Goal: Information Seeking & Learning: Learn about a topic

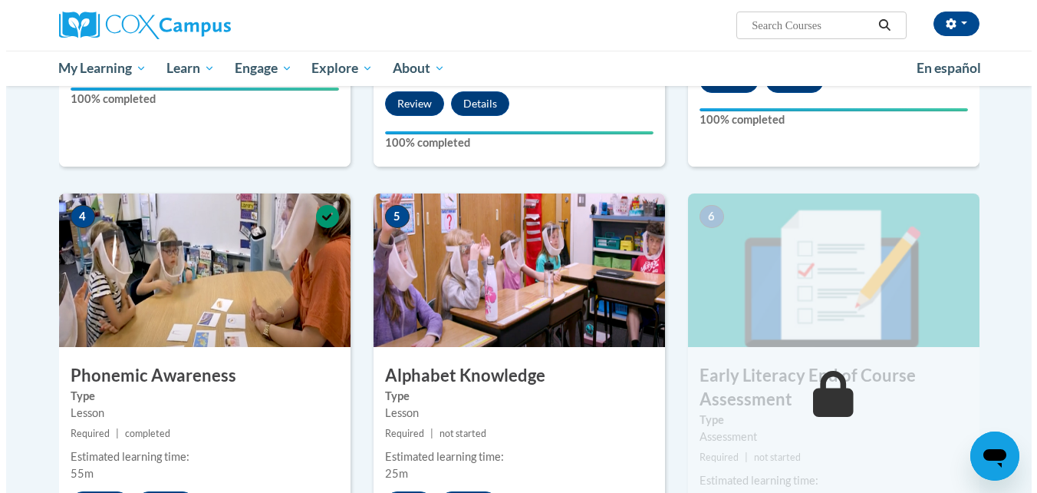
scroll to position [767, 0]
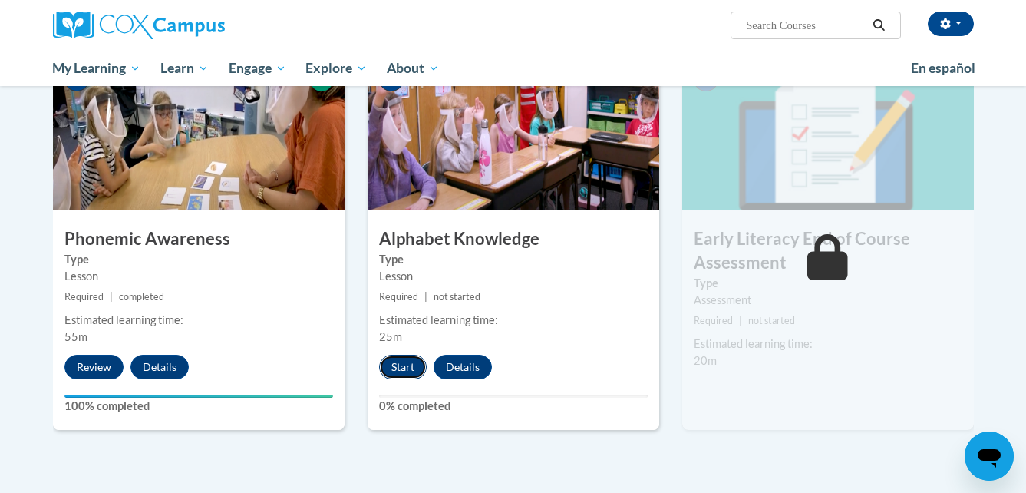
click at [400, 361] on button "Start" at bounding box center [403, 366] width 48 height 25
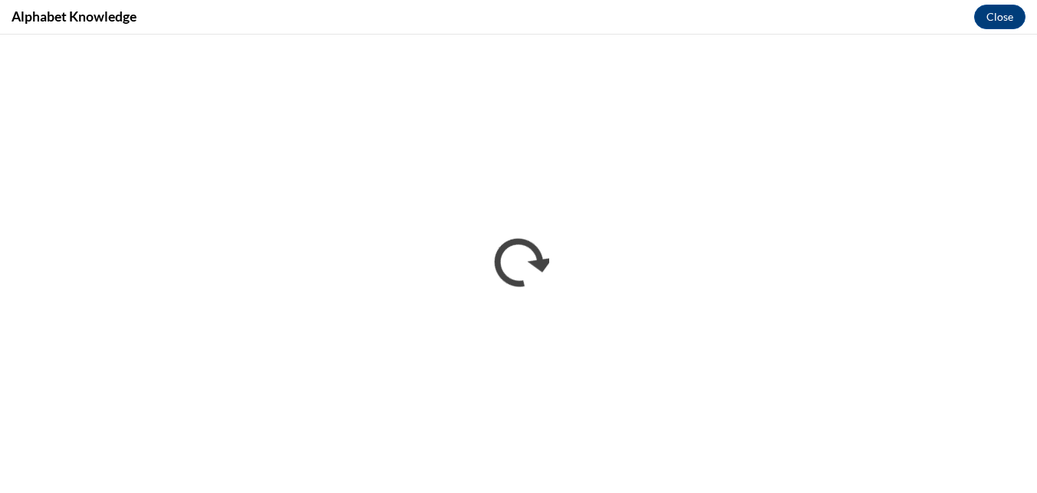
scroll to position [0, 0]
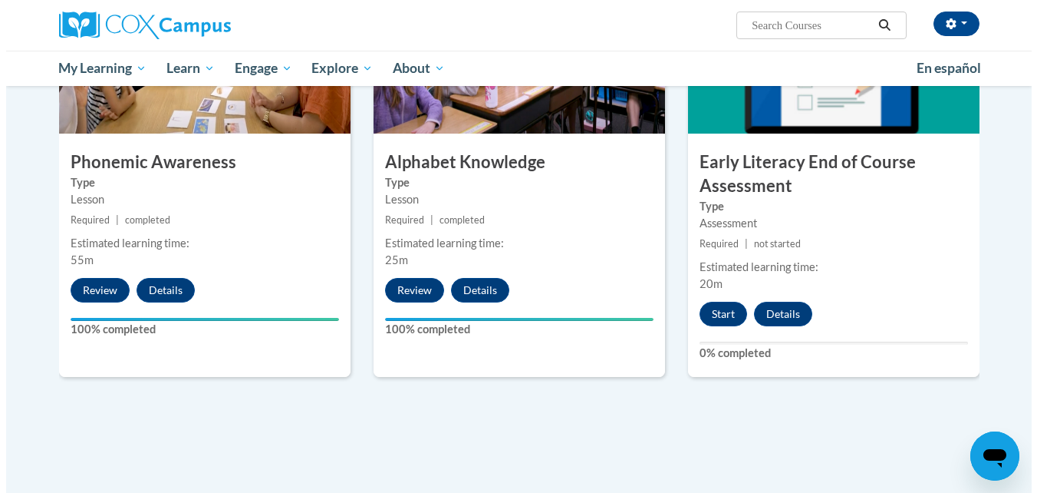
scroll to position [767, 0]
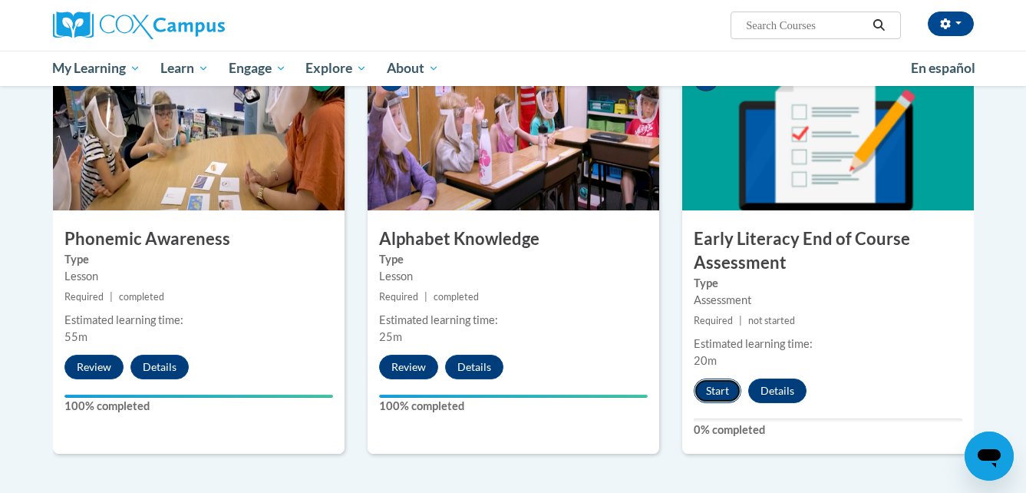
click at [720, 399] on button "Start" at bounding box center [718, 390] width 48 height 25
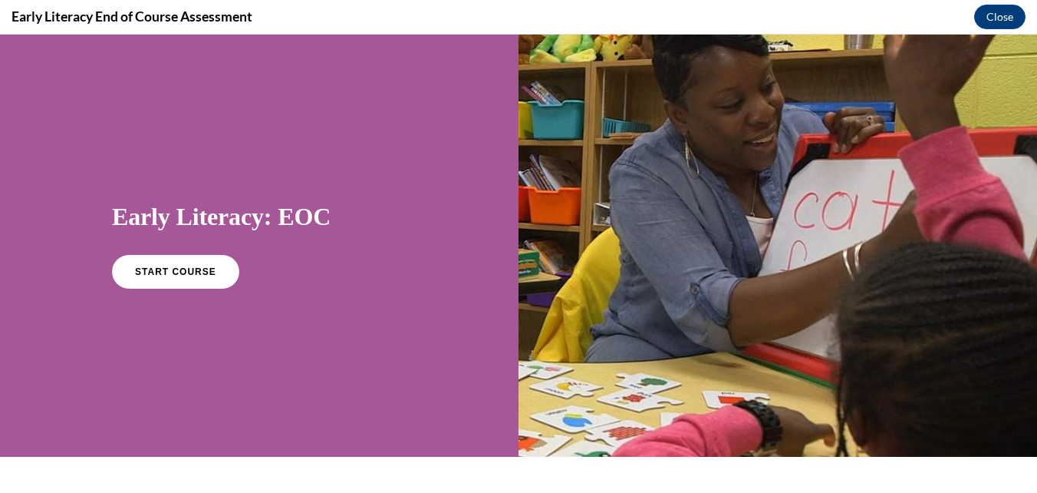
scroll to position [0, 0]
click at [192, 266] on span "START COURSE" at bounding box center [175, 272] width 85 height 12
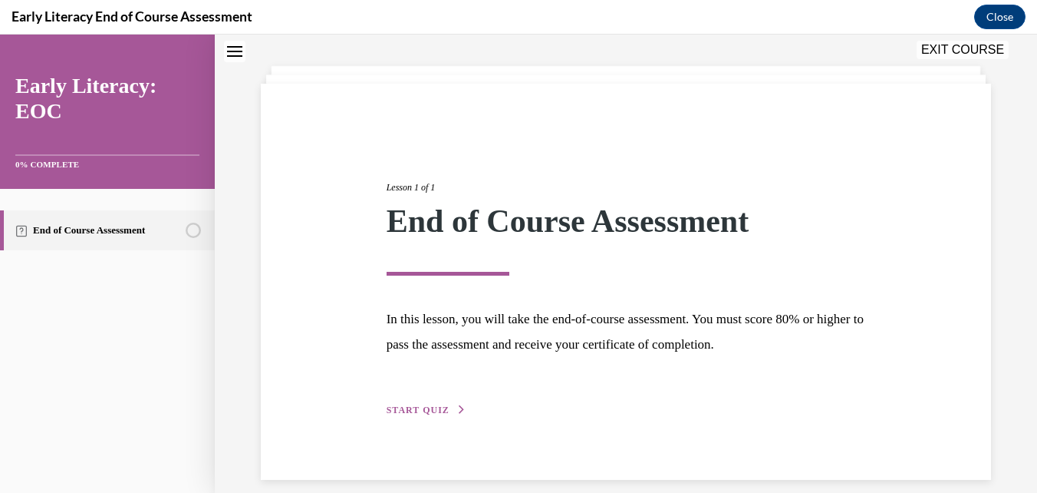
scroll to position [85, 0]
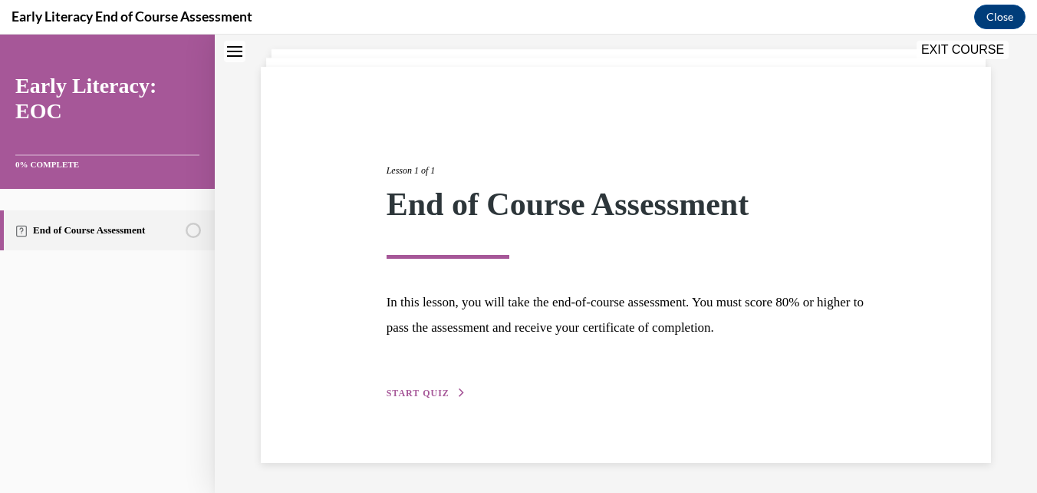
click at [411, 392] on span "START QUIZ" at bounding box center [418, 392] width 63 height 11
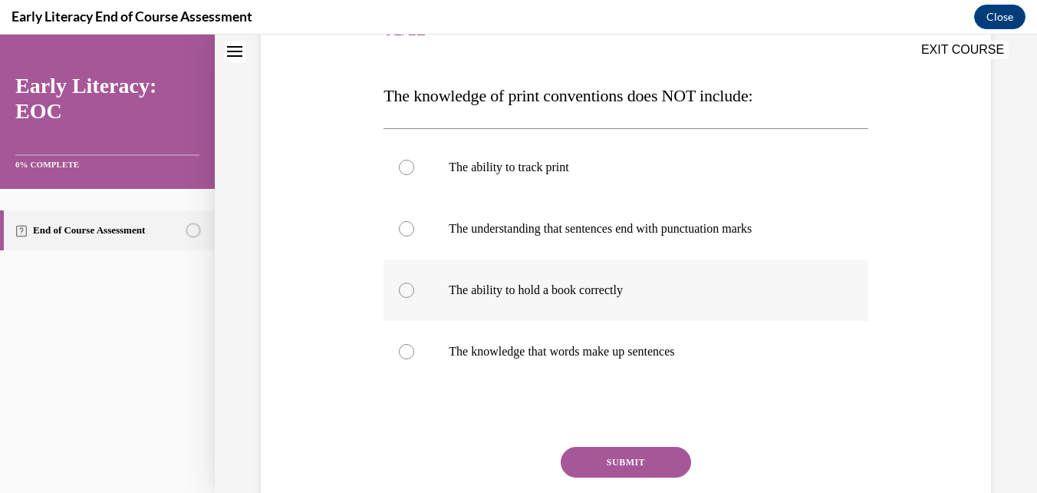
scroll to position [239, 0]
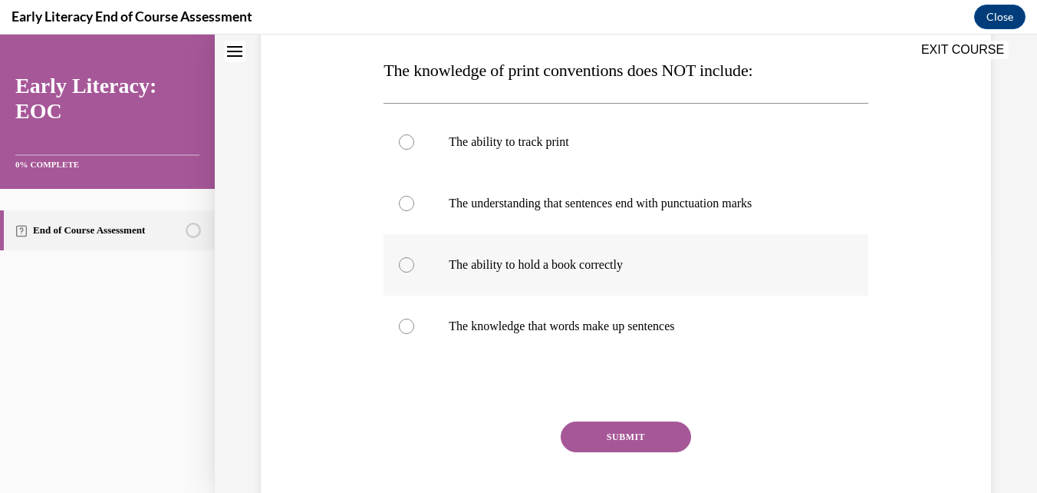
click at [399, 267] on div at bounding box center [406, 264] width 15 height 15
click at [595, 427] on button "SUBMIT" at bounding box center [626, 436] width 130 height 31
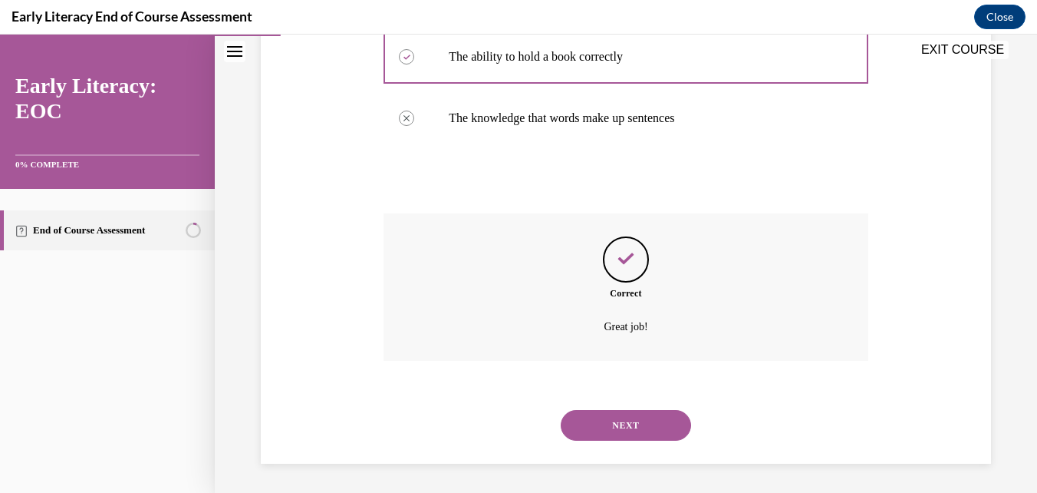
scroll to position [448, 0]
click at [628, 416] on button "NEXT" at bounding box center [626, 423] width 130 height 31
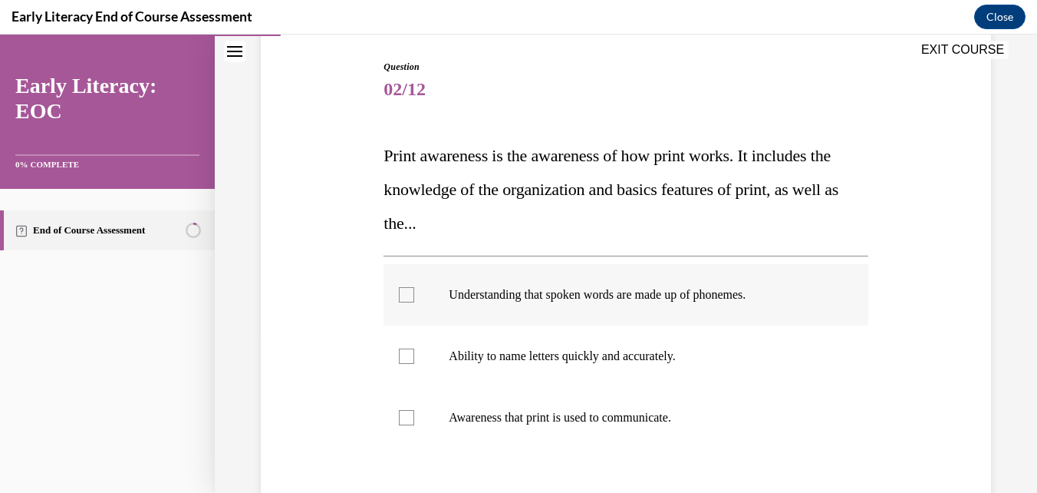
scroll to position [230, 0]
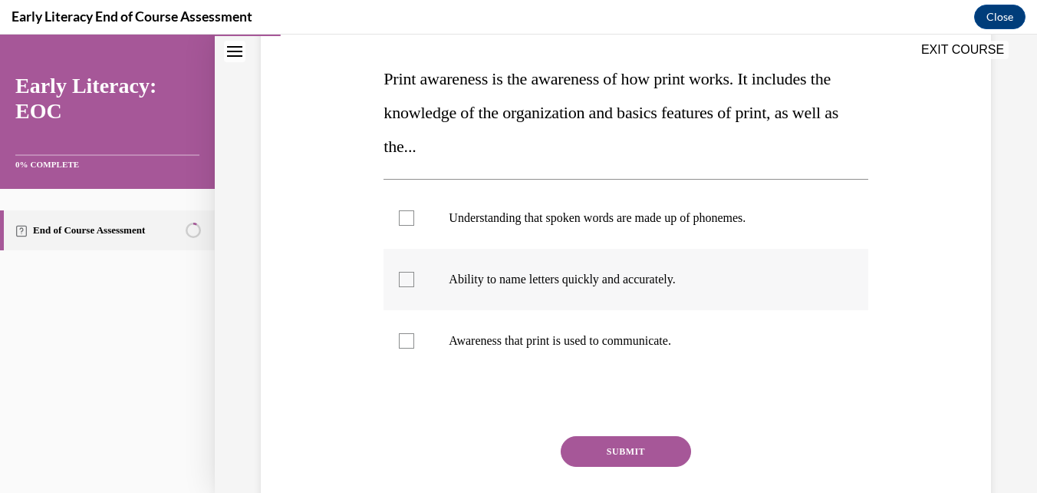
click at [411, 279] on div at bounding box center [406, 279] width 15 height 15
click at [604, 459] on button "SUBMIT" at bounding box center [626, 451] width 130 height 31
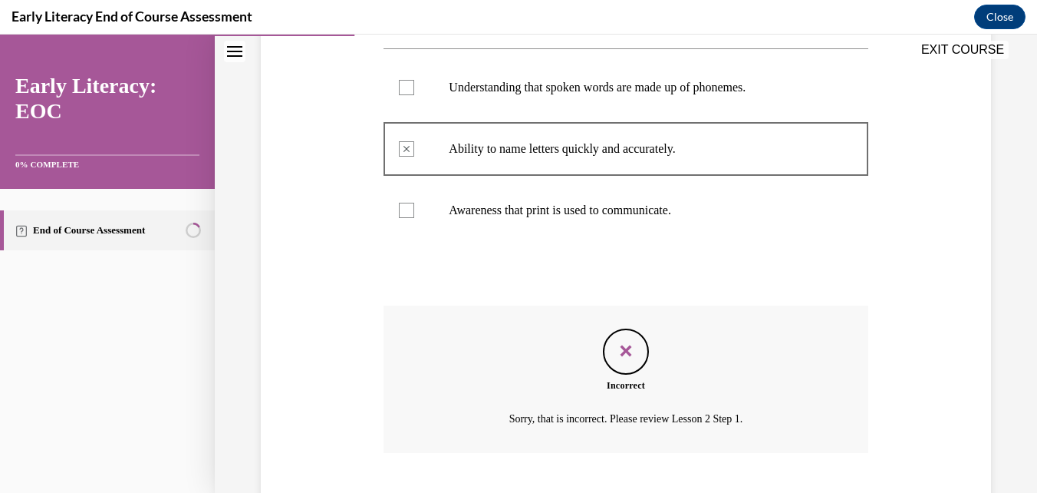
scroll to position [454, 0]
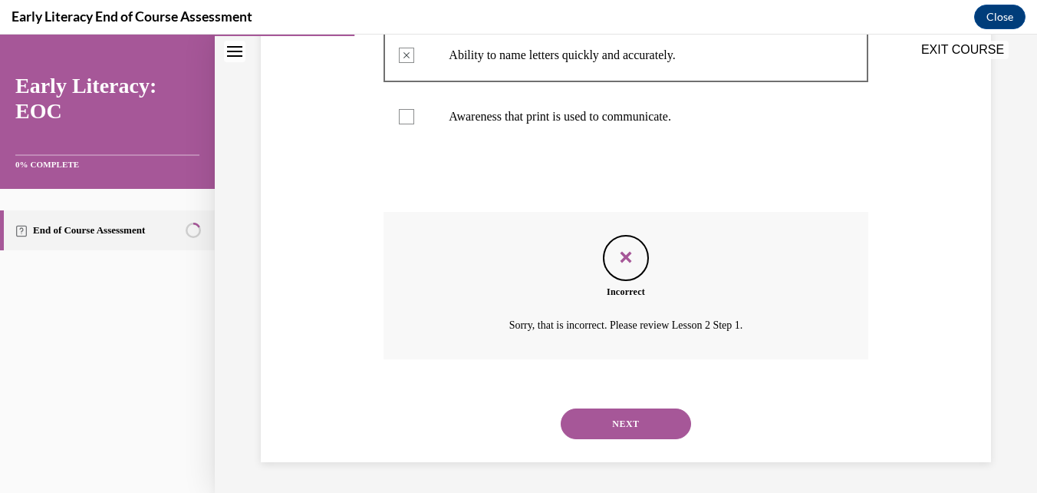
click at [628, 424] on button "NEXT" at bounding box center [626, 423] width 130 height 31
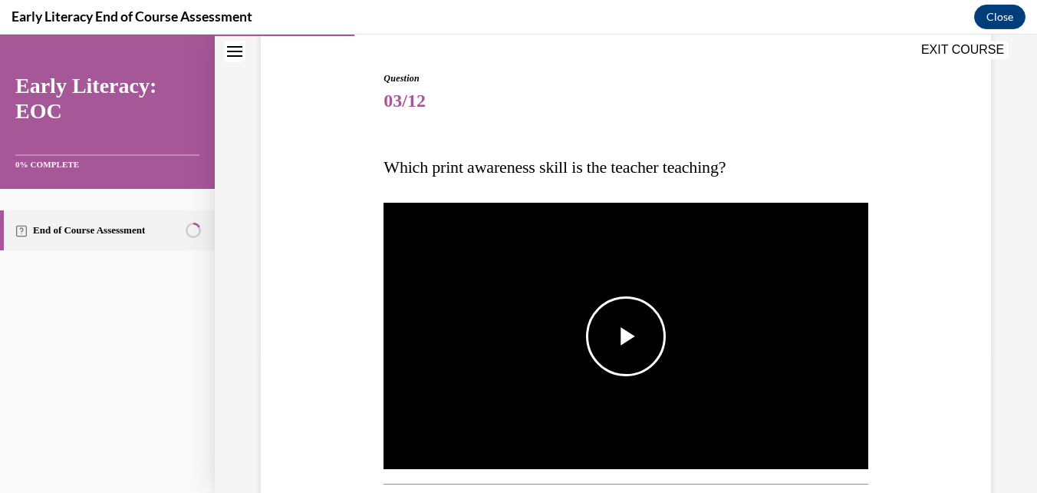
scroll to position [153, 0]
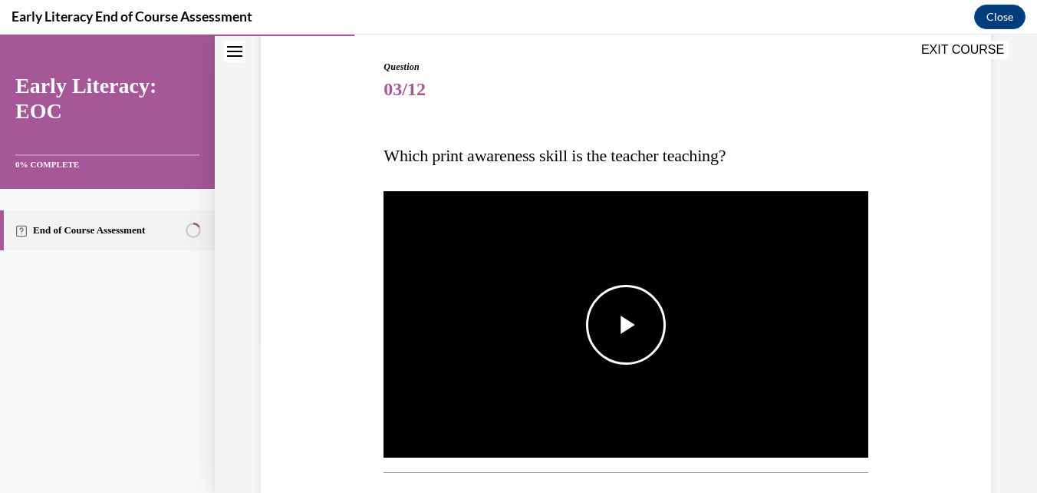
click at [626, 325] on span "Video player" at bounding box center [626, 325] width 0 height 0
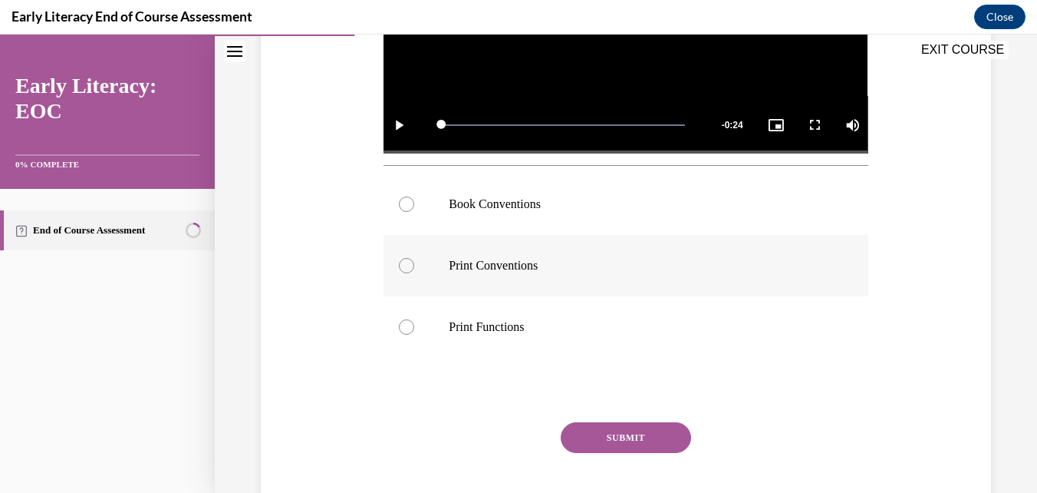
scroll to position [384, 0]
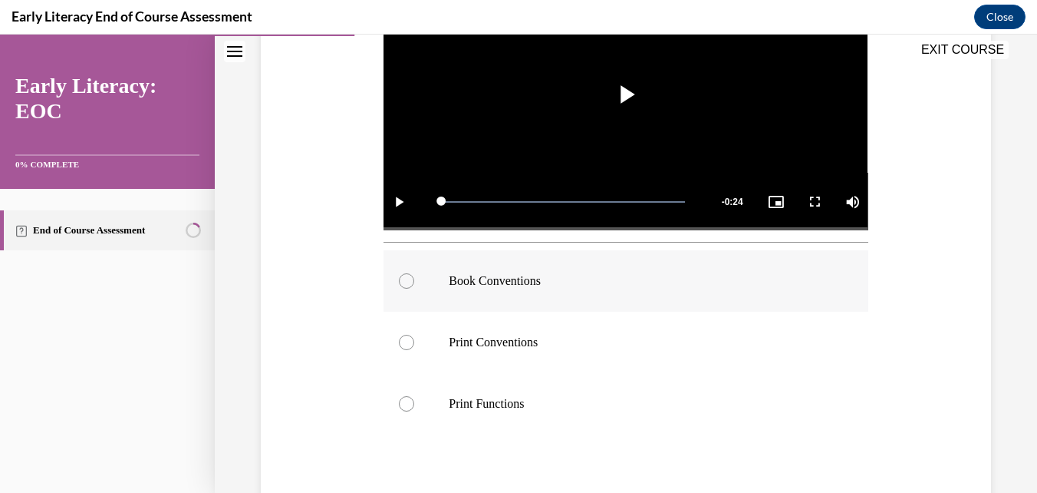
click at [409, 273] on div at bounding box center [406, 280] width 15 height 15
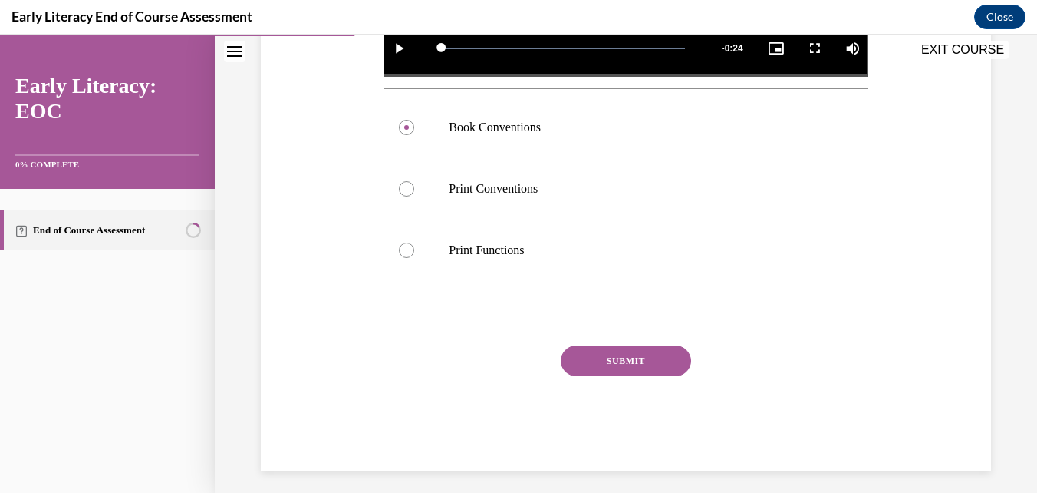
click at [638, 362] on button "SUBMIT" at bounding box center [626, 360] width 130 height 31
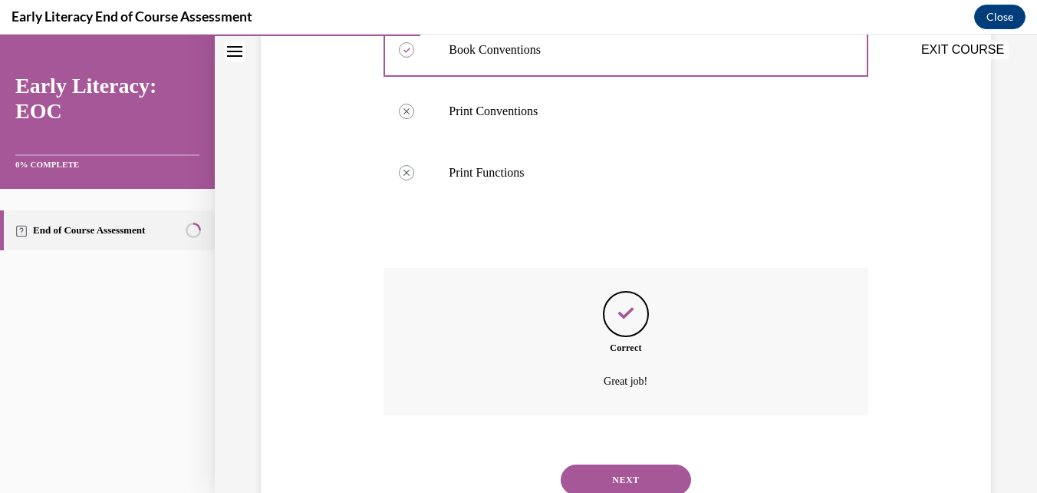
scroll to position [666, 0]
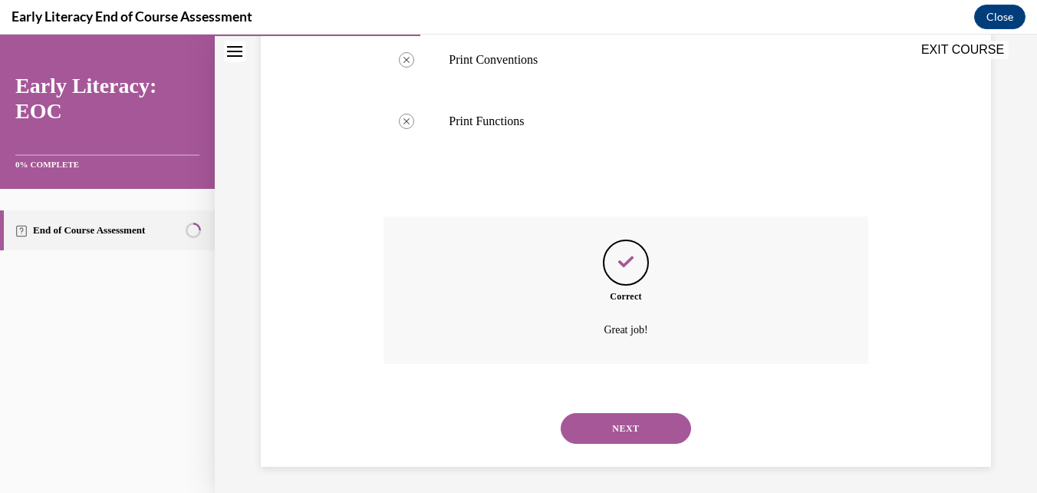
click at [657, 423] on button "NEXT" at bounding box center [626, 428] width 130 height 31
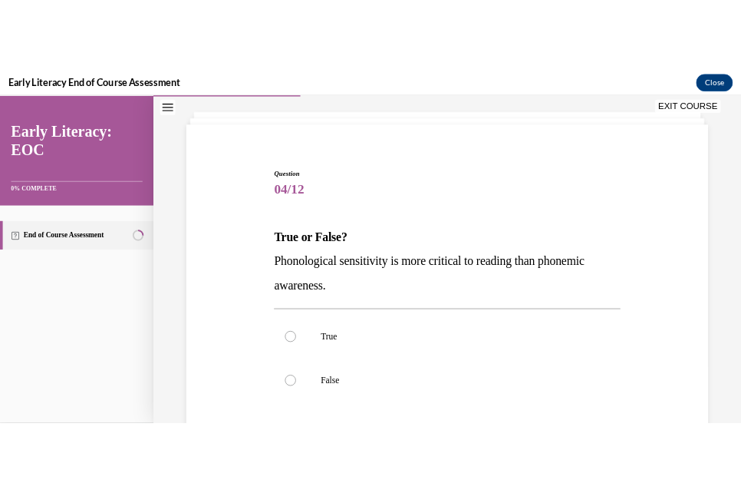
scroll to position [153, 0]
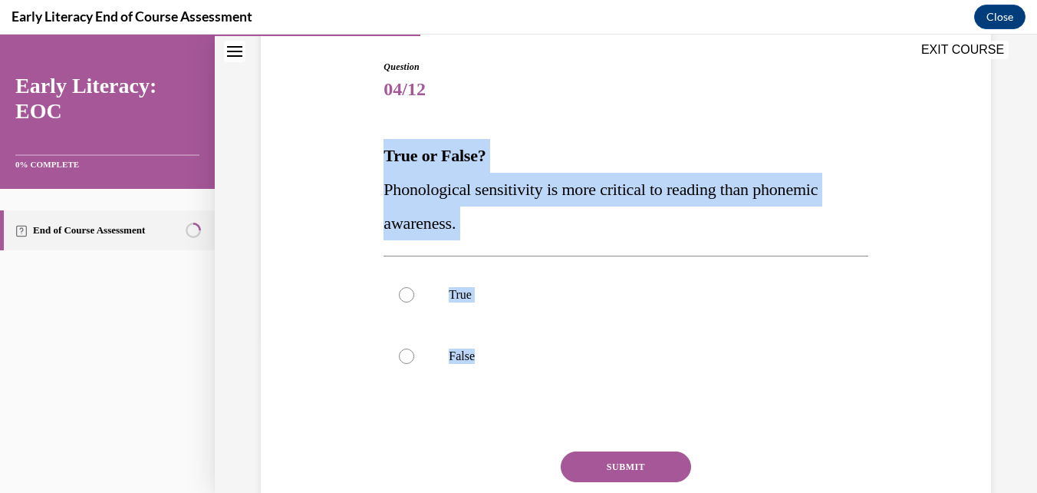
drag, startPoint x: 500, startPoint y: 359, endPoint x: 380, endPoint y: 157, distance: 235.0
click at [380, 157] on div "Question 04/12 True or False? Phonological sensitivity is more critical to read…" at bounding box center [626, 307] width 492 height 540
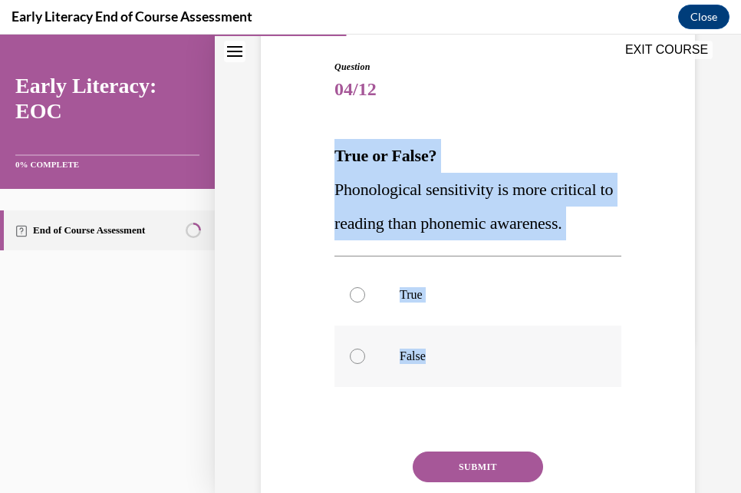
click at [348, 351] on div at bounding box center [477, 355] width 287 height 61
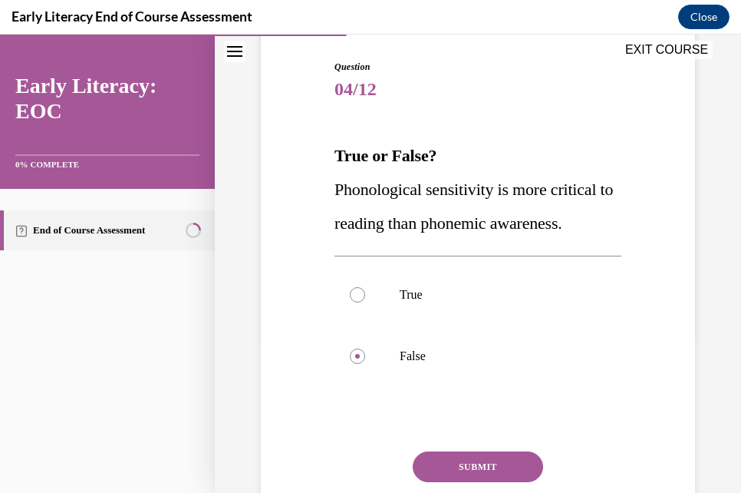
click at [491, 465] on button "SUBMIT" at bounding box center [478, 466] width 130 height 31
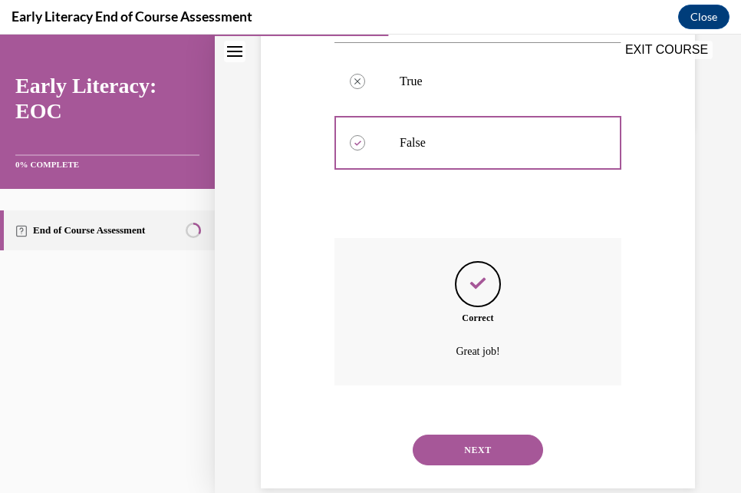
scroll to position [393, 0]
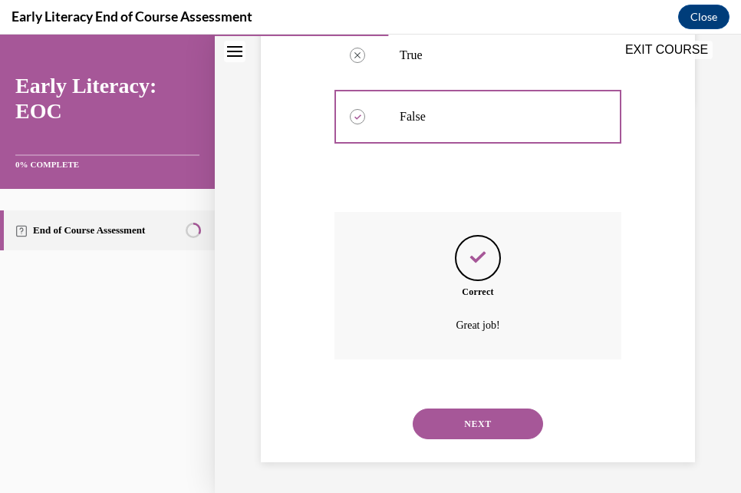
click at [486, 424] on button "NEXT" at bounding box center [478, 423] width 130 height 31
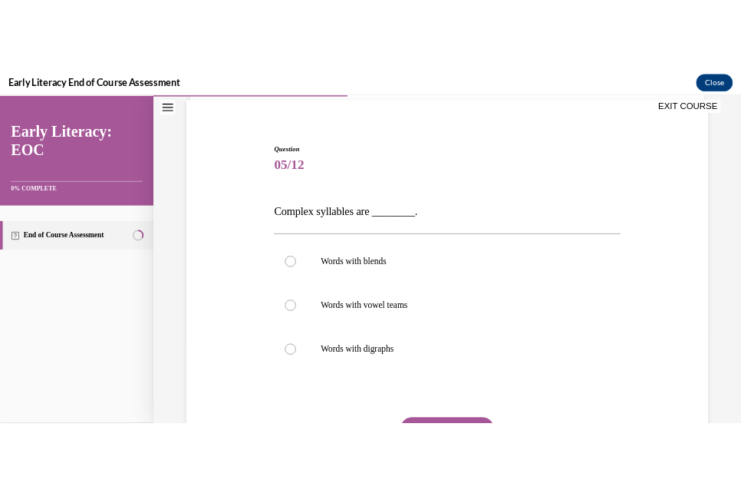
scroll to position [153, 0]
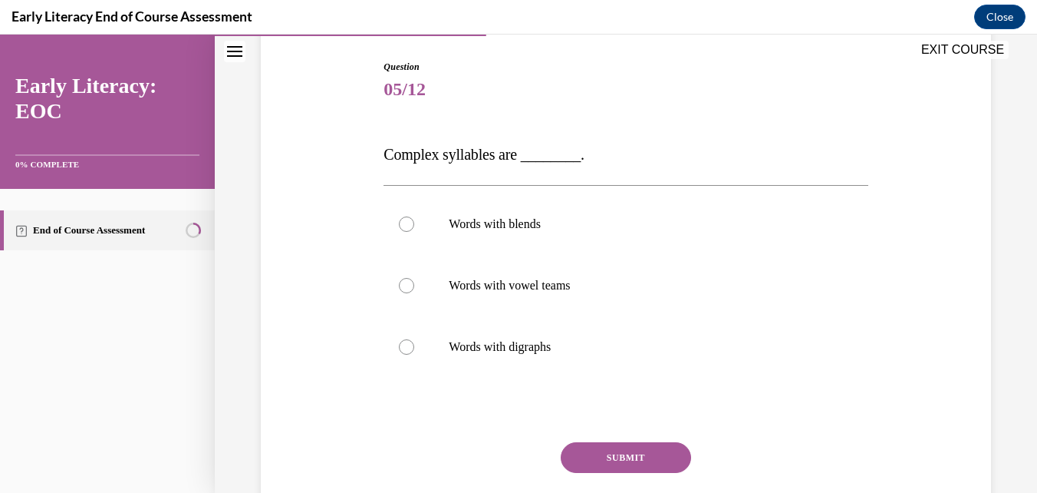
drag, startPoint x: 606, startPoint y: 354, endPoint x: 374, endPoint y: 150, distance: 309.8
click at [374, 150] on div "Question 05/12 Complex syllables are ________. Words with blends Words with vow…" at bounding box center [626, 291] width 738 height 554
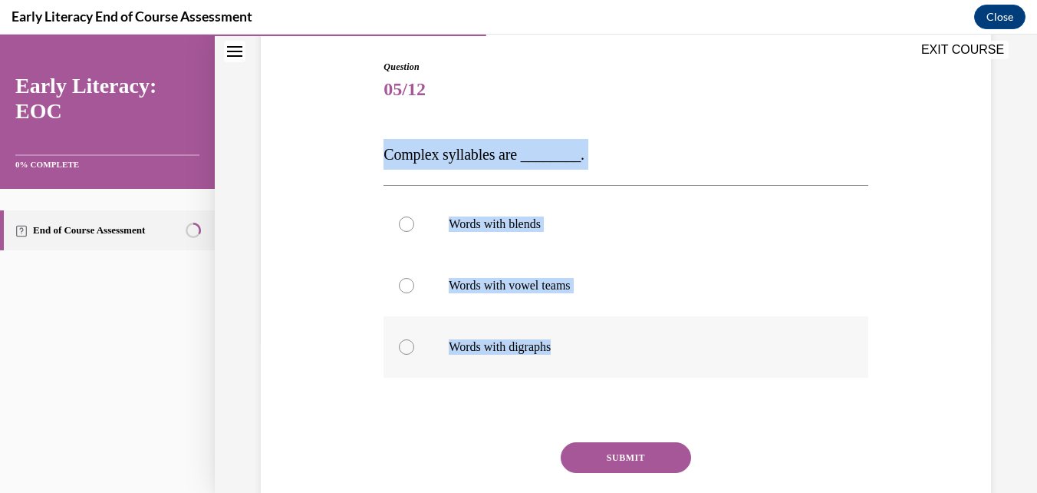
drag, startPoint x: 381, startPoint y: 146, endPoint x: 574, endPoint y: 344, distance: 276.1
click at [574, 344] on div "Question 05/12 Complex syllables are ________. Words with blends Words with vow…" at bounding box center [626, 314] width 484 height 508
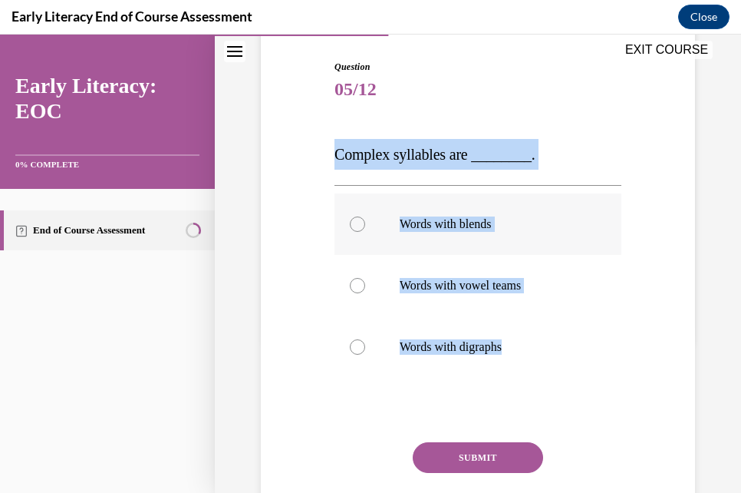
click at [354, 222] on div at bounding box center [357, 223] width 15 height 15
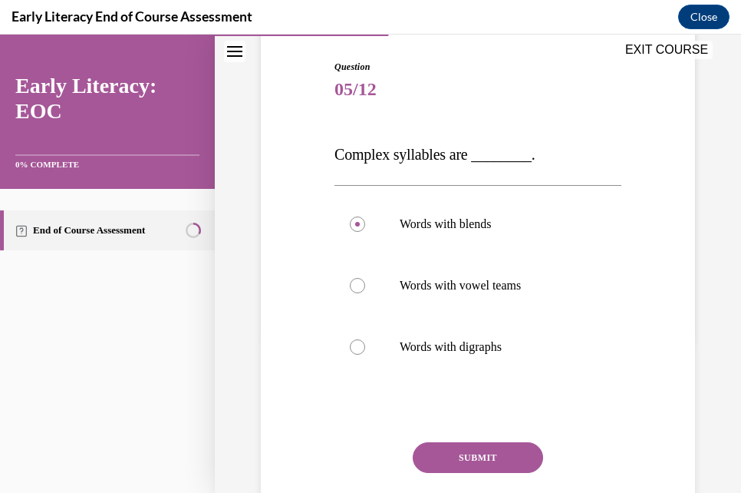
click at [496, 456] on button "SUBMIT" at bounding box center [478, 457] width 130 height 31
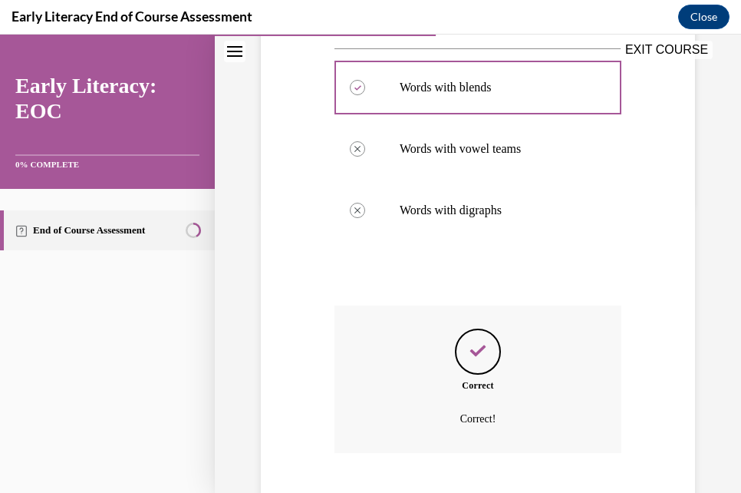
scroll to position [384, 0]
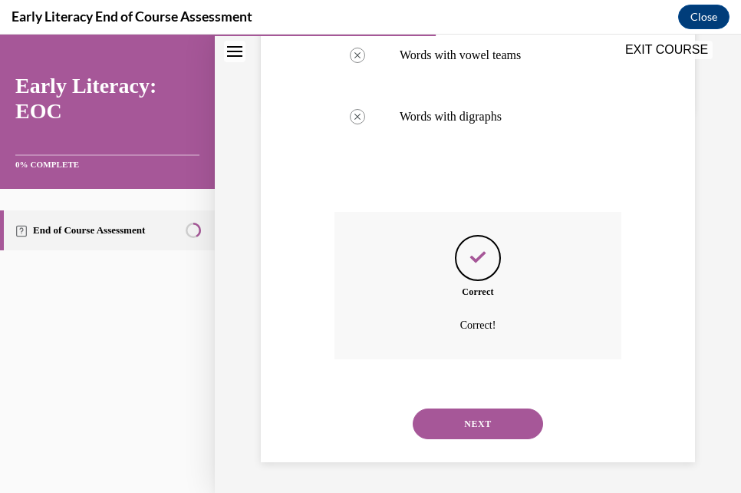
click at [496, 427] on button "NEXT" at bounding box center [478, 423] width 130 height 31
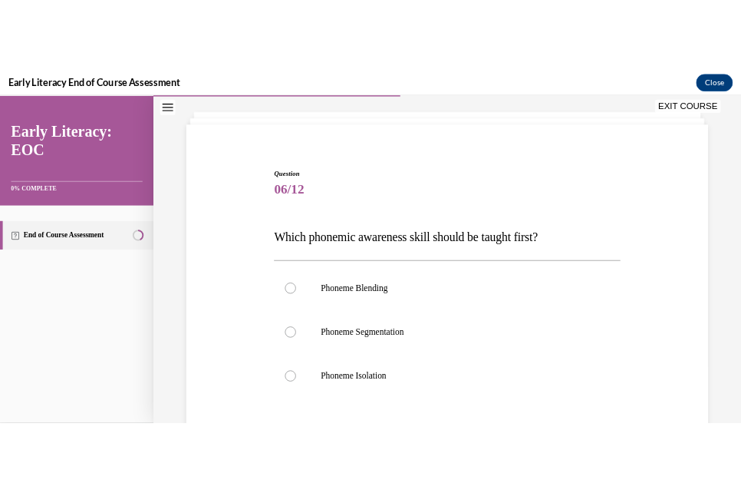
scroll to position [153, 0]
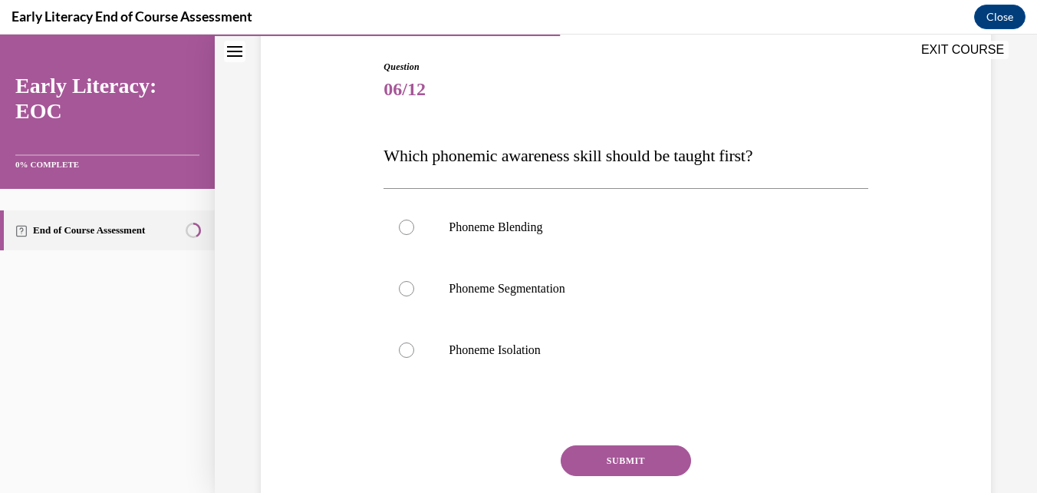
drag, startPoint x: 595, startPoint y: 366, endPoint x: 378, endPoint y: 148, distance: 307.6
click at [380, 148] on div "Question 06/12 Which phonemic awareness skill should be taught first? Phoneme B…" at bounding box center [626, 304] width 492 height 534
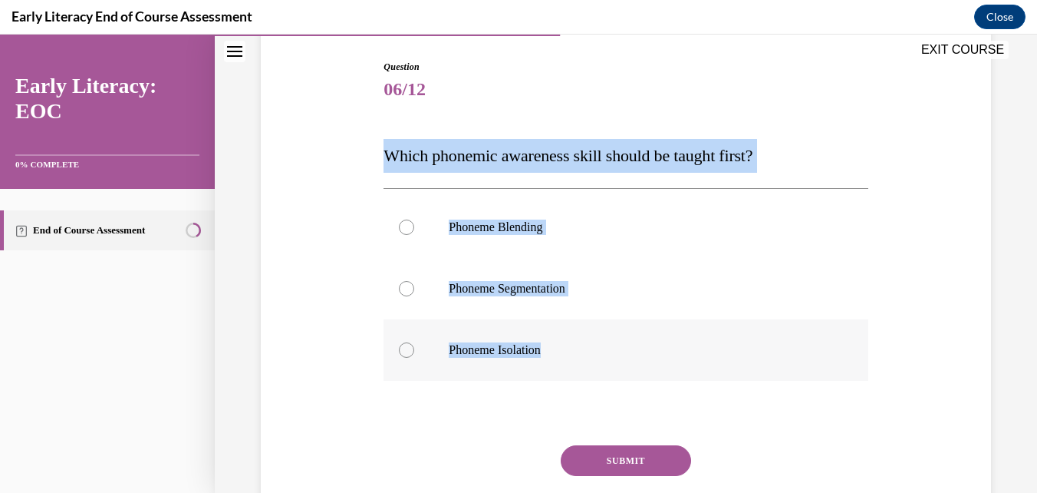
drag, startPoint x: 380, startPoint y: 153, endPoint x: 562, endPoint y: 356, distance: 272.2
click at [562, 356] on div "Question 06/12 Which phonemic awareness skill should be taught first? Phoneme B…" at bounding box center [626, 304] width 492 height 534
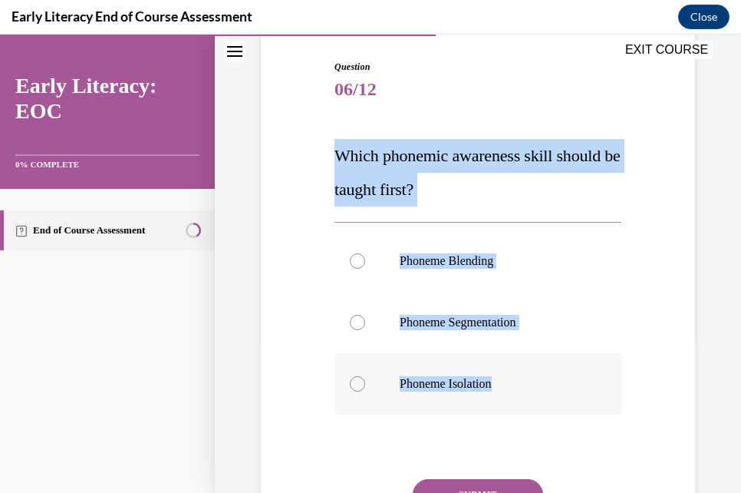
click at [353, 384] on div at bounding box center [357, 383] width 15 height 15
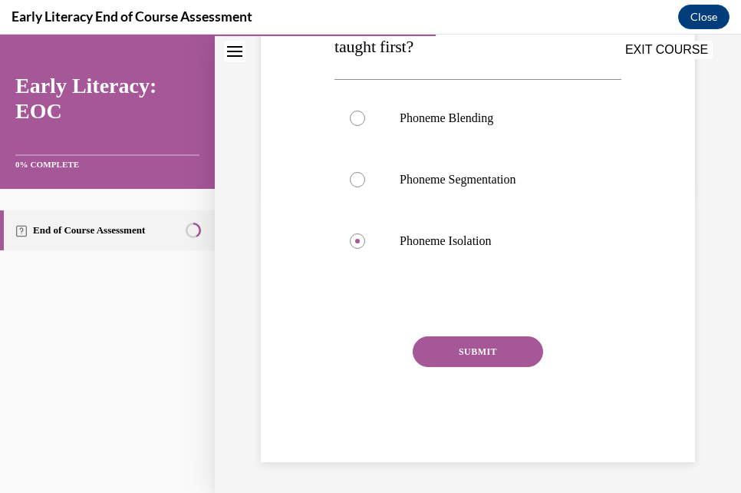
click at [498, 351] on button "SUBMIT" at bounding box center [478, 351] width 130 height 31
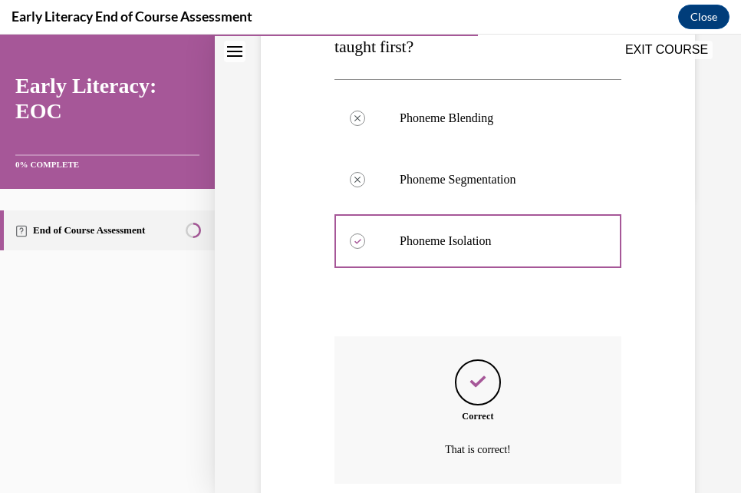
scroll to position [420, 0]
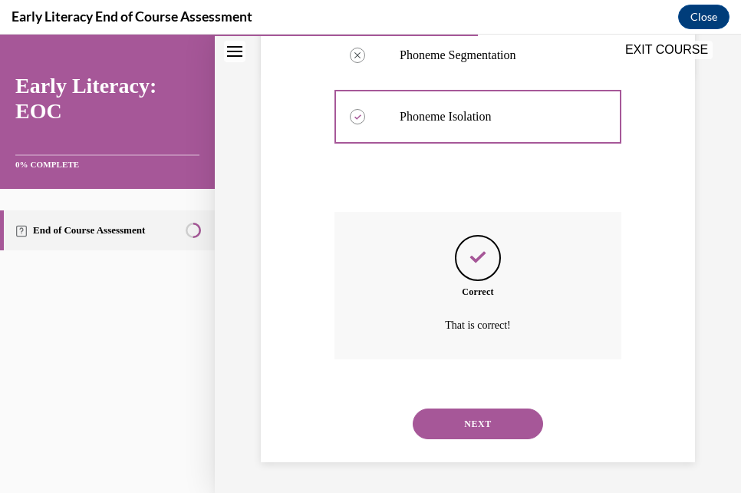
click at [488, 419] on button "NEXT" at bounding box center [478, 423] width 130 height 31
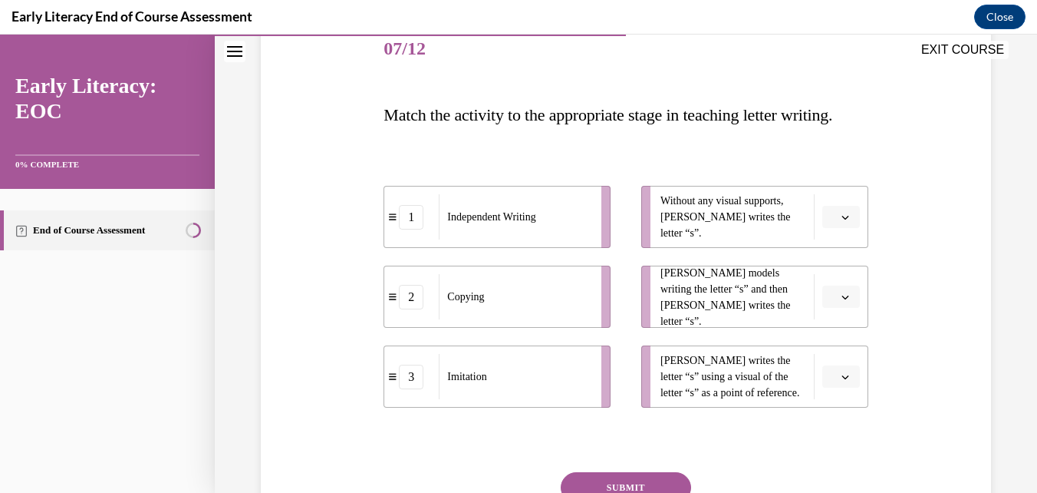
scroll to position [271, 0]
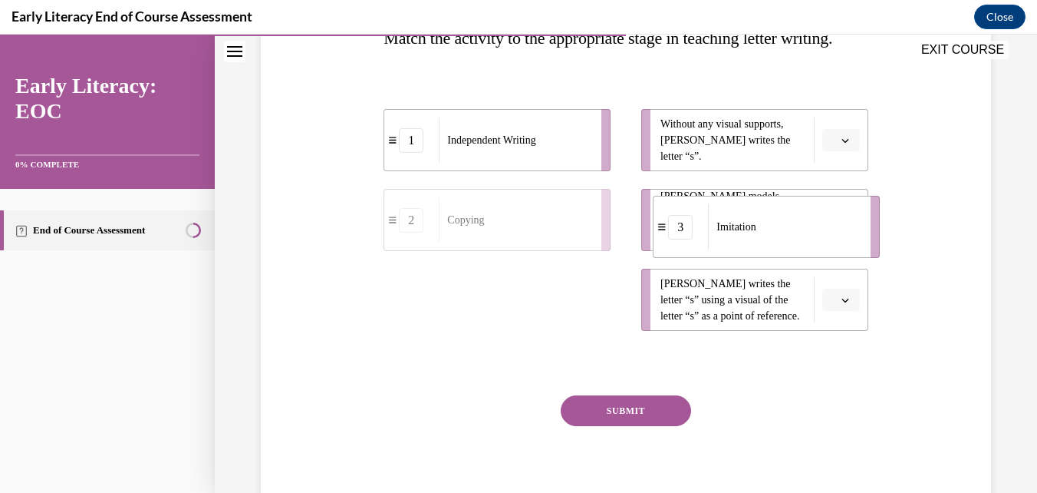
drag, startPoint x: 459, startPoint y: 344, endPoint x: 728, endPoint y: 270, distance: 279.2
click at [728, 249] on div "Imitation" at bounding box center [784, 226] width 153 height 45
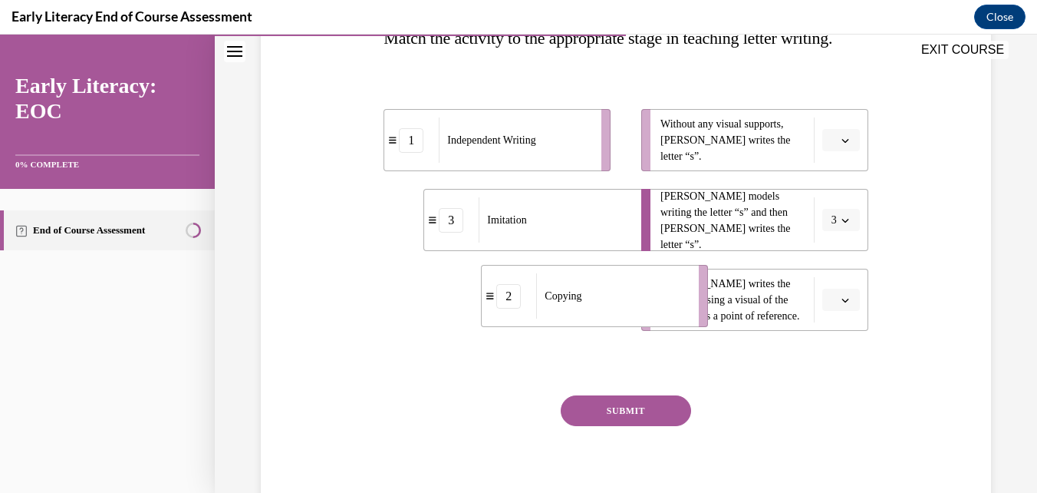
drag, startPoint x: 551, startPoint y: 349, endPoint x: 648, endPoint y: 345, distance: 97.5
click at [648, 318] on div "Copying" at bounding box center [612, 295] width 153 height 45
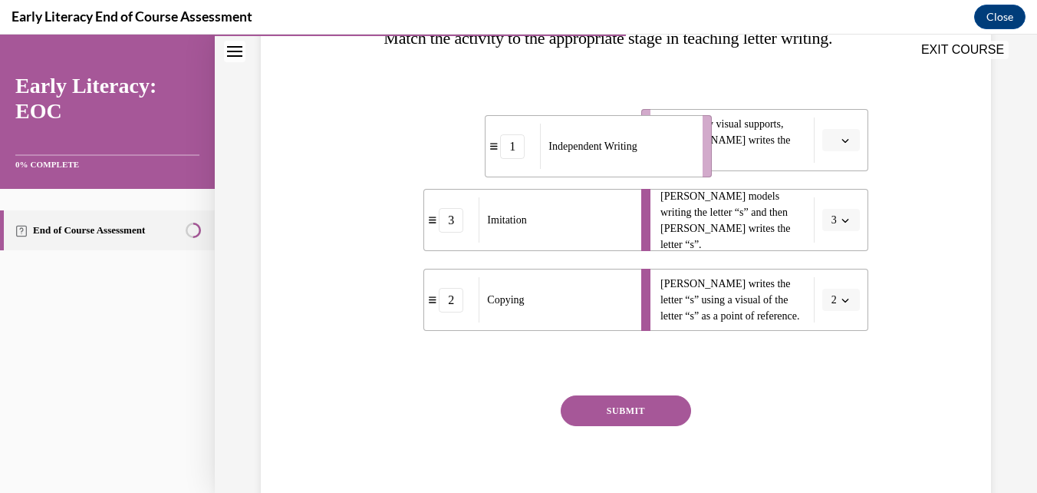
drag, startPoint x: 545, startPoint y: 189, endPoint x: 649, endPoint y: 195, distance: 104.5
click at [649, 169] on div "Independent Writing" at bounding box center [616, 146] width 153 height 45
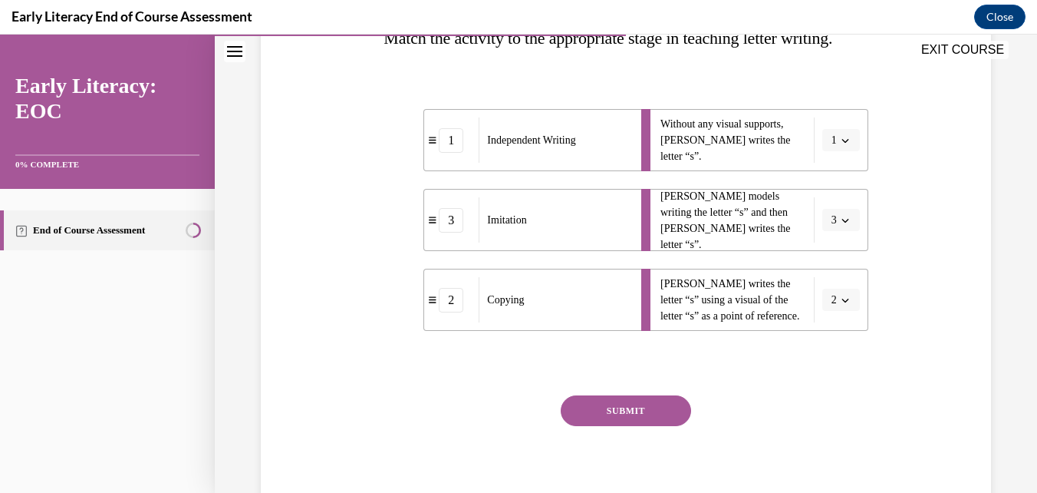
click at [624, 426] on button "SUBMIT" at bounding box center [626, 410] width 130 height 31
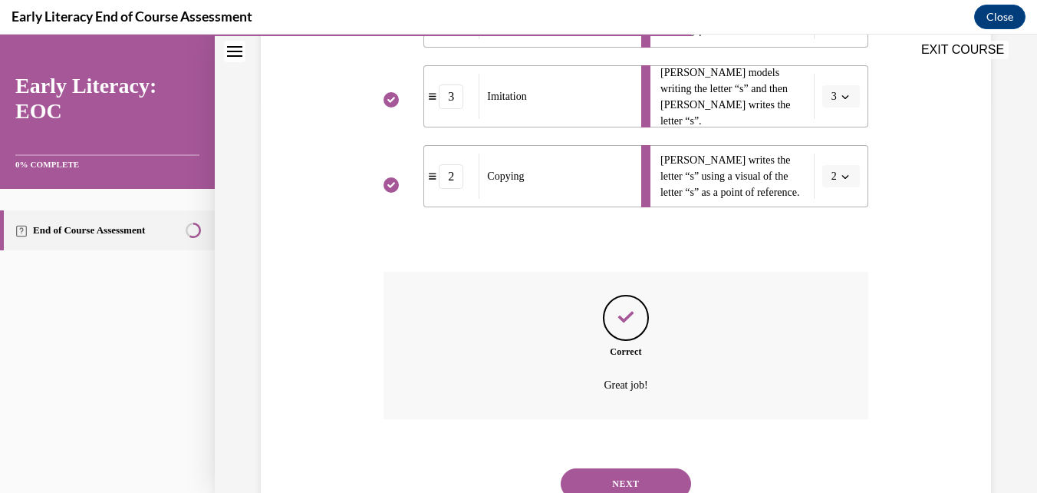
scroll to position [488, 0]
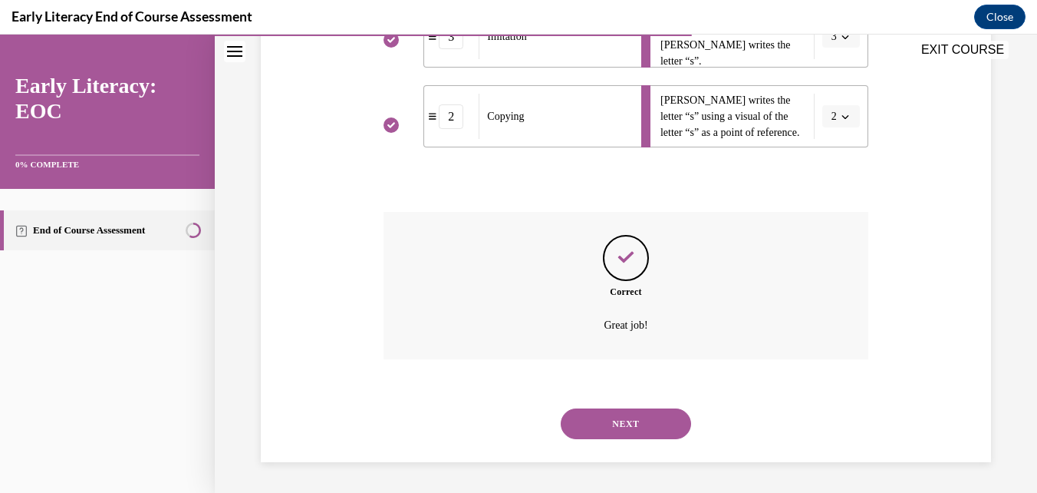
click at [592, 423] on button "NEXT" at bounding box center [626, 423] width 130 height 31
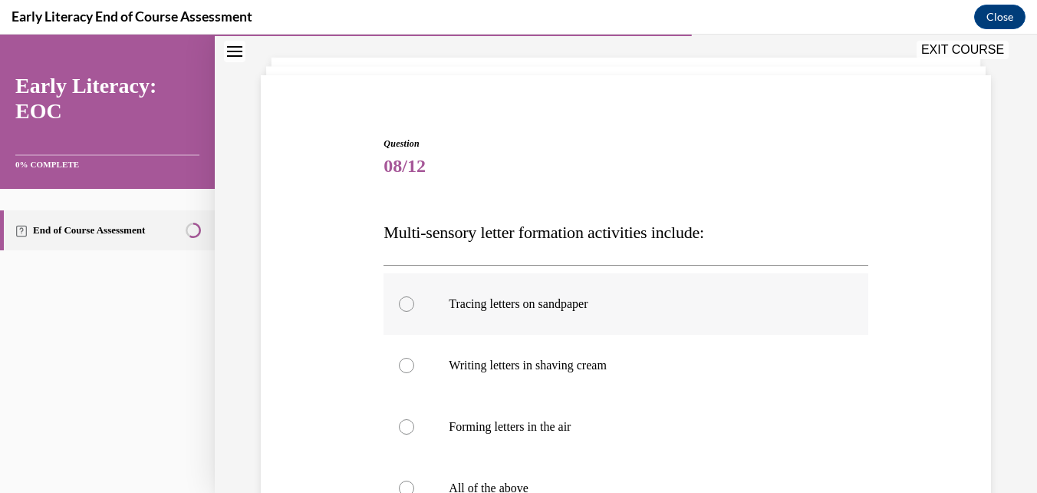
scroll to position [153, 0]
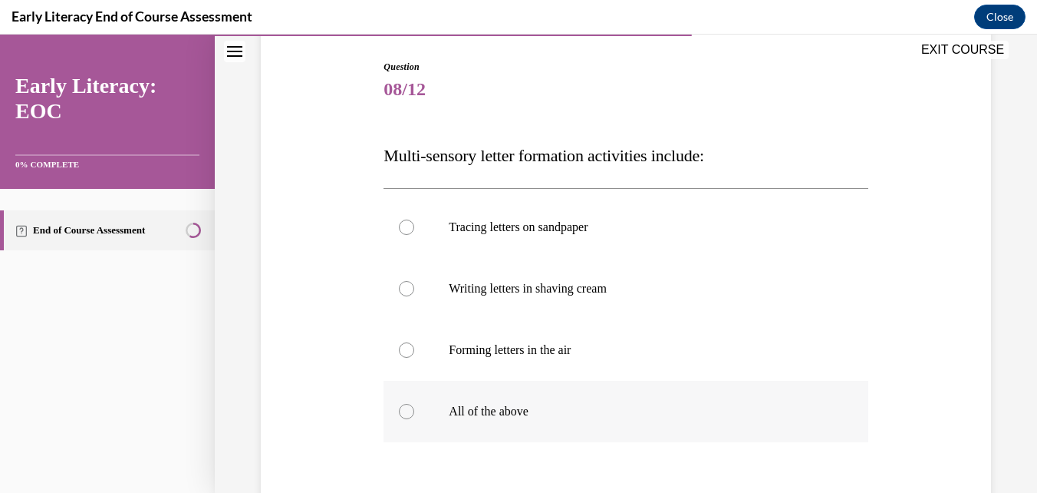
click at [404, 412] on div at bounding box center [406, 411] width 15 height 15
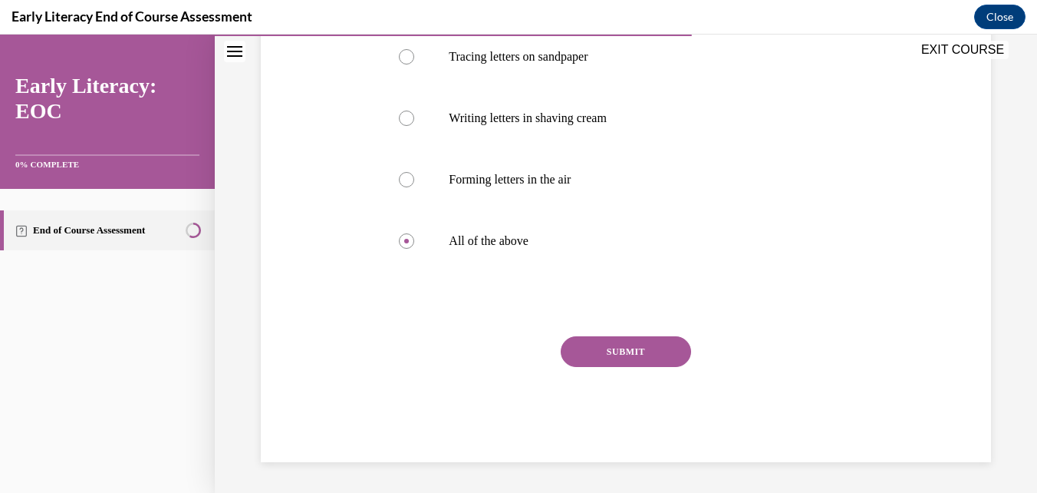
click at [578, 361] on button "SUBMIT" at bounding box center [626, 351] width 130 height 31
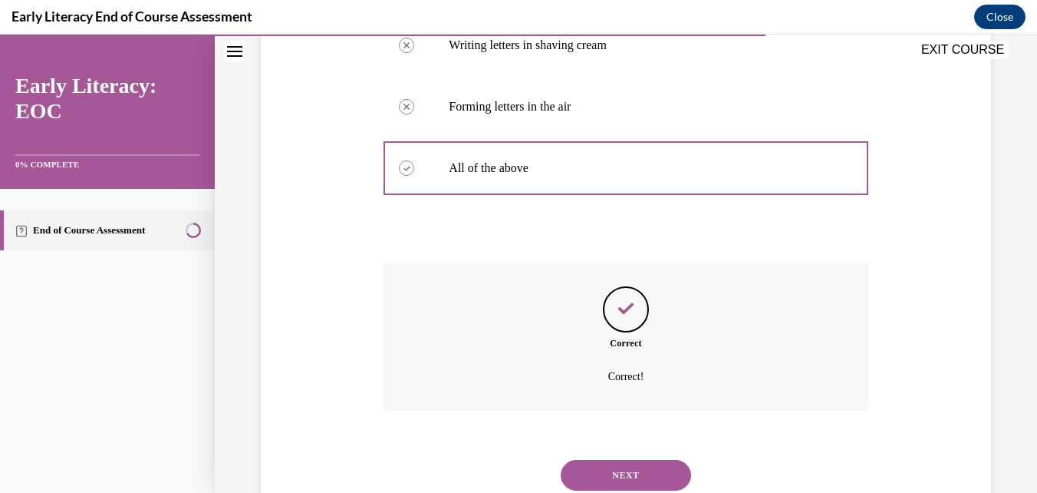
scroll to position [448, 0]
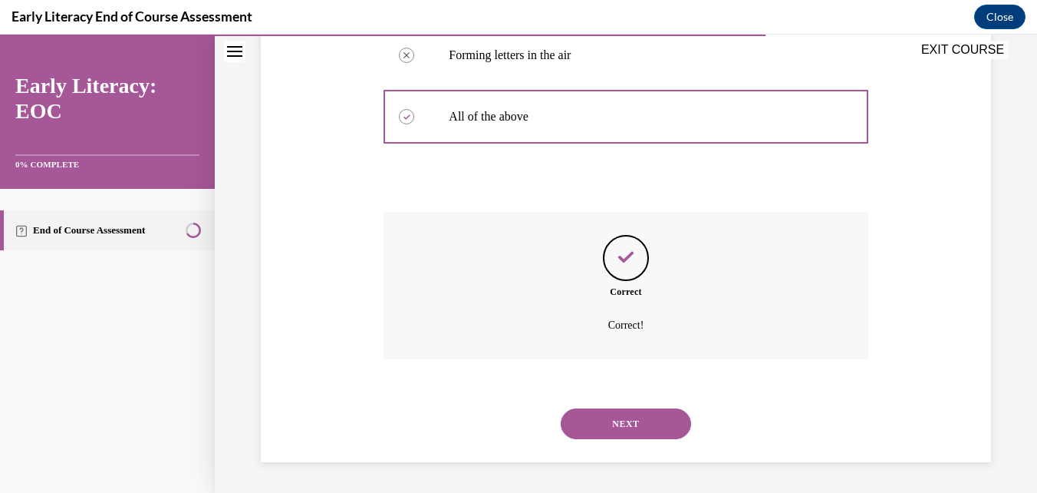
click at [618, 426] on button "NEXT" at bounding box center [626, 423] width 130 height 31
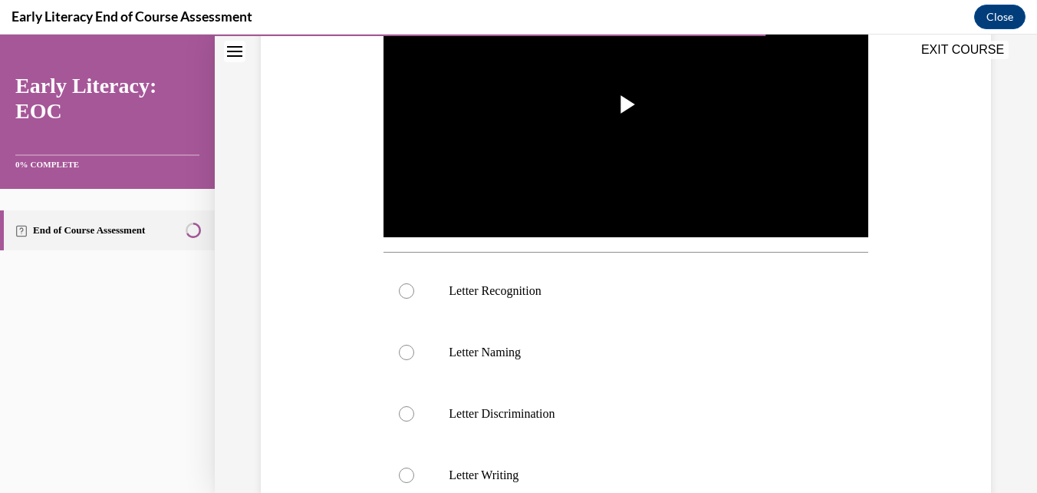
scroll to position [384, 0]
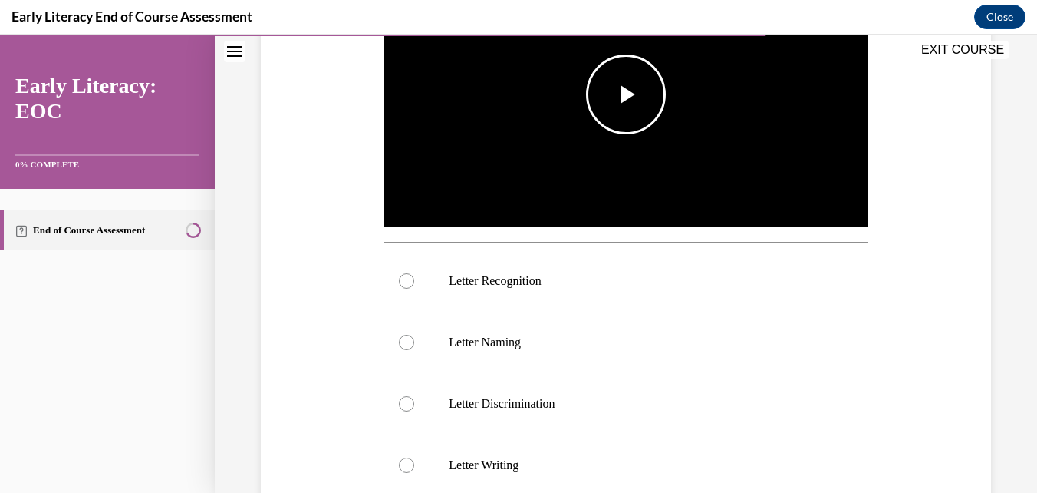
click at [626, 94] on span "Video player" at bounding box center [626, 94] width 0 height 0
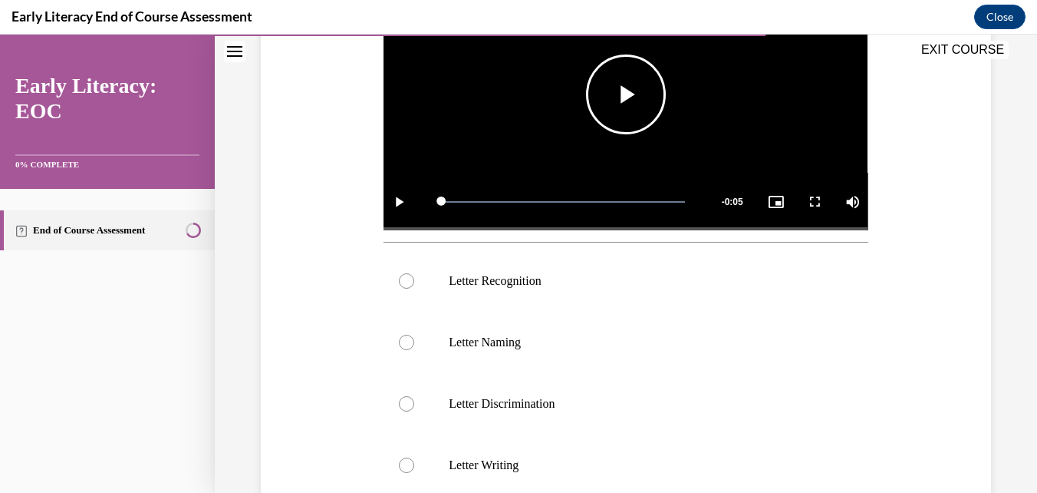
click at [626, 94] on span "Video player" at bounding box center [626, 94] width 0 height 0
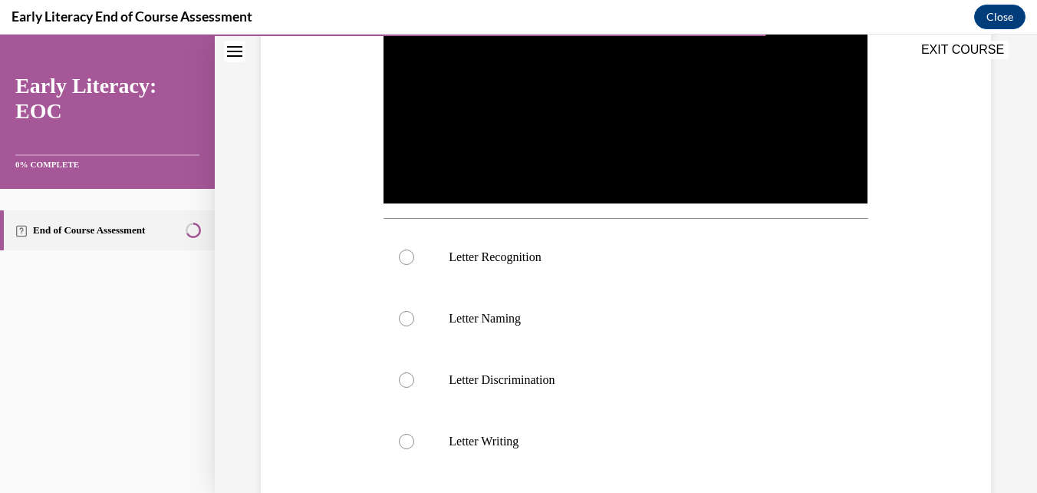
scroll to position [460, 0]
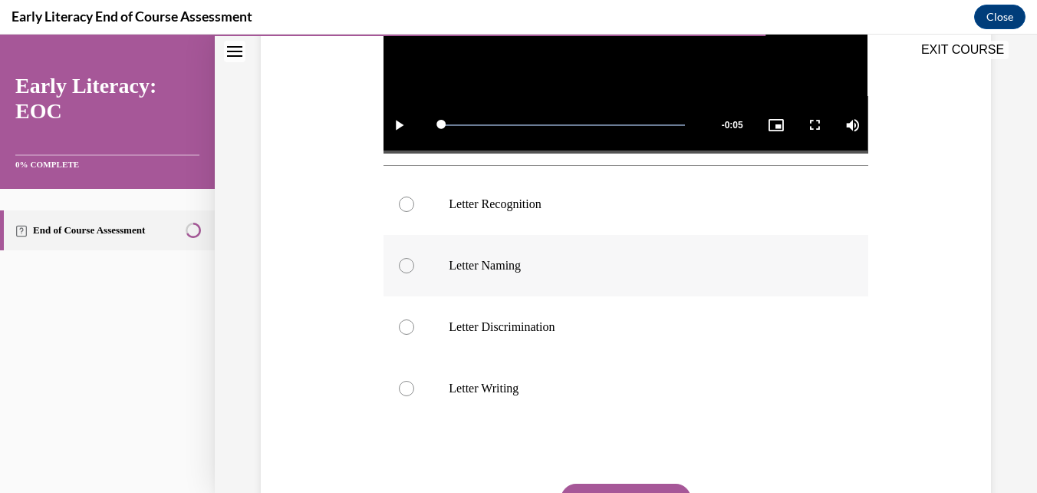
click at [404, 263] on div at bounding box center [406, 265] width 15 height 15
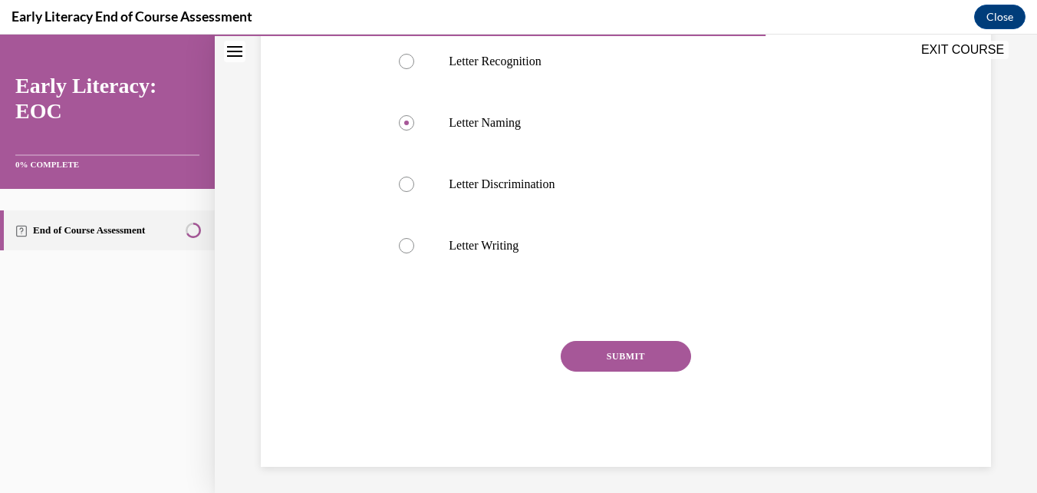
click at [631, 359] on button "SUBMIT" at bounding box center [626, 356] width 130 height 31
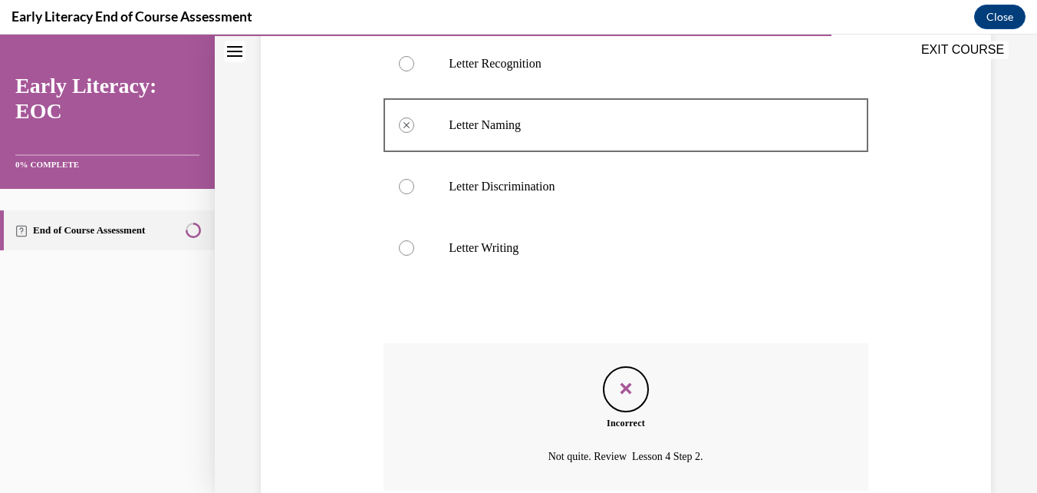
scroll to position [574, 0]
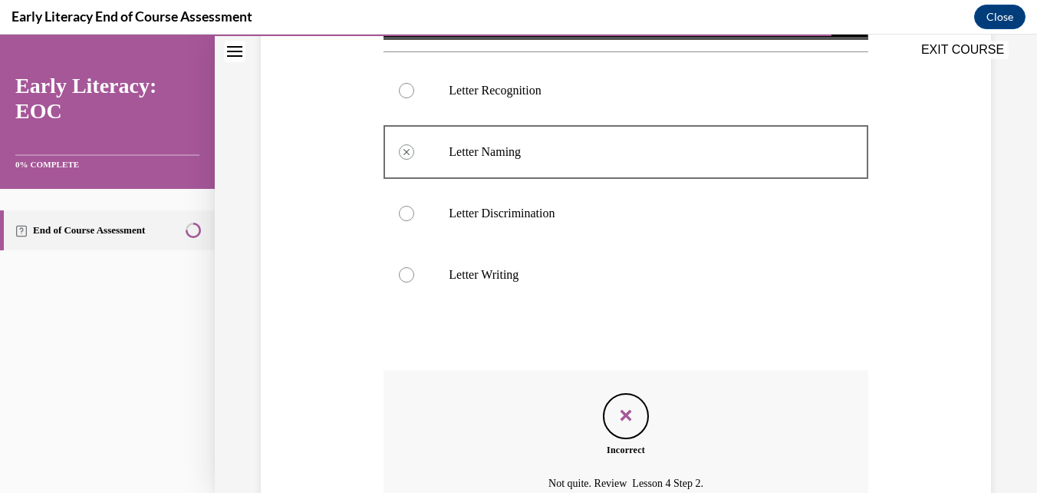
click at [413, 87] on div at bounding box center [626, 90] width 484 height 61
click at [410, 87] on div at bounding box center [406, 90] width 15 height 15
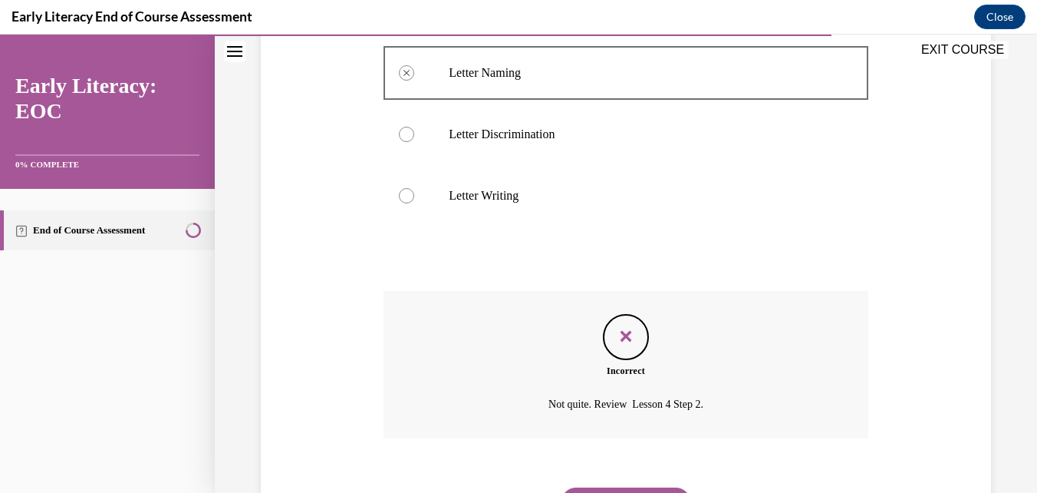
scroll to position [727, 0]
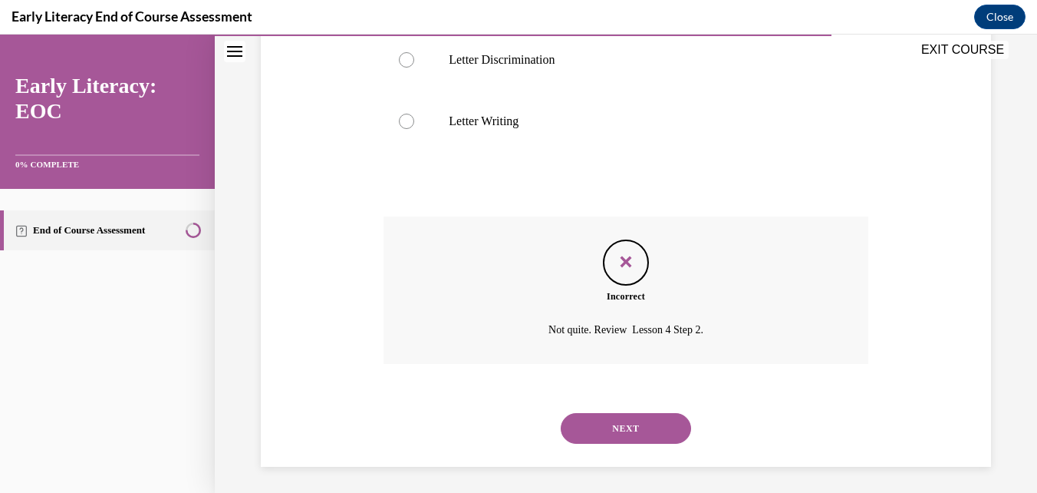
click at [623, 427] on button "NEXT" at bounding box center [626, 428] width 130 height 31
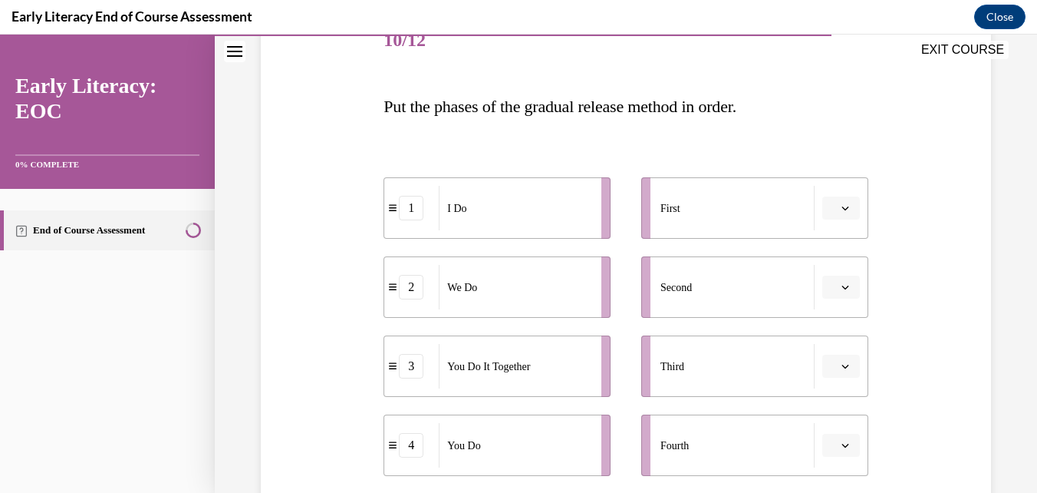
scroll to position [230, 0]
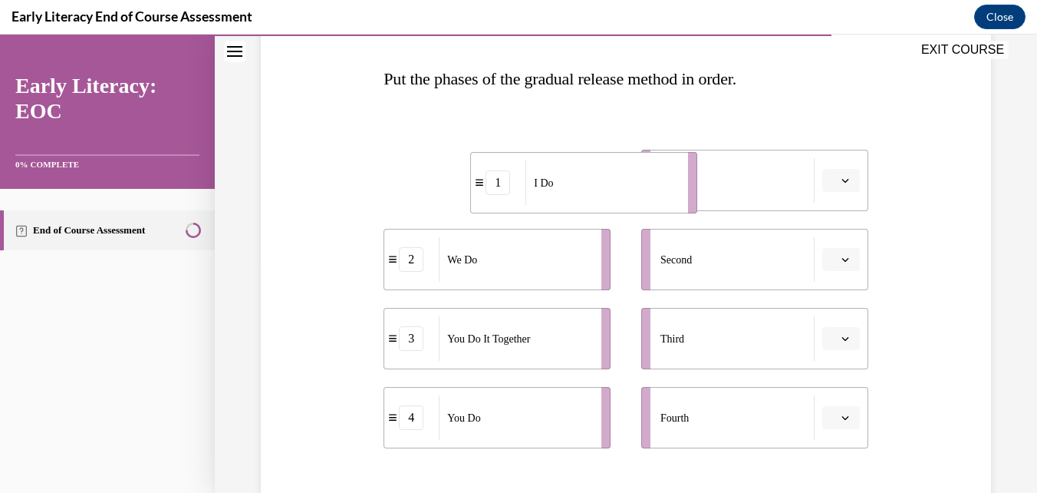
drag, startPoint x: 529, startPoint y: 174, endPoint x: 627, endPoint y: 176, distance: 97.5
click at [627, 176] on div "I Do" at bounding box center [602, 182] width 153 height 44
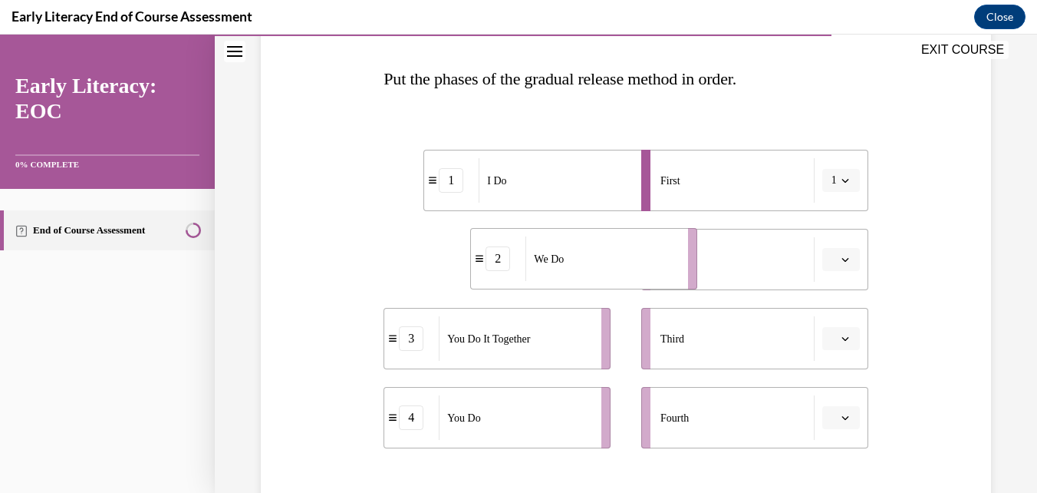
drag, startPoint x: 568, startPoint y: 273, endPoint x: 654, endPoint y: 272, distance: 86.7
click at [654, 272] on div "We Do" at bounding box center [602, 258] width 153 height 44
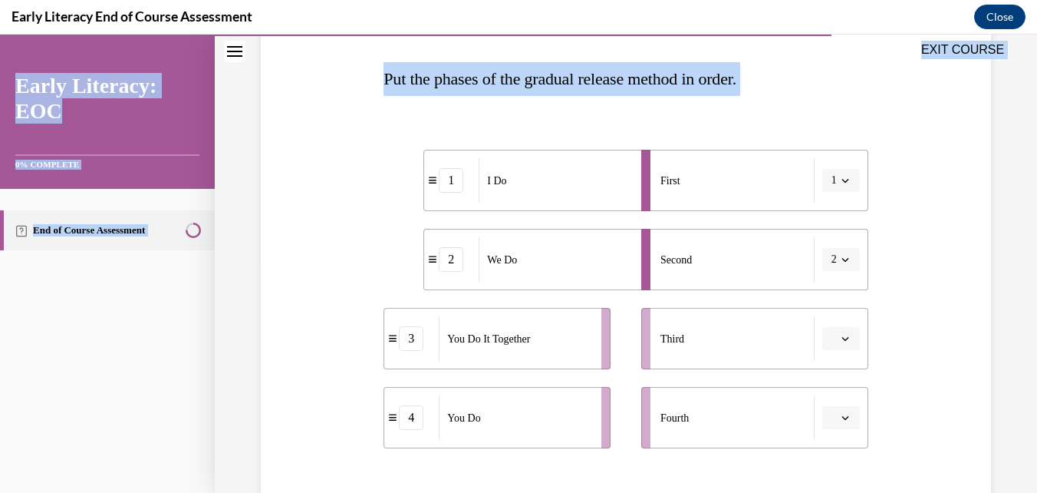
drag, startPoint x: 368, startPoint y: 66, endPoint x: 351, endPoint y: 261, distance: 195.6
click at [351, 262] on div "EXIT COURSE Early Literacy: EOC 0% COMPLETE End of Course Assessment Home Quest…" at bounding box center [518, 264] width 1037 height 458
drag, startPoint x: 351, startPoint y: 261, endPoint x: 346, endPoint y: 238, distance: 23.6
click at [346, 238] on div "Question 10/12 Put the phases of the gradual release method in order. 1 I Do 2 …" at bounding box center [626, 287] width 738 height 701
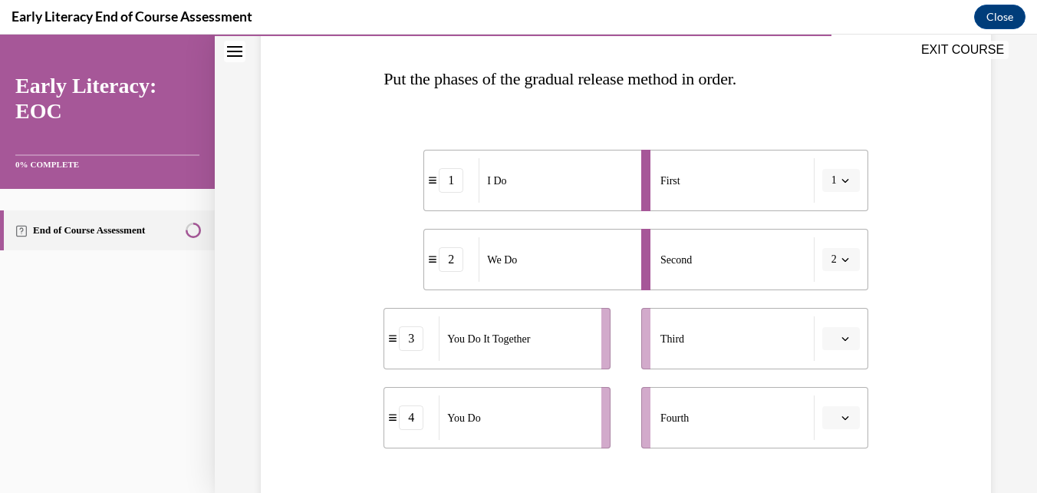
drag, startPoint x: 619, startPoint y: 454, endPoint x: 401, endPoint y: 117, distance: 401.8
click at [401, 117] on div "1 I Do 2 We Do 3 You Do It Together 4 You Do First 1 Second 2 Third Fourth" at bounding box center [626, 283] width 484 height 344
drag, startPoint x: 392, startPoint y: 144, endPoint x: 672, endPoint y: 460, distance: 422.3
click at [672, 460] on div "Question 10/12 Put the phases of the gradual release method in order. 1 I Do 2 …" at bounding box center [626, 310] width 484 height 655
click at [915, 390] on div "Question 10/12 Put the phases of the gradual release method in order. 1 I Do 2 …" at bounding box center [626, 287] width 738 height 701
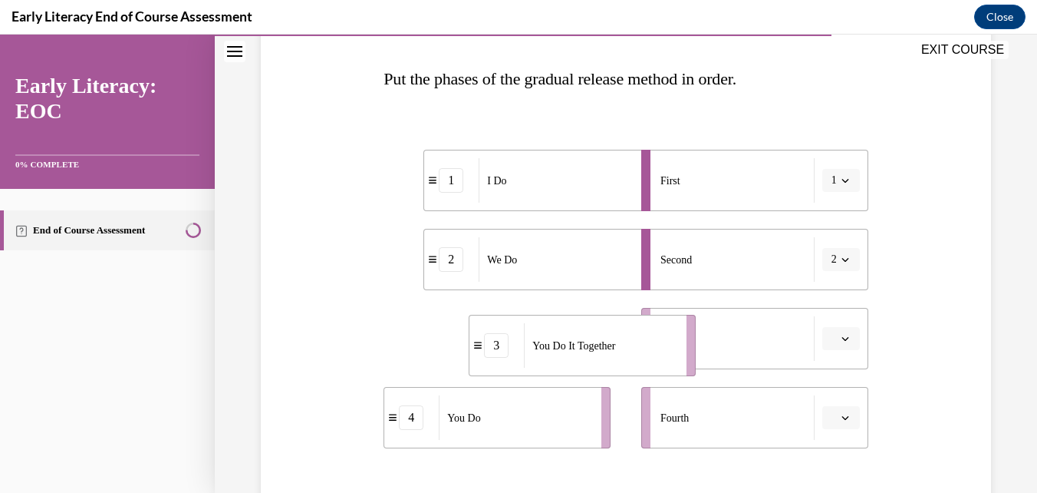
drag, startPoint x: 546, startPoint y: 336, endPoint x: 631, endPoint y: 340, distance: 85.2
click at [631, 340] on div "You Do It Together" at bounding box center [600, 345] width 153 height 44
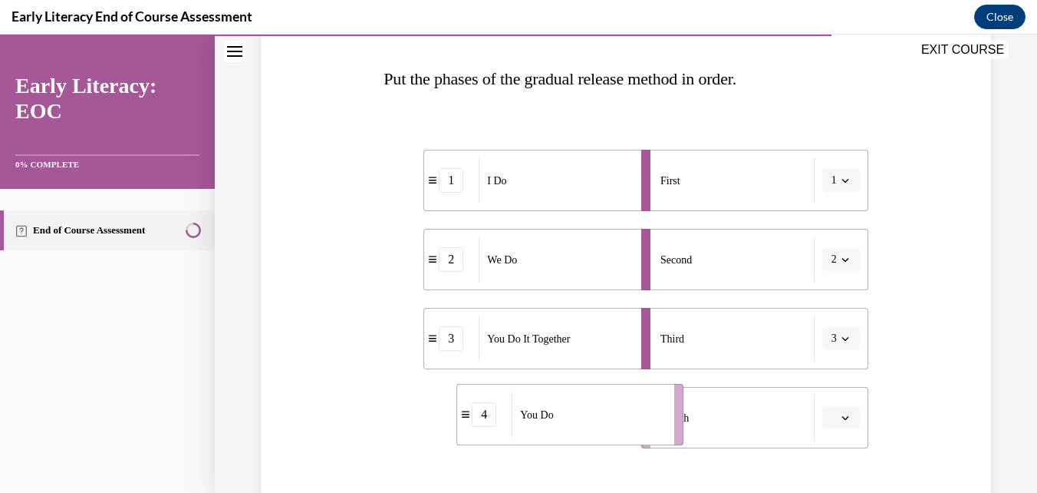
drag, startPoint x: 549, startPoint y: 430, endPoint x: 637, endPoint y: 427, distance: 88.3
click at [637, 427] on div "You Do" at bounding box center [588, 414] width 153 height 44
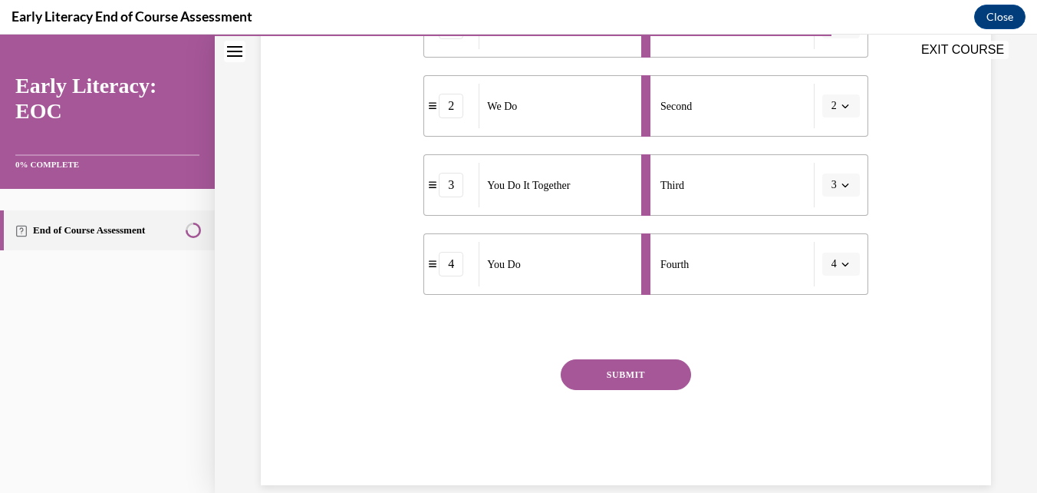
click at [641, 373] on button "SUBMIT" at bounding box center [626, 374] width 130 height 31
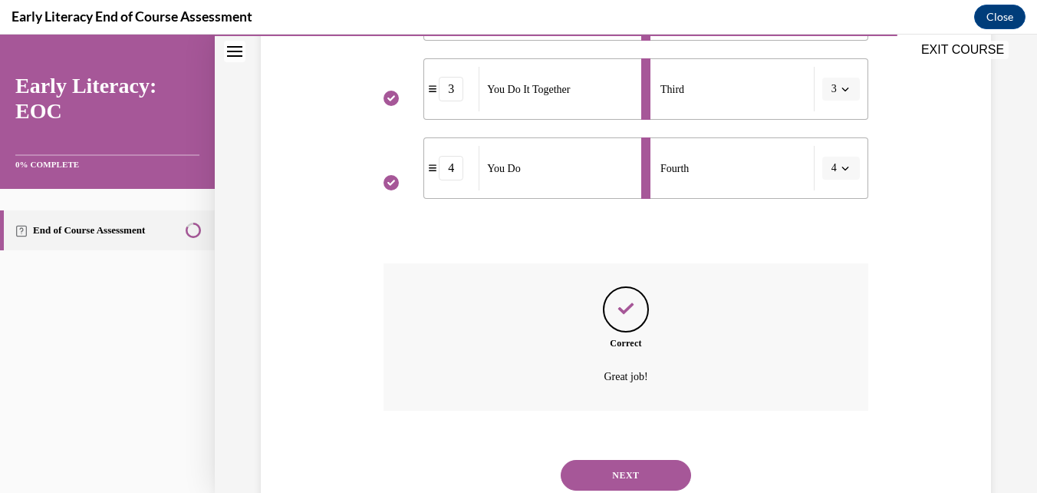
scroll to position [531, 0]
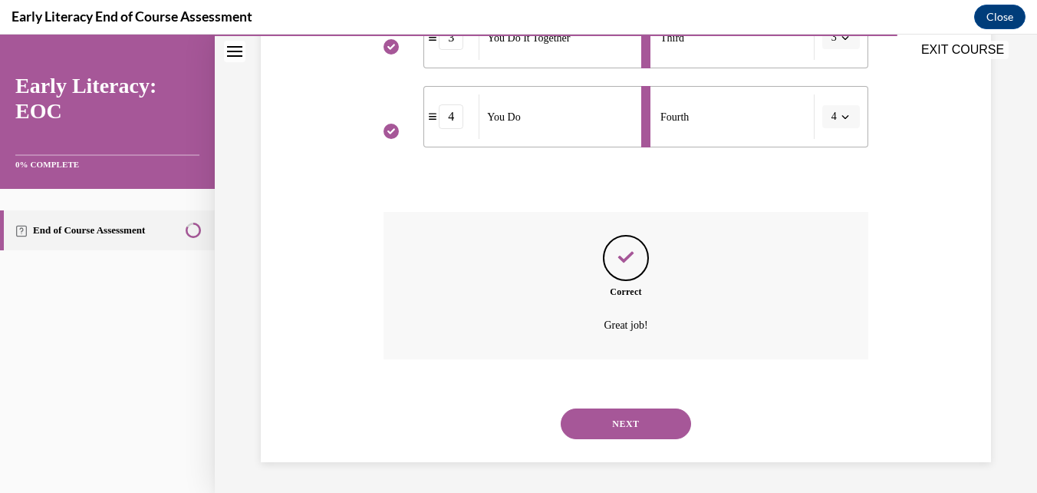
click at [654, 425] on button "NEXT" at bounding box center [626, 423] width 130 height 31
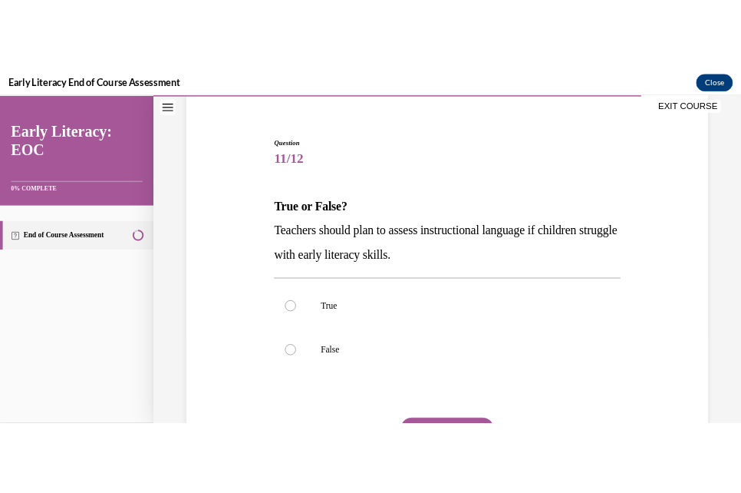
scroll to position [153, 0]
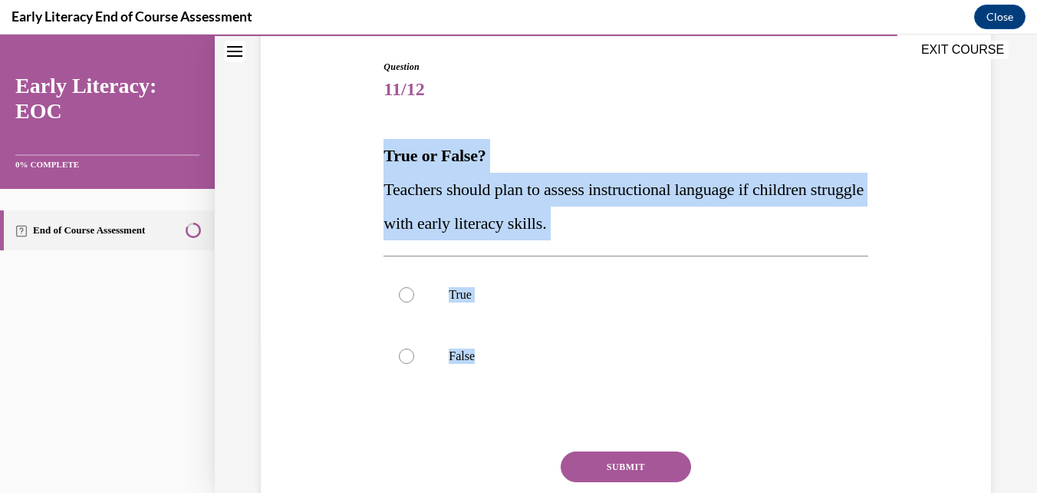
drag, startPoint x: 370, startPoint y: 144, endPoint x: 542, endPoint y: 390, distance: 300.3
click at [542, 390] on div "Question 11/12 True or False? Teachers should plan to assess instructional lang…" at bounding box center [626, 295] width 738 height 563
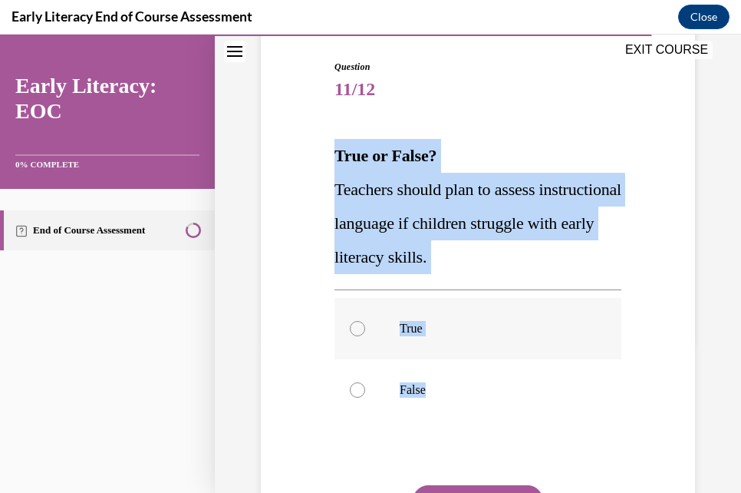
click at [362, 329] on div at bounding box center [357, 328] width 15 height 15
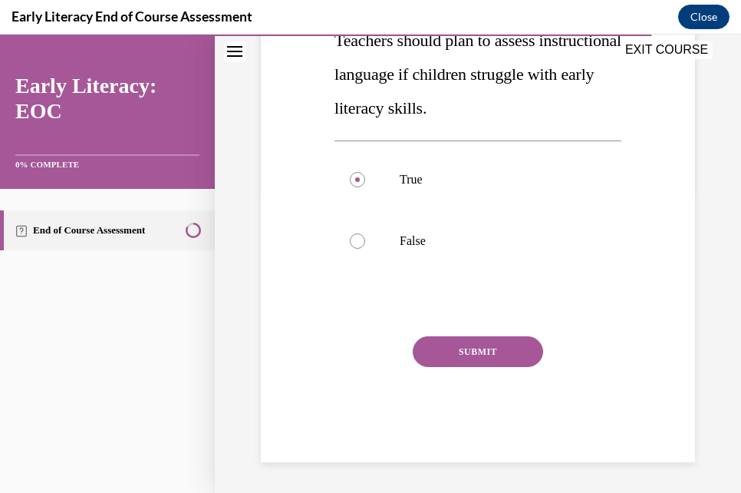
click at [483, 356] on button "SUBMIT" at bounding box center [478, 351] width 130 height 31
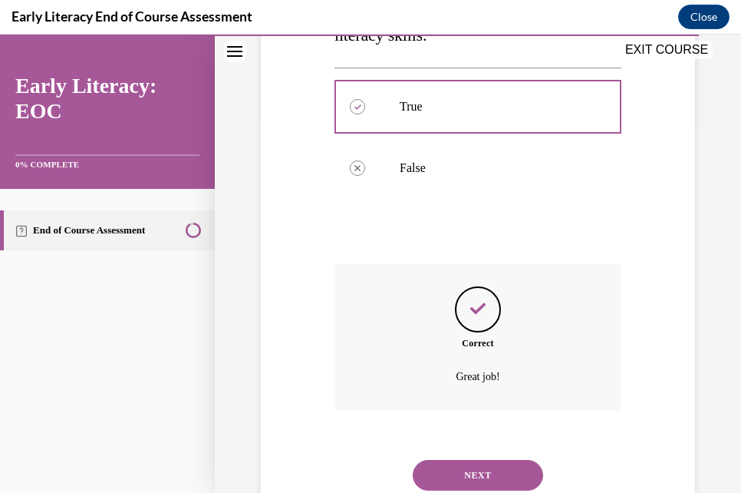
scroll to position [427, 0]
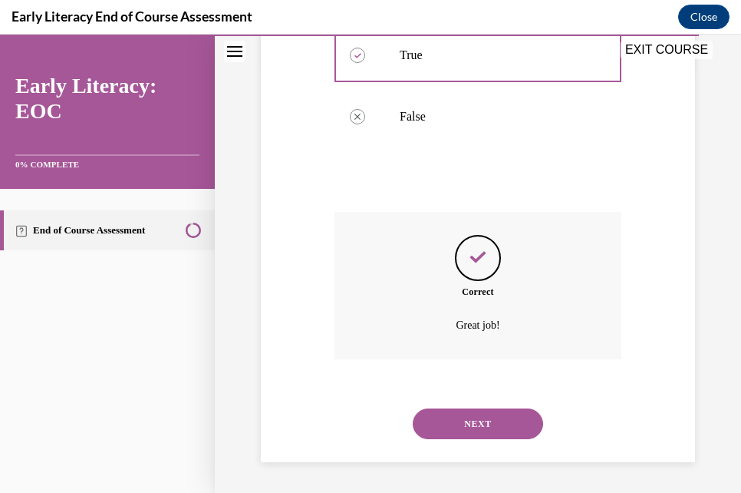
drag, startPoint x: 484, startPoint y: 426, endPoint x: 559, endPoint y: 354, distance: 104.2
click at [484, 425] on button "NEXT" at bounding box center [478, 423] width 130 height 31
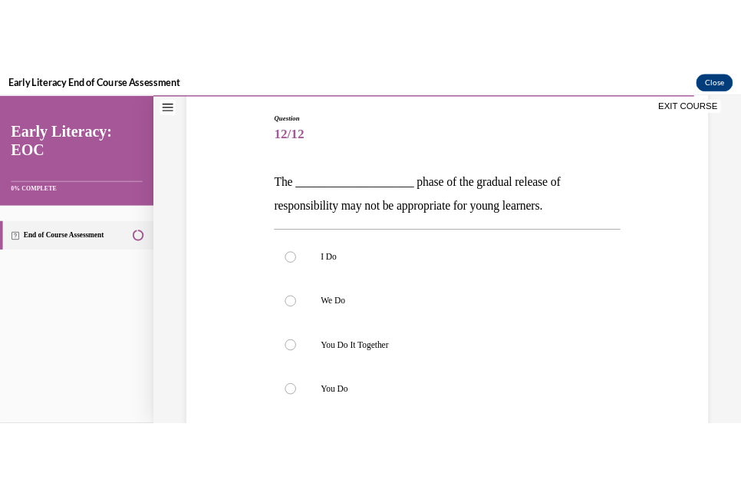
scroll to position [230, 0]
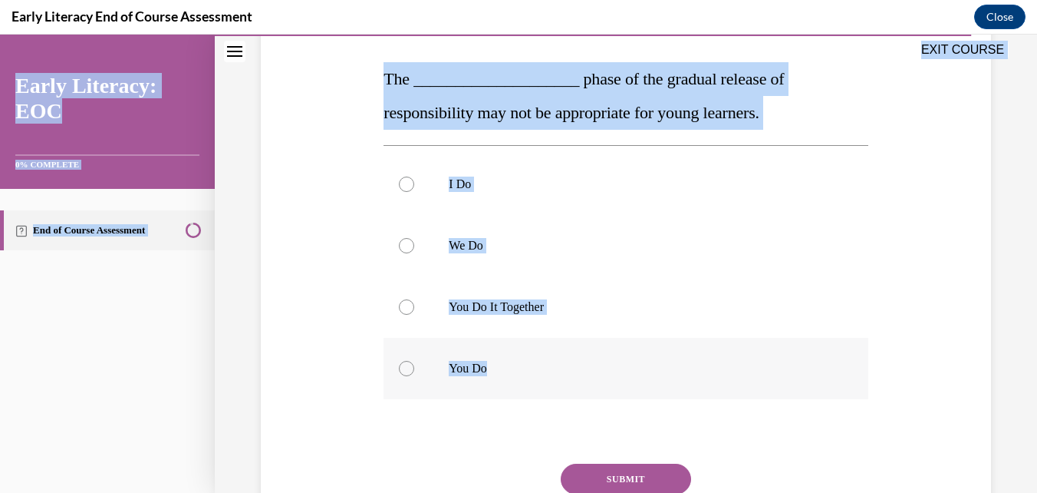
drag, startPoint x: 381, startPoint y: 64, endPoint x: 484, endPoint y: 368, distance: 320.7
click at [484, 368] on div "EXIT COURSE Early Literacy: EOC 0% COMPLETE End of Course Assessment Home Quest…" at bounding box center [518, 264] width 1037 height 458
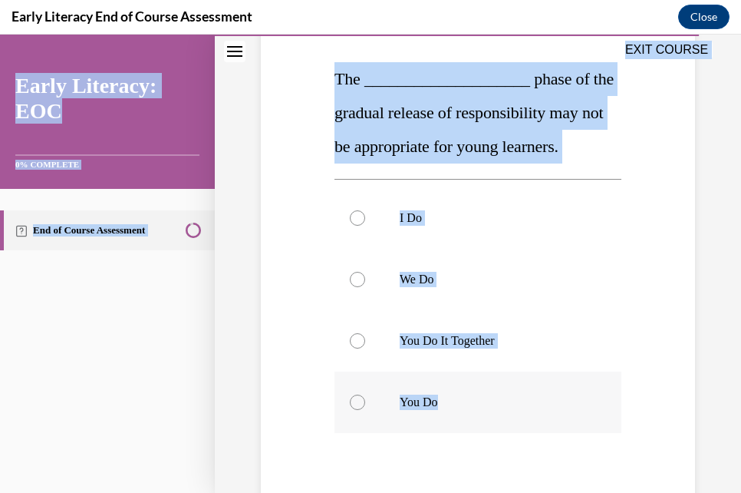
click at [355, 400] on div at bounding box center [357, 401] width 15 height 15
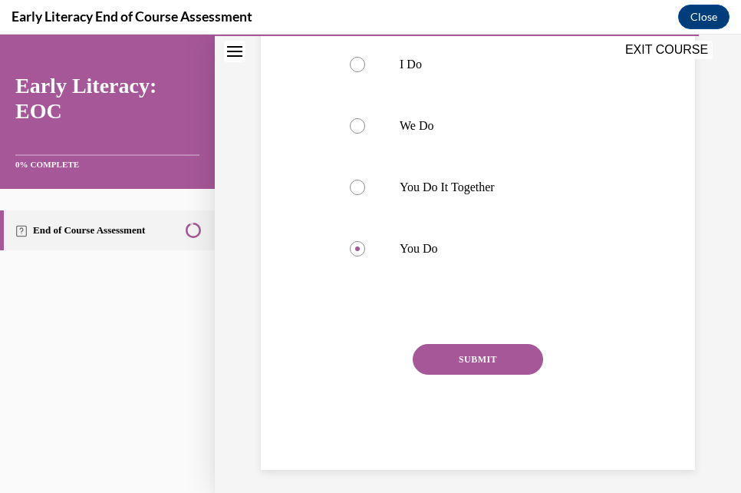
click at [513, 356] on button "SUBMIT" at bounding box center [478, 359] width 130 height 31
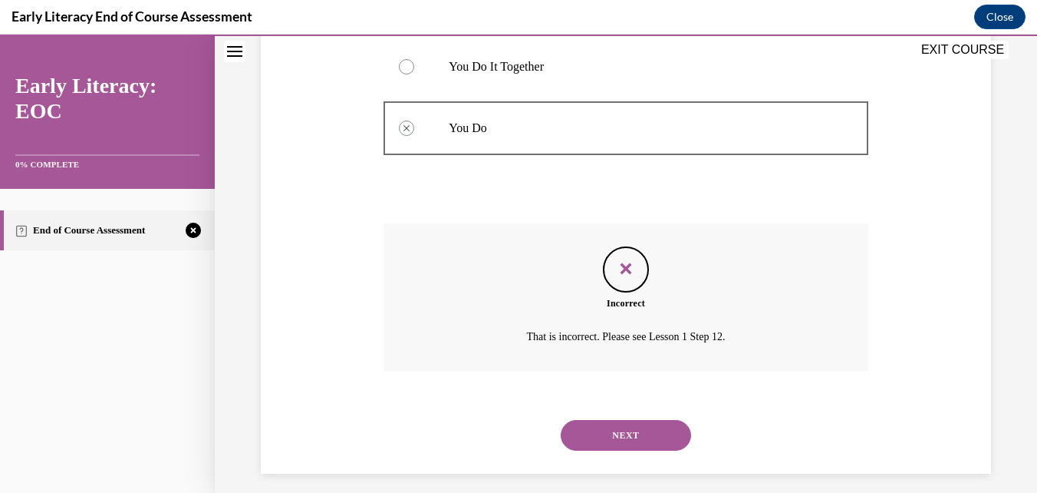
scroll to position [482, 0]
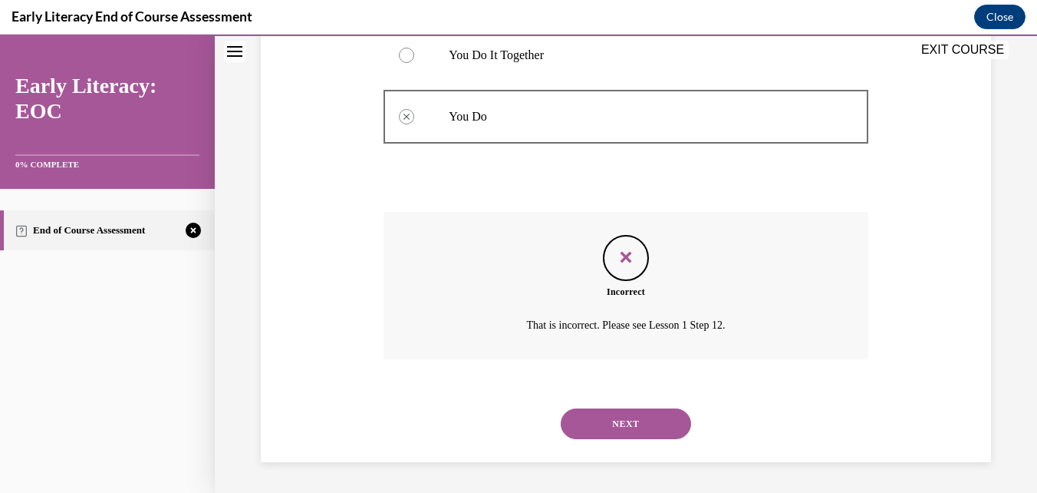
click at [631, 423] on button "NEXT" at bounding box center [626, 423] width 130 height 31
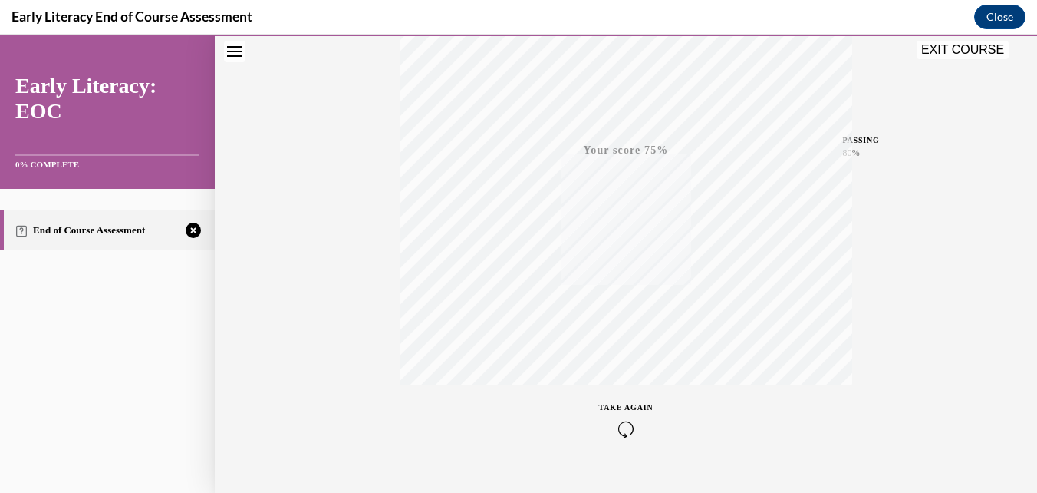
scroll to position [328, 0]
click at [624, 375] on span "TAKE AGAIN" at bounding box center [626, 377] width 54 height 8
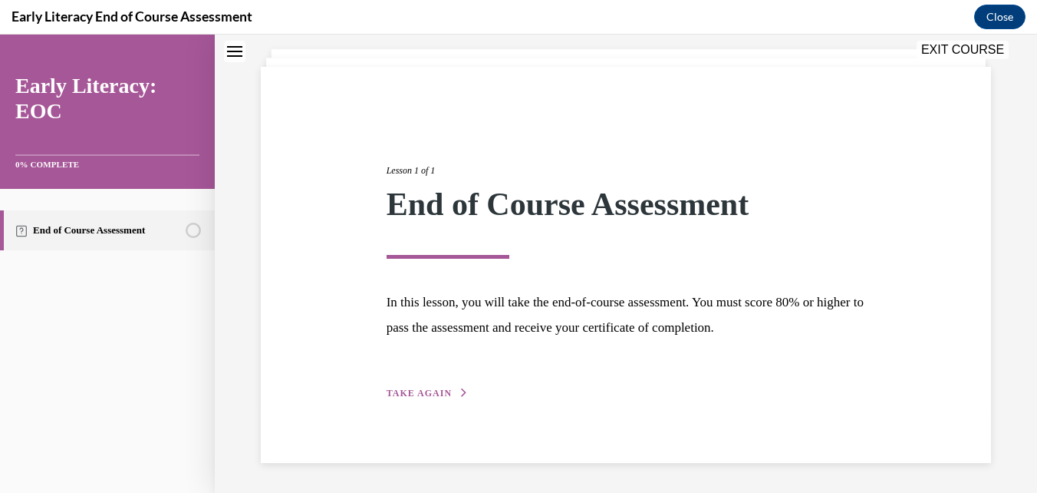
click at [430, 394] on span "TAKE AGAIN" at bounding box center [419, 392] width 65 height 11
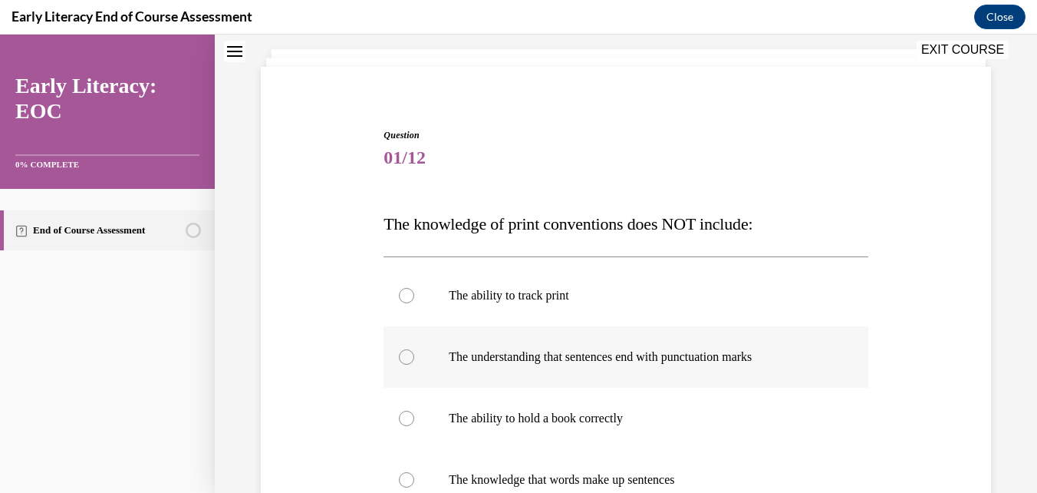
scroll to position [162, 0]
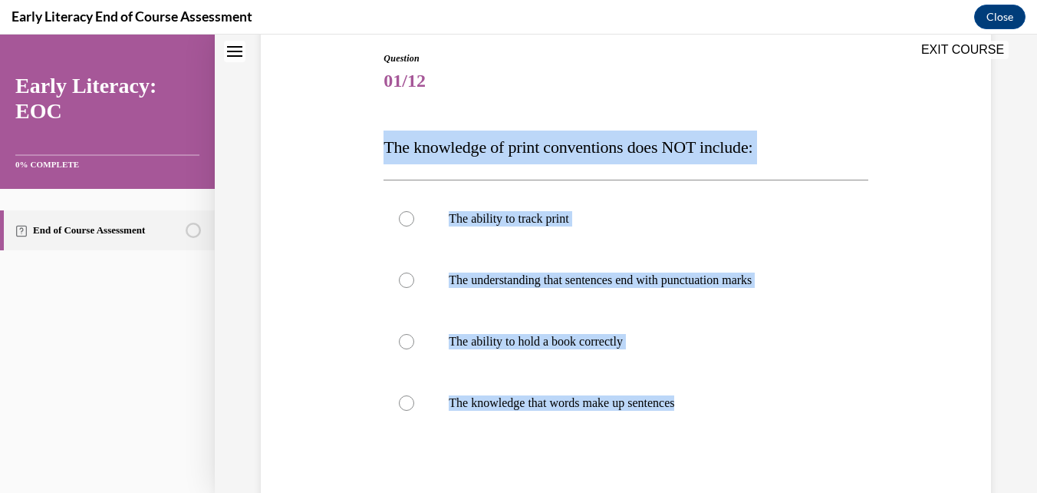
drag, startPoint x: 774, startPoint y: 467, endPoint x: 372, endPoint y: 144, distance: 515.7
click at [372, 144] on div "Question 01/12 The knowledge of print conventions does NOT include: The ability…" at bounding box center [626, 314] width 738 height 618
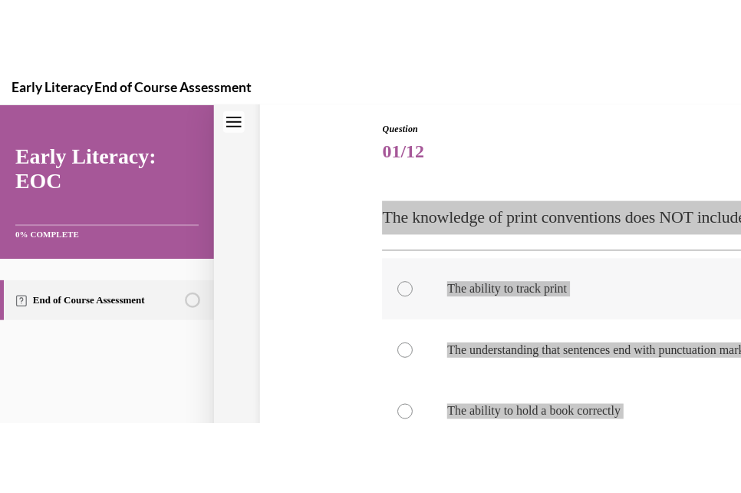
scroll to position [246, 0]
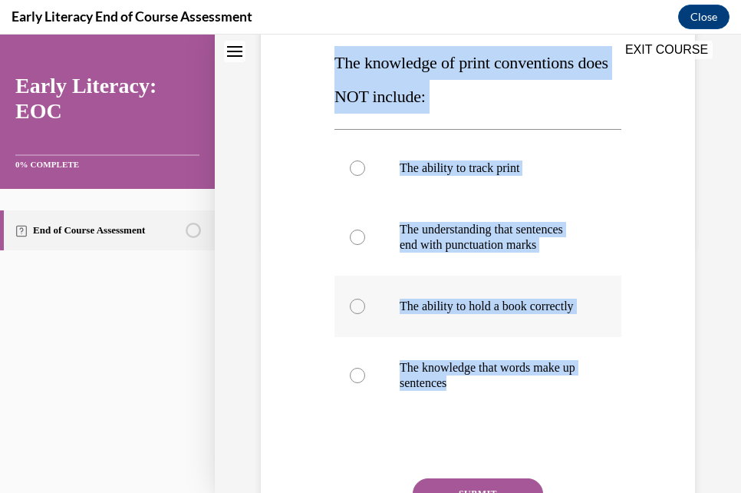
click at [356, 314] on div at bounding box center [357, 305] width 15 height 15
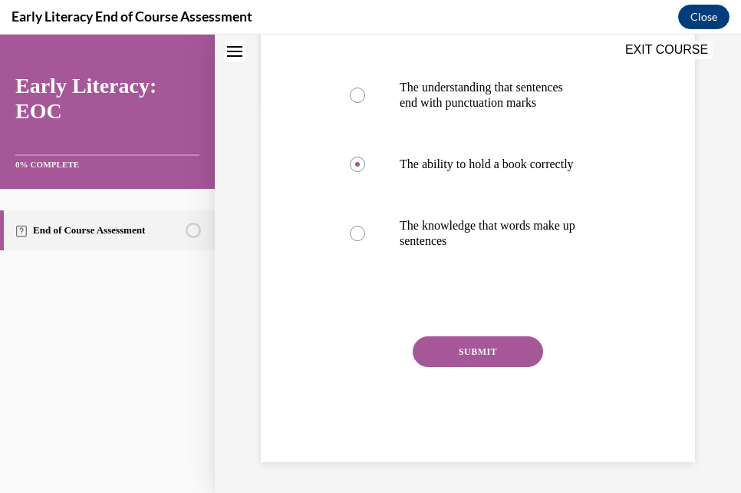
click at [479, 365] on button "SUBMIT" at bounding box center [478, 351] width 130 height 31
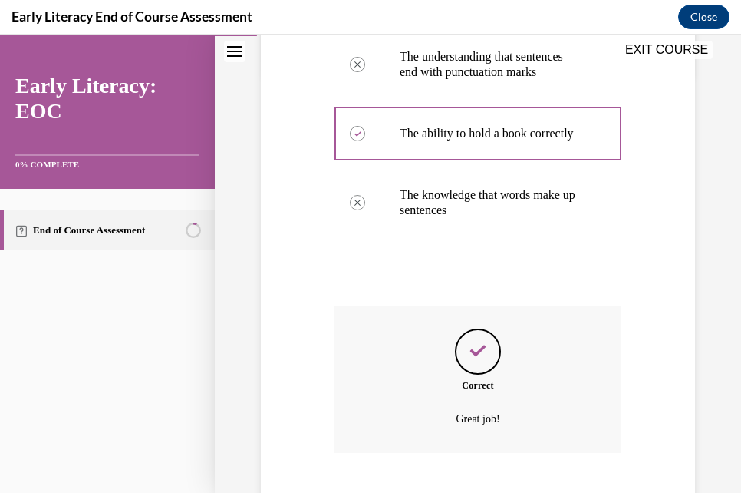
scroll to position [543, 0]
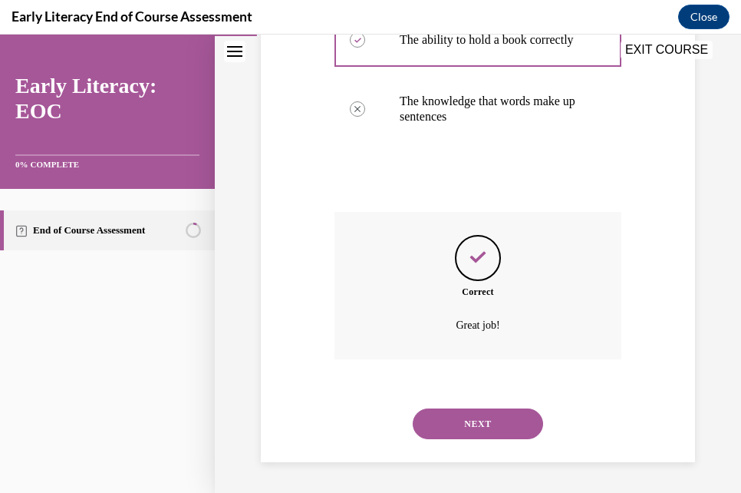
click at [508, 420] on button "NEXT" at bounding box center [478, 423] width 130 height 31
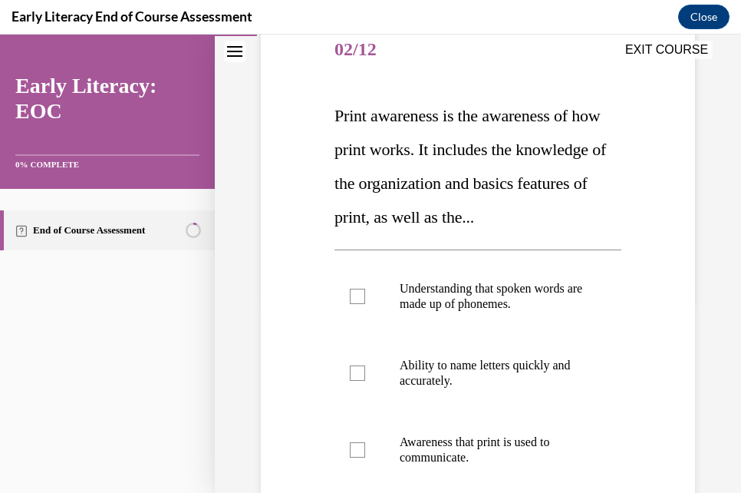
scroll to position [230, 0]
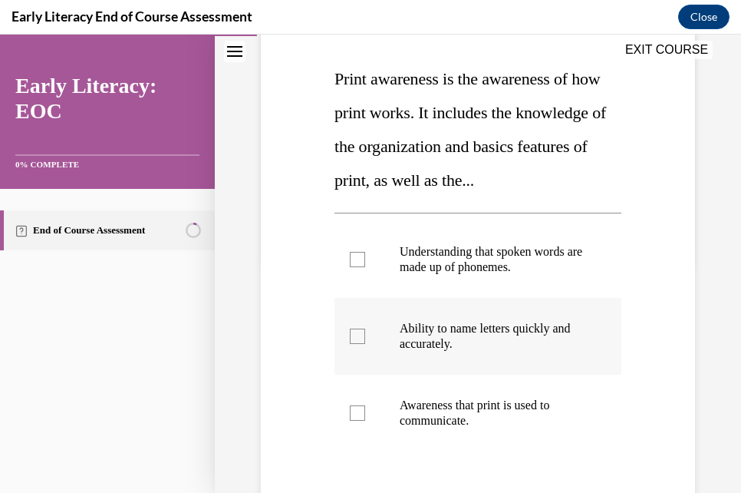
click at [354, 335] on div at bounding box center [357, 335] width 15 height 15
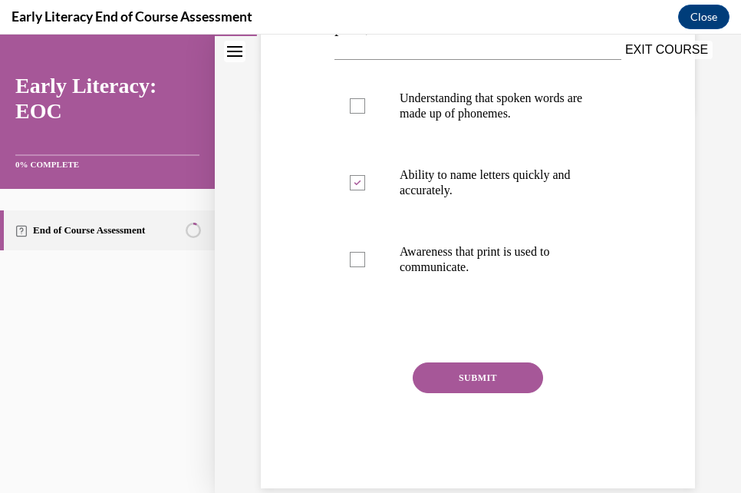
click at [509, 380] on button "SUBMIT" at bounding box center [478, 377] width 130 height 31
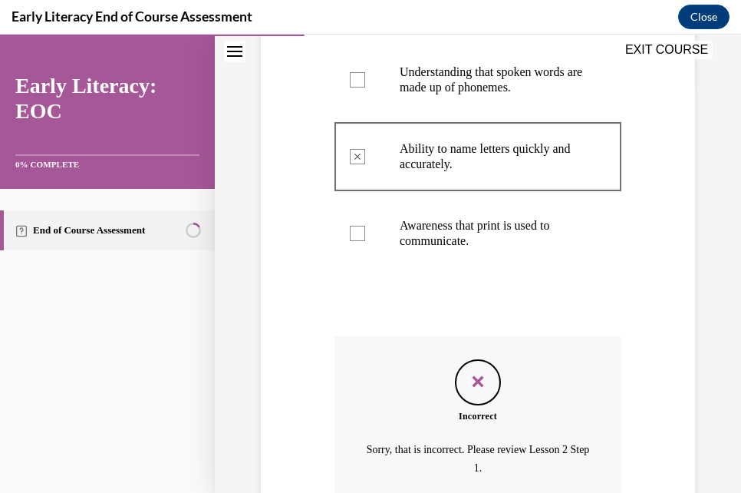
scroll to position [552, 0]
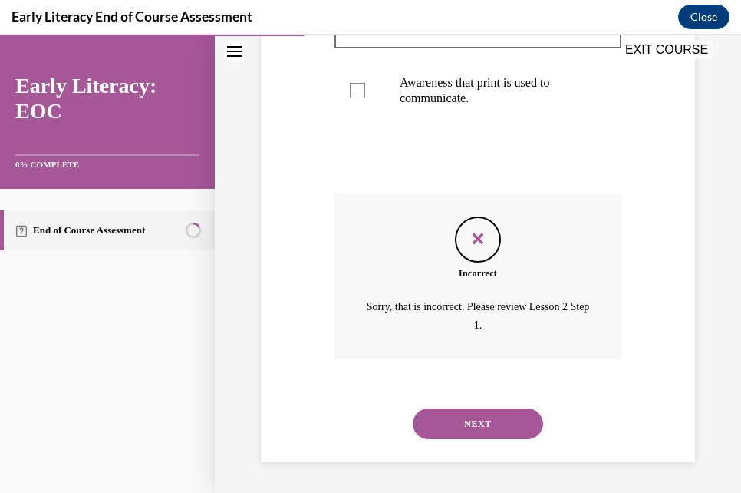
click at [475, 419] on button "NEXT" at bounding box center [478, 423] width 130 height 31
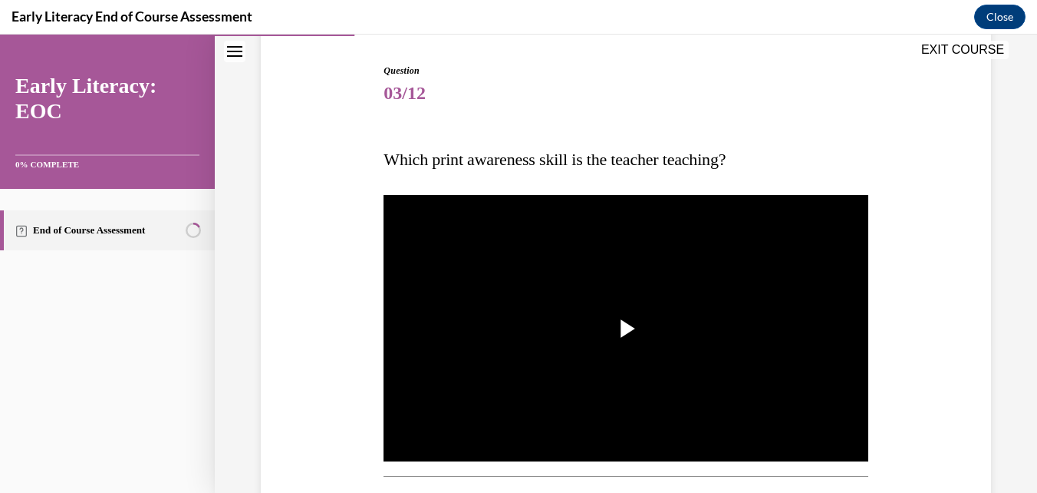
scroll to position [153, 0]
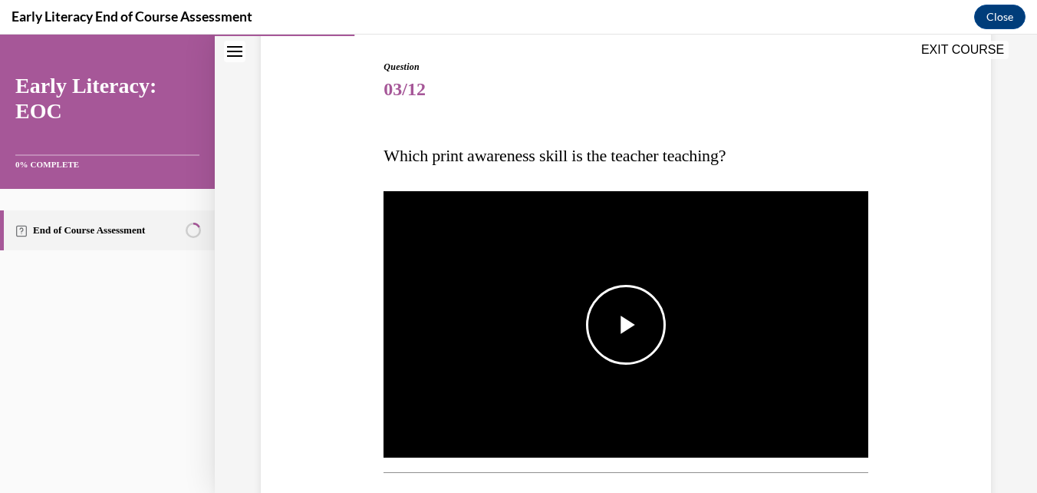
click at [626, 325] on span "Video player" at bounding box center [626, 325] width 0 height 0
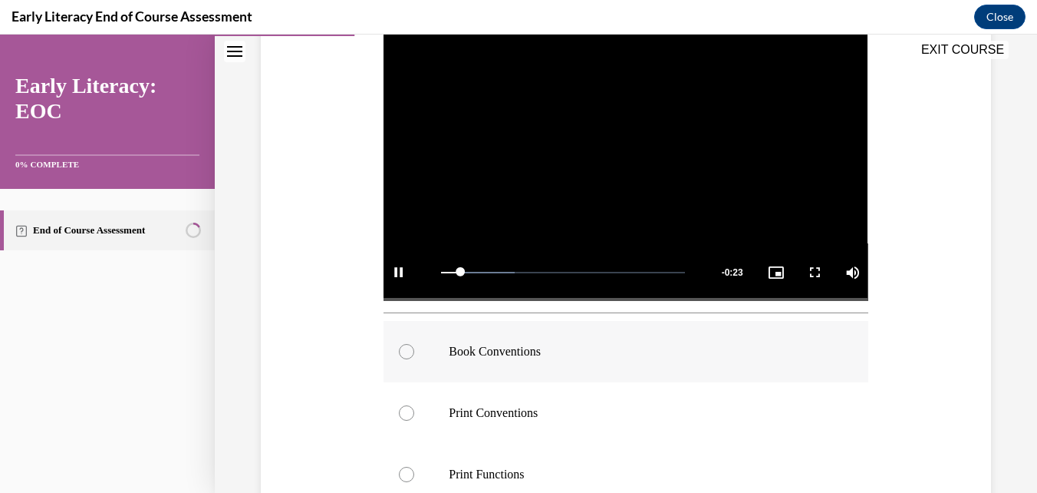
scroll to position [384, 0]
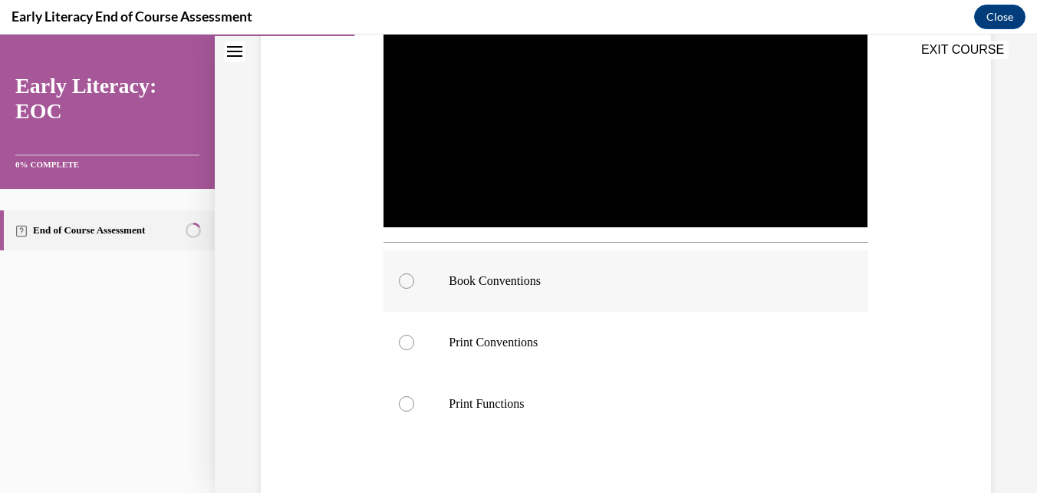
click at [400, 276] on div at bounding box center [406, 280] width 15 height 15
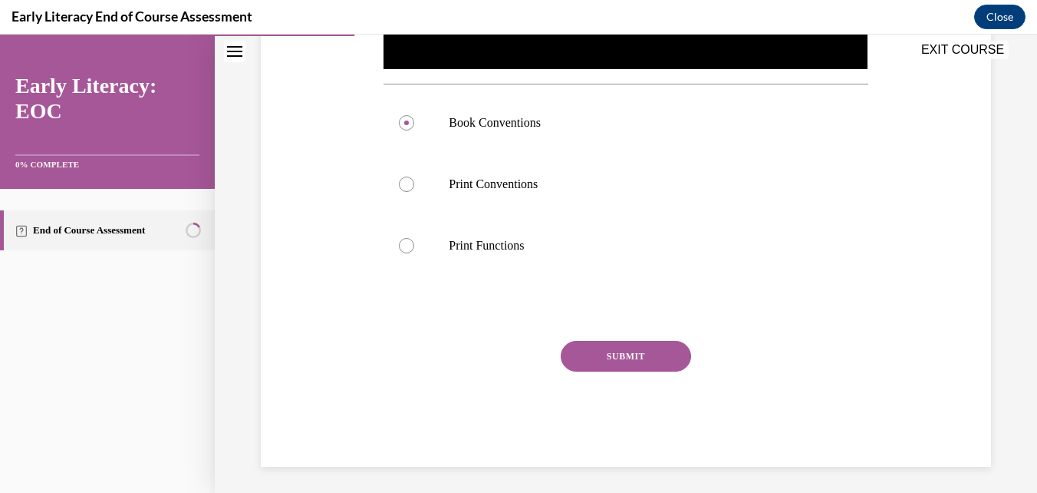
click at [634, 356] on button "SUBMIT" at bounding box center [626, 356] width 130 height 31
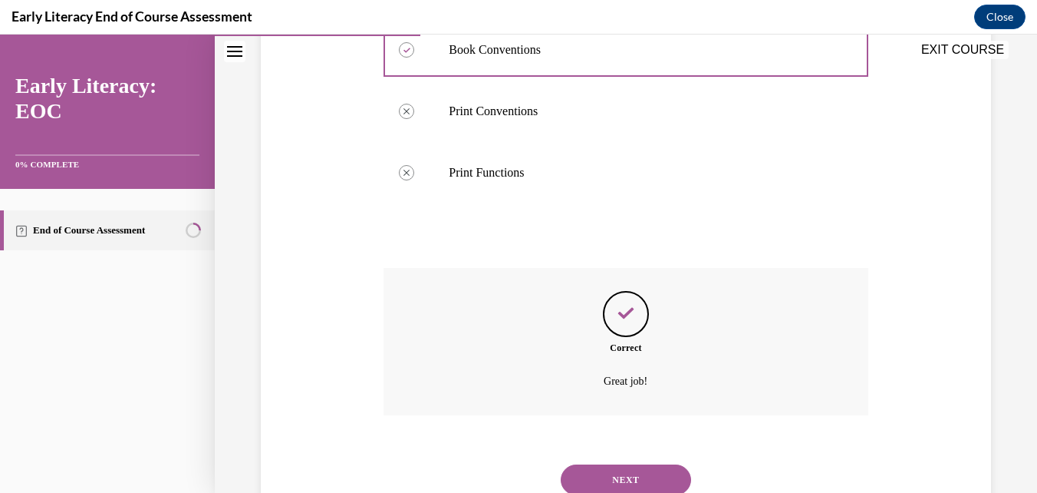
scroll to position [666, 0]
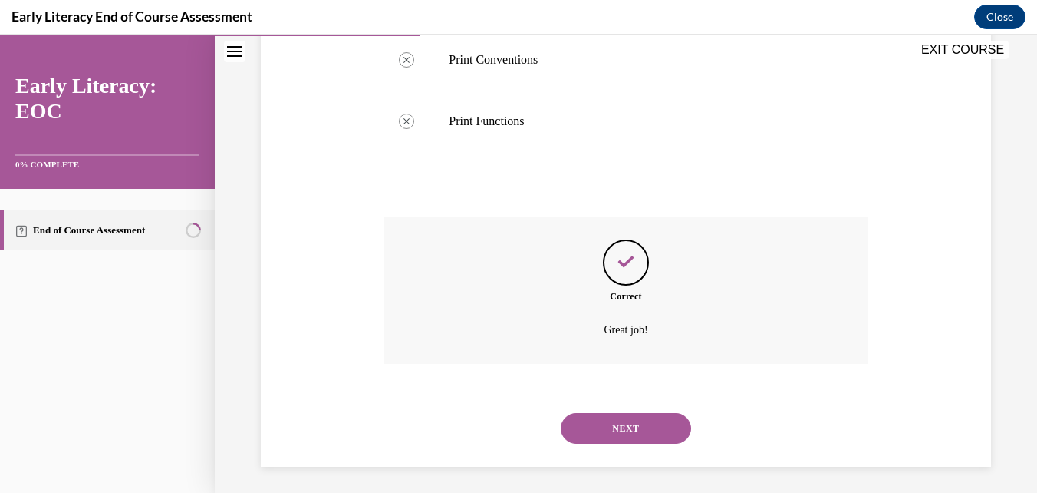
click at [649, 423] on button "NEXT" at bounding box center [626, 428] width 130 height 31
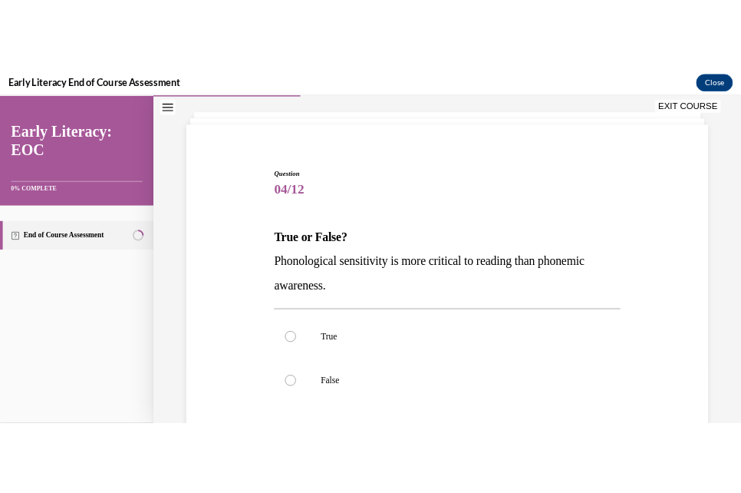
scroll to position [153, 0]
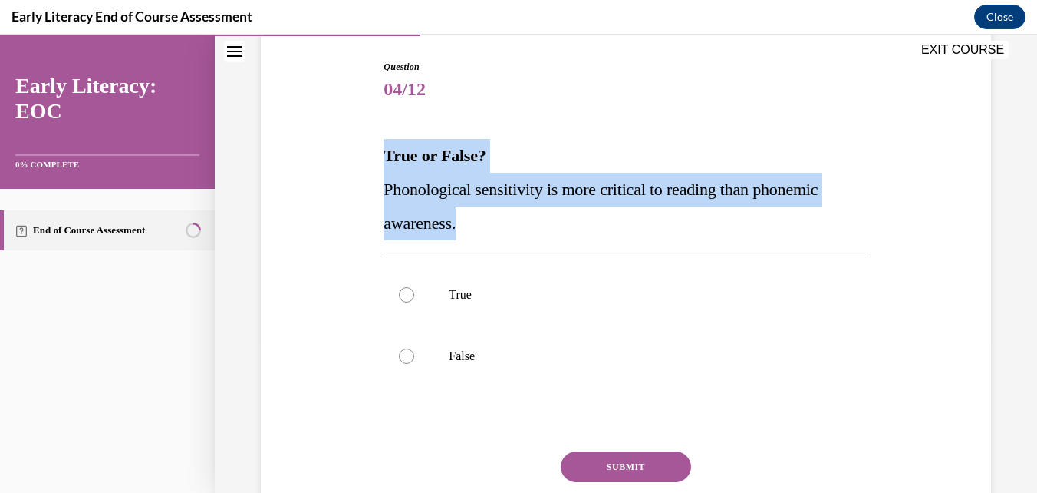
drag, startPoint x: 383, startPoint y: 142, endPoint x: 502, endPoint y: 216, distance: 139.9
click at [502, 216] on div "True or False? Phonological sensitivity is more critical to reading than phonem…" at bounding box center [626, 189] width 484 height 101
click at [542, 235] on p "Phonological sensitivity is more critical to reading than phonemic awareness." at bounding box center [626, 207] width 484 height 68
drag, startPoint x: 381, startPoint y: 144, endPoint x: 527, endPoint y: 242, distance: 176.4
click at [527, 242] on div "Question 04/12 True or False? Phonological sensitivity is more critical to read…" at bounding box center [626, 307] width 492 height 540
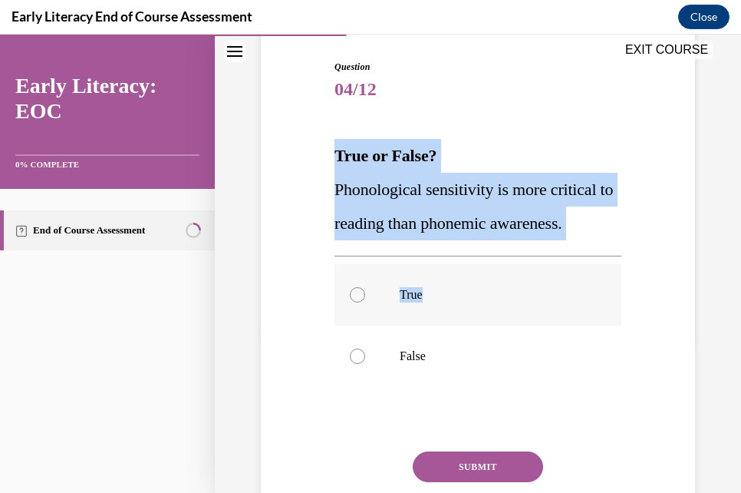
click at [364, 296] on div at bounding box center [477, 294] width 287 height 61
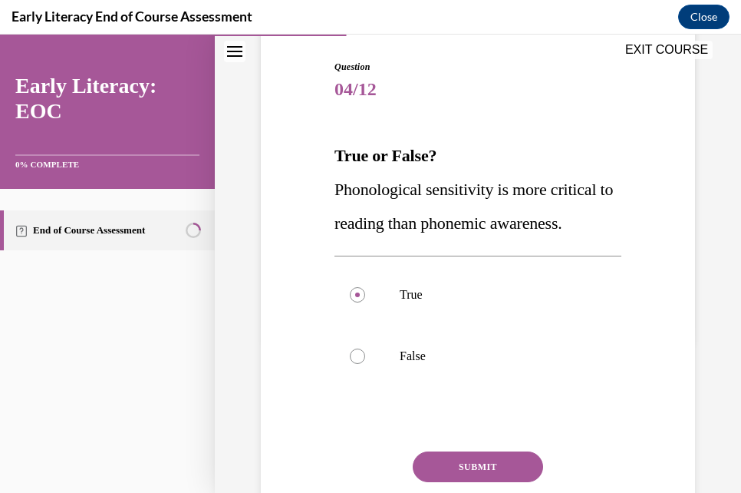
click at [512, 468] on button "SUBMIT" at bounding box center [478, 466] width 130 height 31
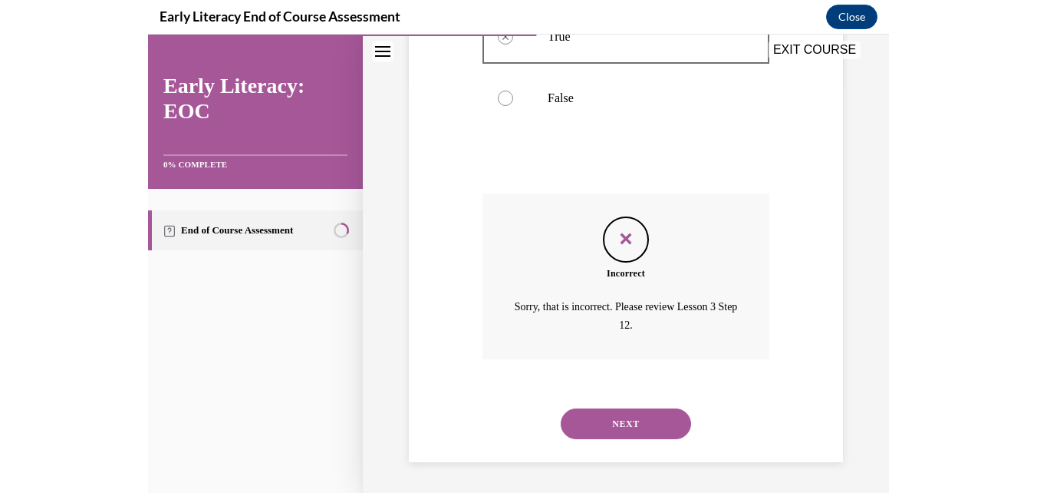
scroll to position [393, 0]
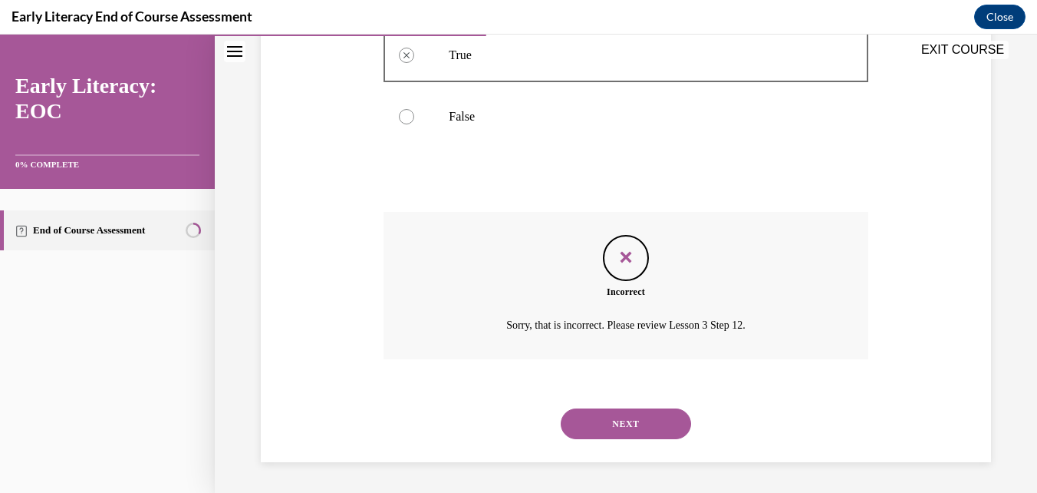
click at [615, 413] on button "NEXT" at bounding box center [626, 423] width 130 height 31
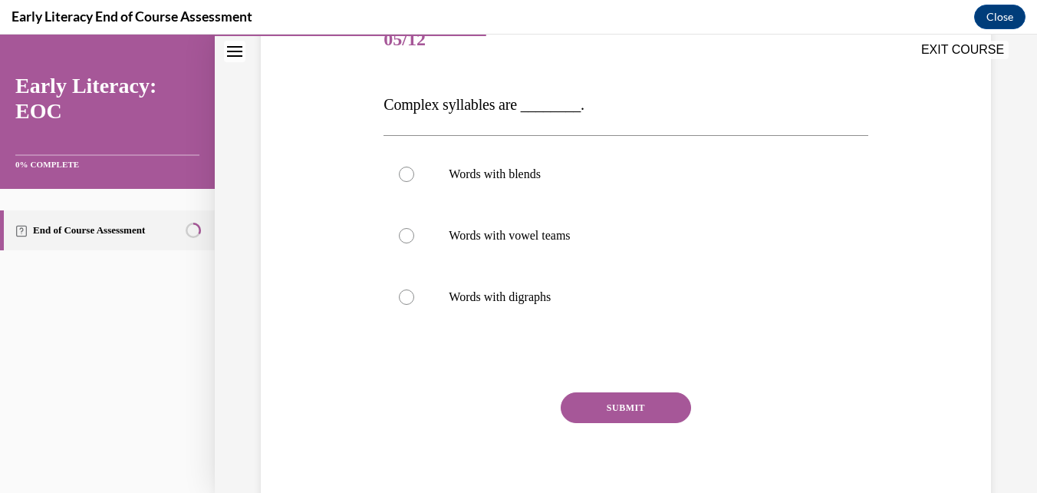
scroll to position [230, 0]
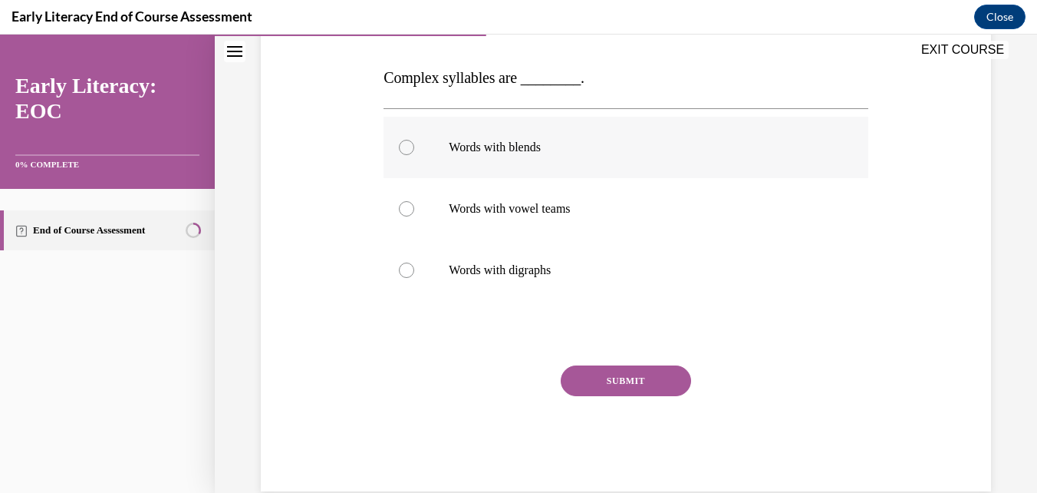
click at [403, 145] on div at bounding box center [406, 147] width 15 height 15
click at [653, 381] on button "SUBMIT" at bounding box center [626, 380] width 130 height 31
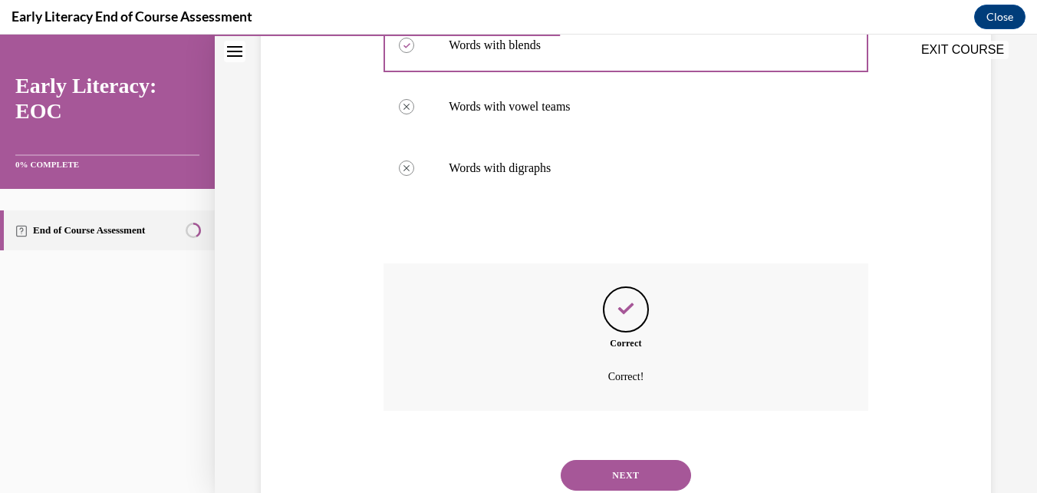
scroll to position [384, 0]
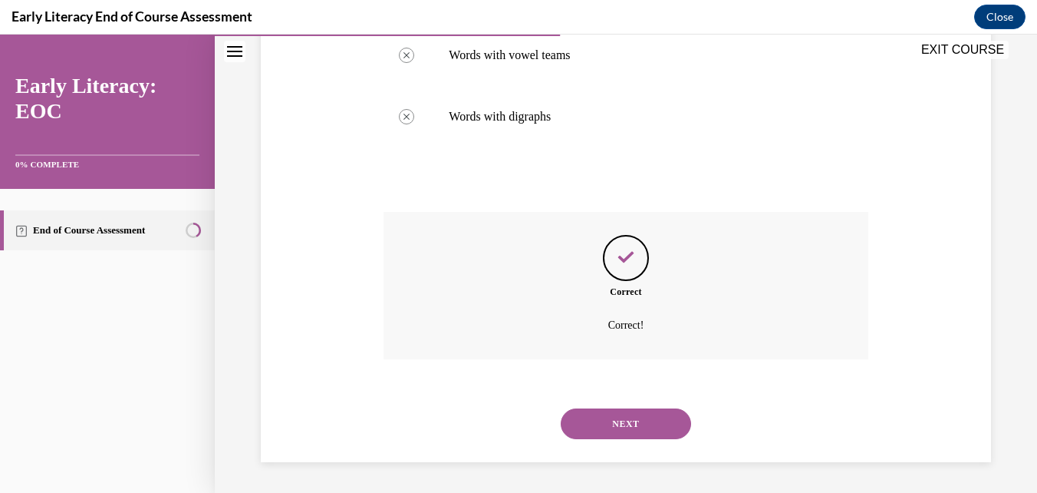
click at [635, 423] on button "NEXT" at bounding box center [626, 423] width 130 height 31
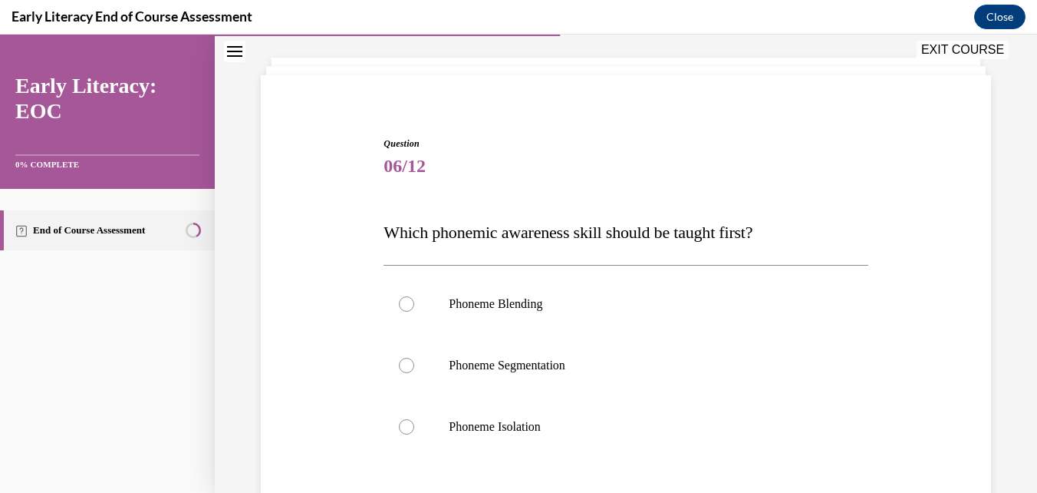
scroll to position [153, 0]
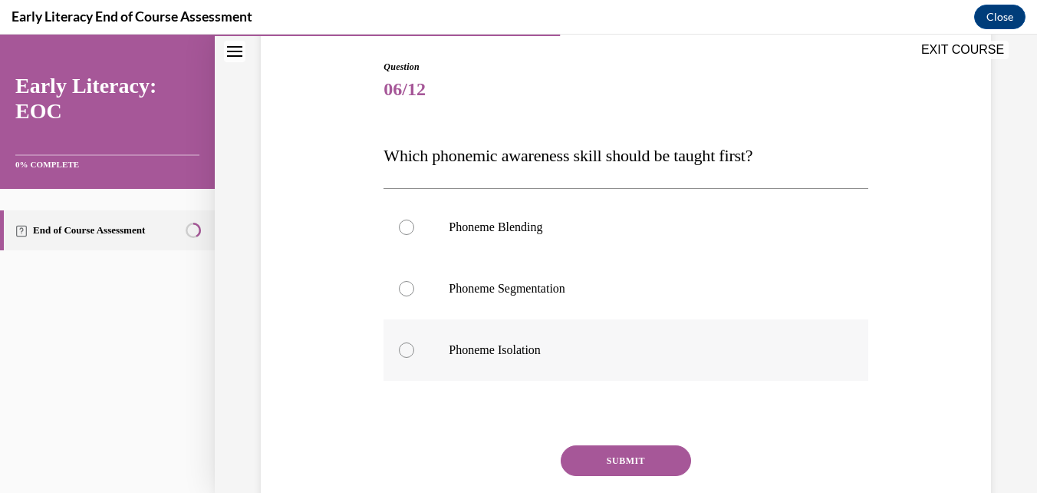
click at [400, 349] on div at bounding box center [406, 349] width 15 height 15
click at [634, 451] on button "SUBMIT" at bounding box center [626, 460] width 130 height 31
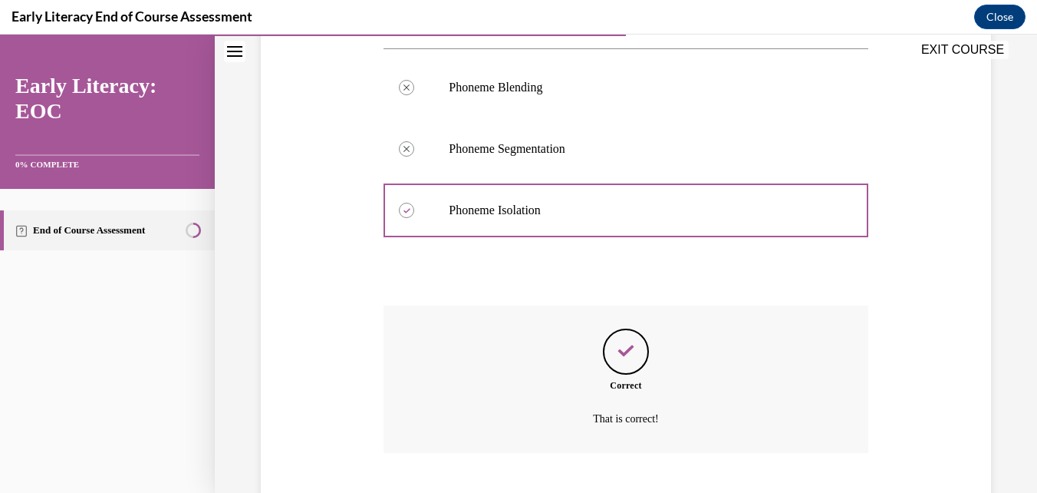
scroll to position [387, 0]
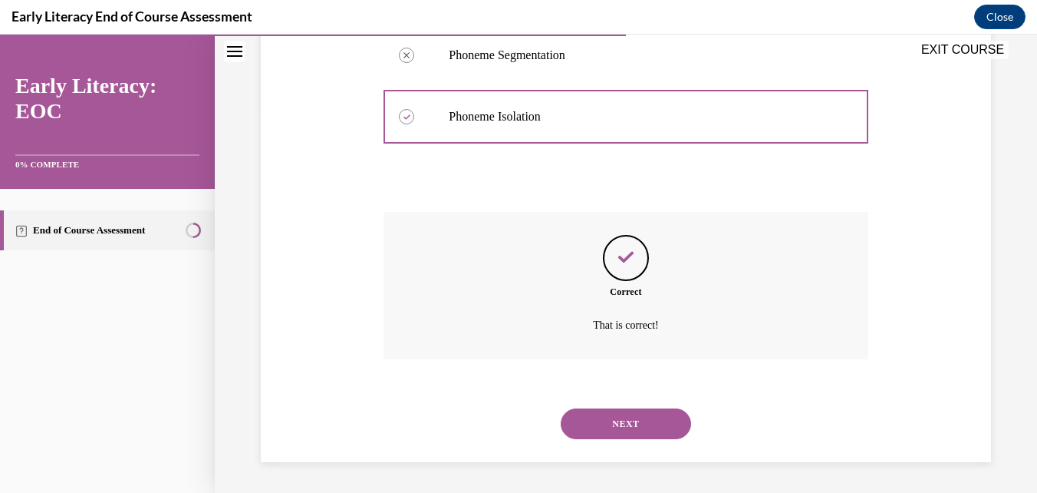
click at [631, 439] on div "NEXT" at bounding box center [626, 423] width 484 height 61
click at [639, 411] on button "NEXT" at bounding box center [626, 423] width 130 height 31
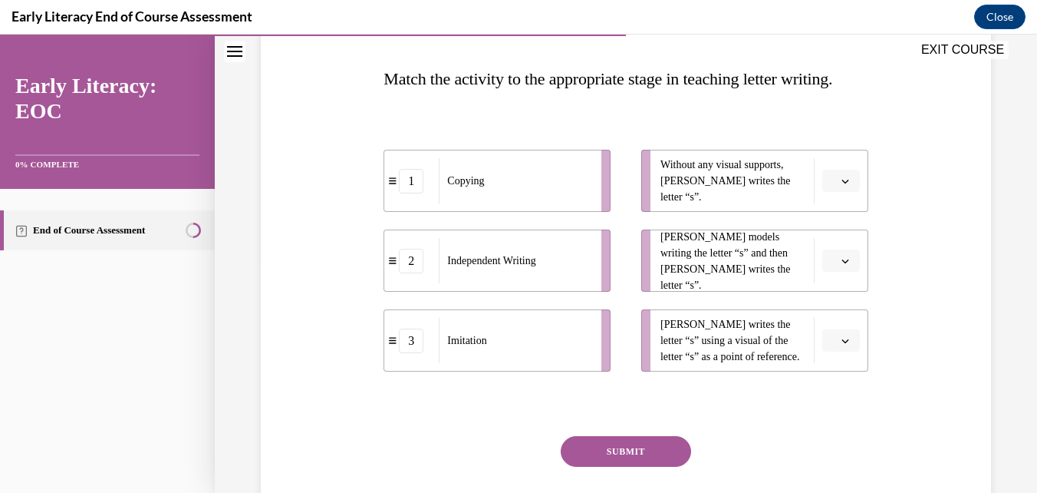
scroll to position [307, 0]
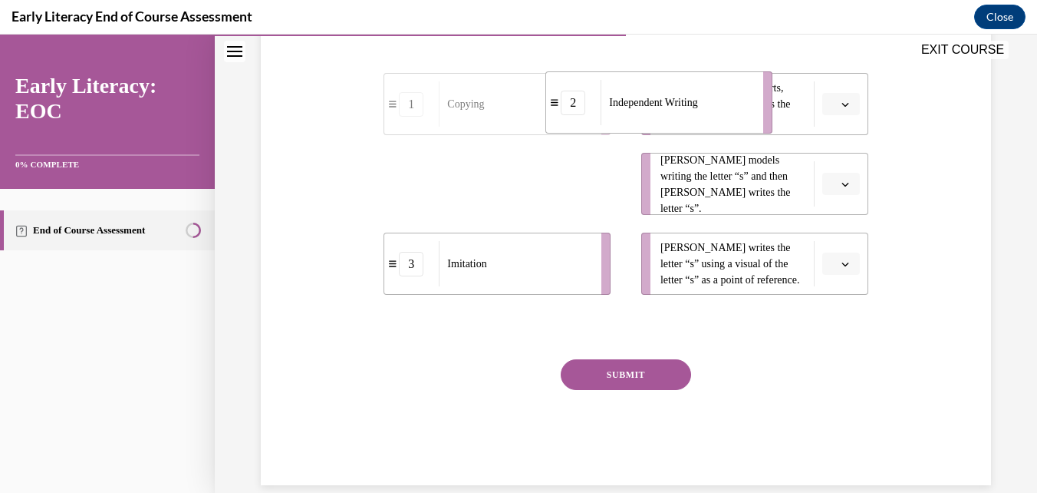
drag, startPoint x: 539, startPoint y: 227, endPoint x: 700, endPoint y: 146, distance: 181.1
click at [700, 125] on div "Independent Writing" at bounding box center [677, 102] width 153 height 45
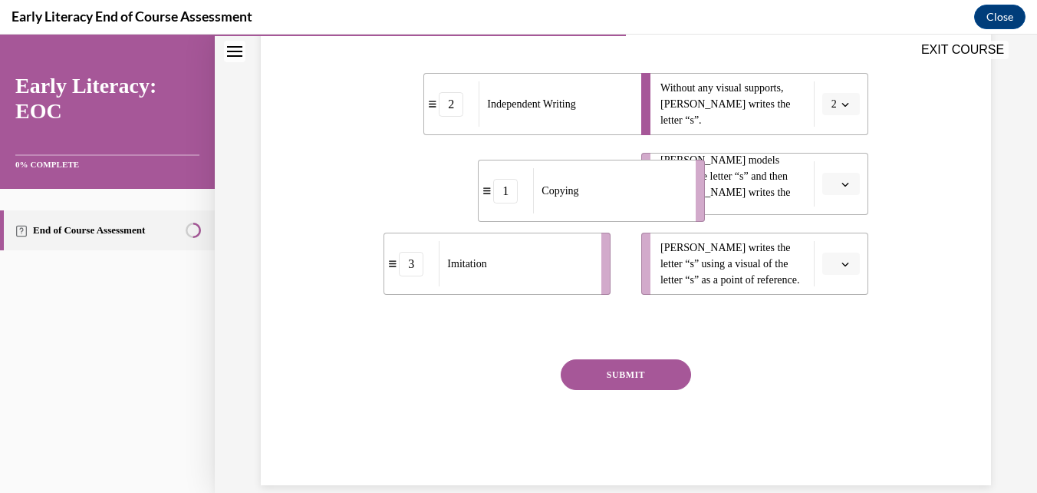
drag, startPoint x: 565, startPoint y: 232, endPoint x: 647, endPoint y: 232, distance: 82.1
click at [647, 213] on div "Copying" at bounding box center [609, 190] width 153 height 45
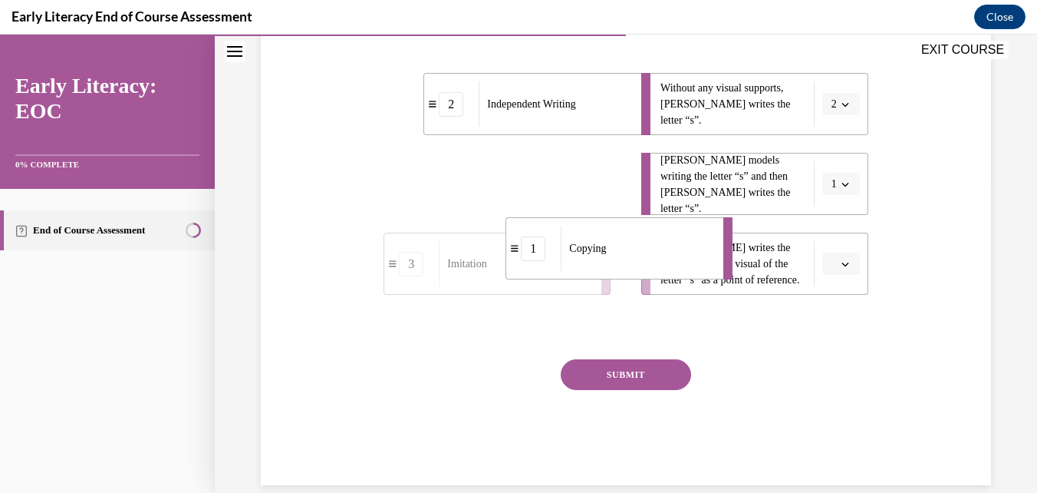
drag, startPoint x: 563, startPoint y: 234, endPoint x: 669, endPoint y: 304, distance: 126.8
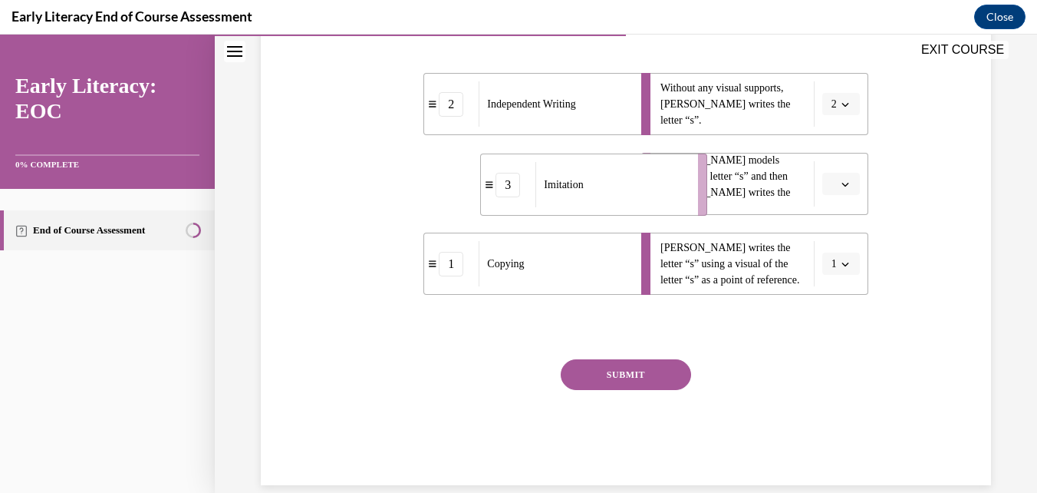
drag, startPoint x: 539, startPoint y: 228, endPoint x: 636, endPoint y: 228, distance: 96.7
click at [636, 207] on div "Imitation" at bounding box center [611, 184] width 153 height 45
click at [634, 390] on button "SUBMIT" at bounding box center [626, 374] width 130 height 31
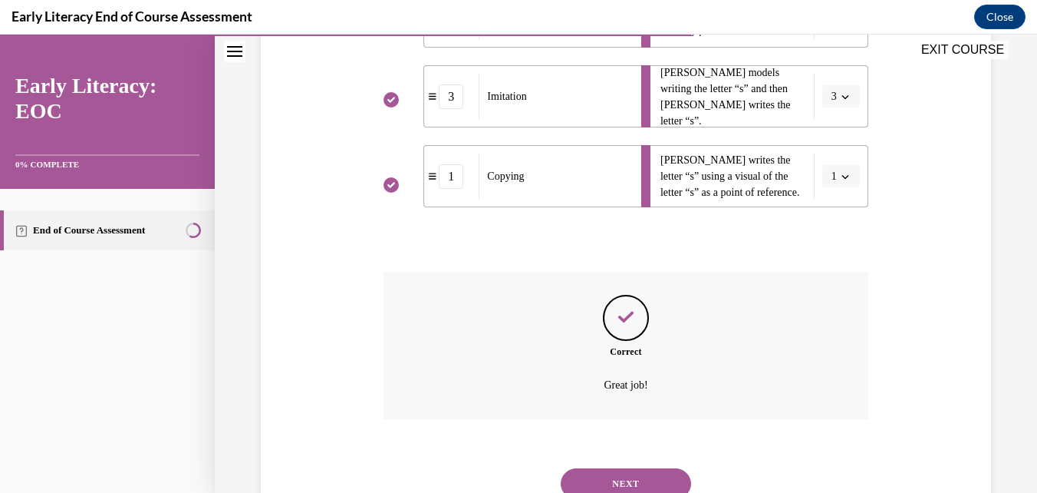
scroll to position [488, 0]
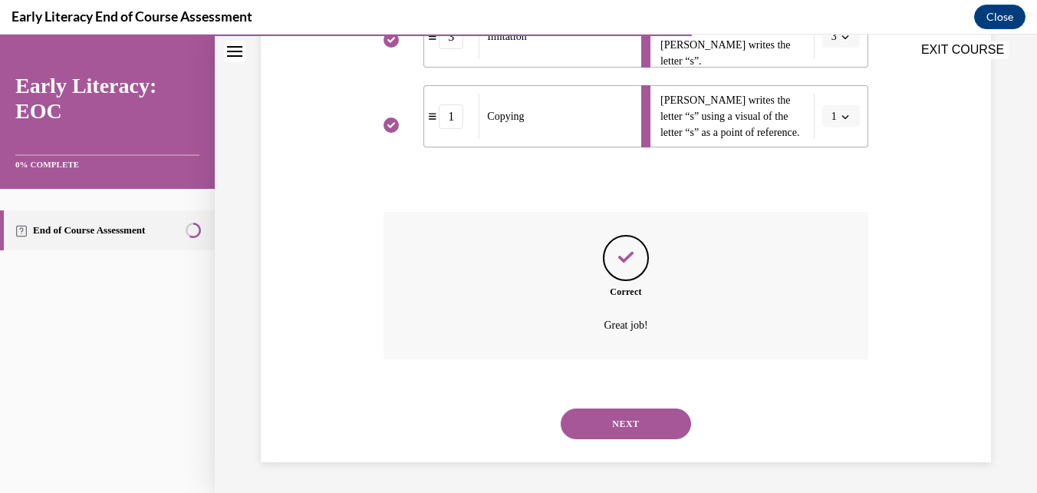
drag, startPoint x: 636, startPoint y: 421, endPoint x: 618, endPoint y: 335, distance: 87.9
click at [636, 419] on button "NEXT" at bounding box center [626, 423] width 130 height 31
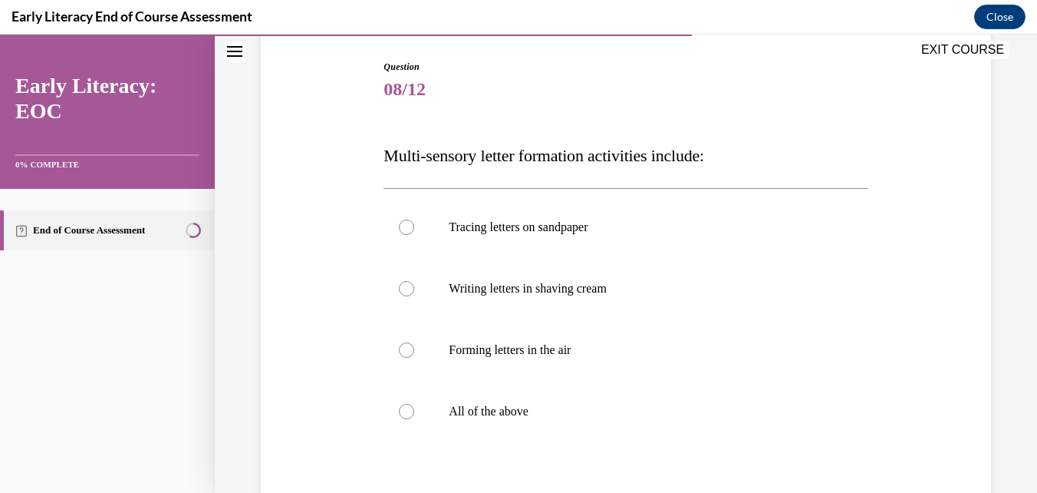
scroll to position [230, 0]
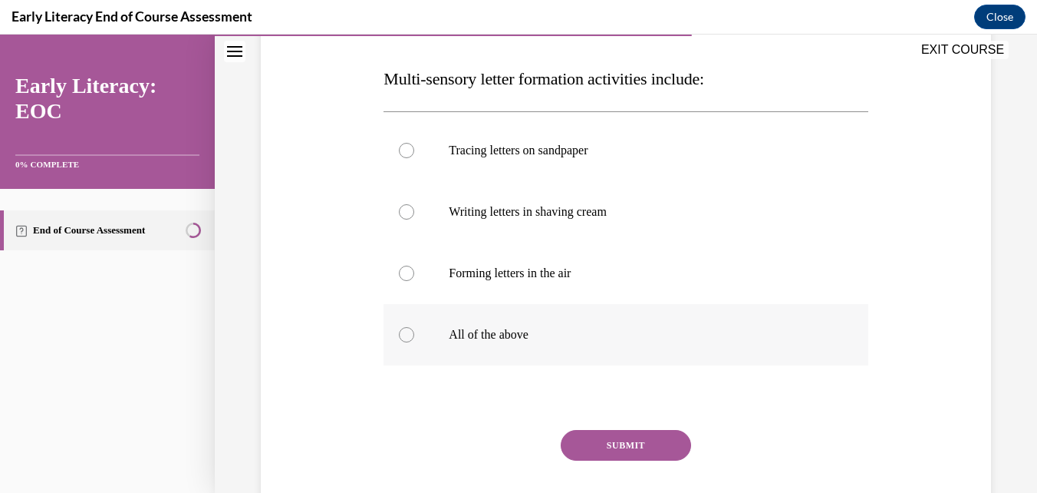
click at [399, 333] on div at bounding box center [406, 334] width 15 height 15
click at [604, 446] on button "SUBMIT" at bounding box center [626, 445] width 130 height 31
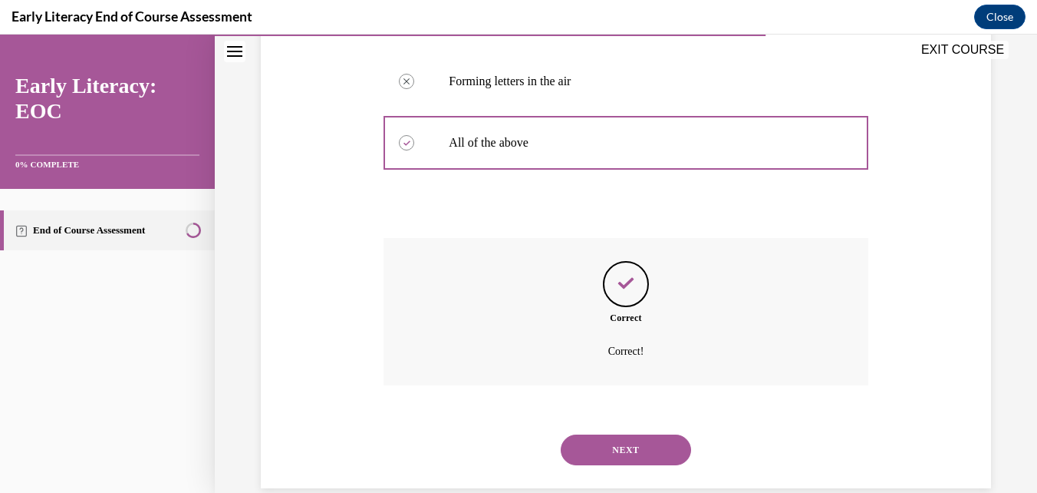
scroll to position [448, 0]
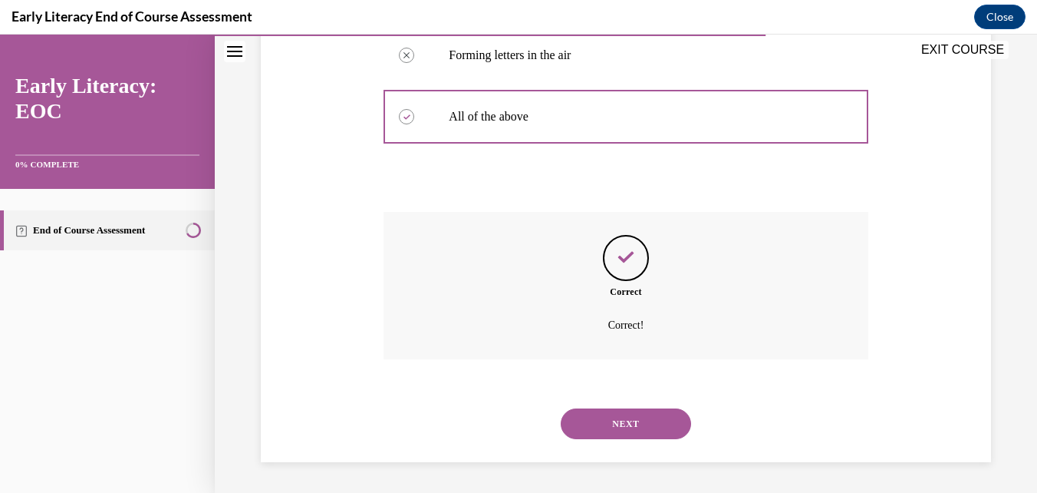
click at [637, 413] on button "NEXT" at bounding box center [626, 423] width 130 height 31
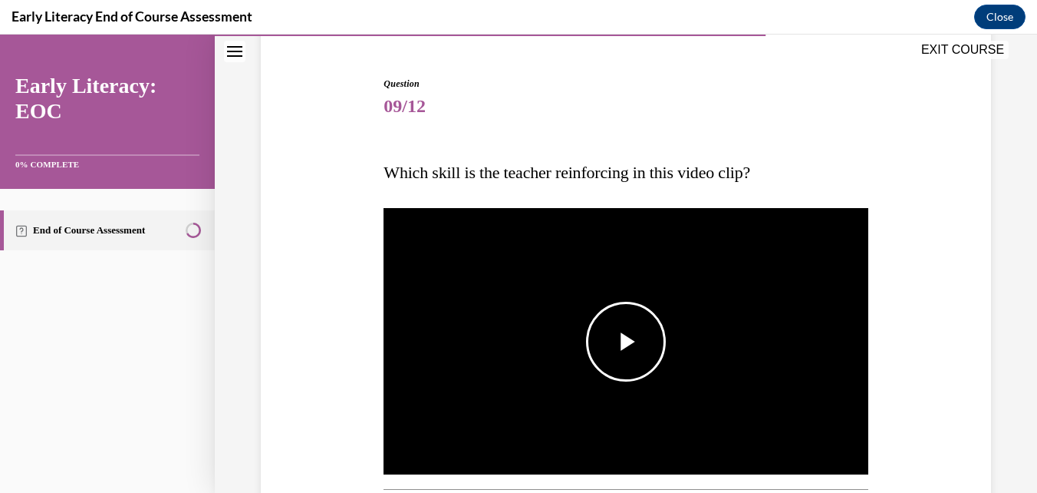
scroll to position [153, 0]
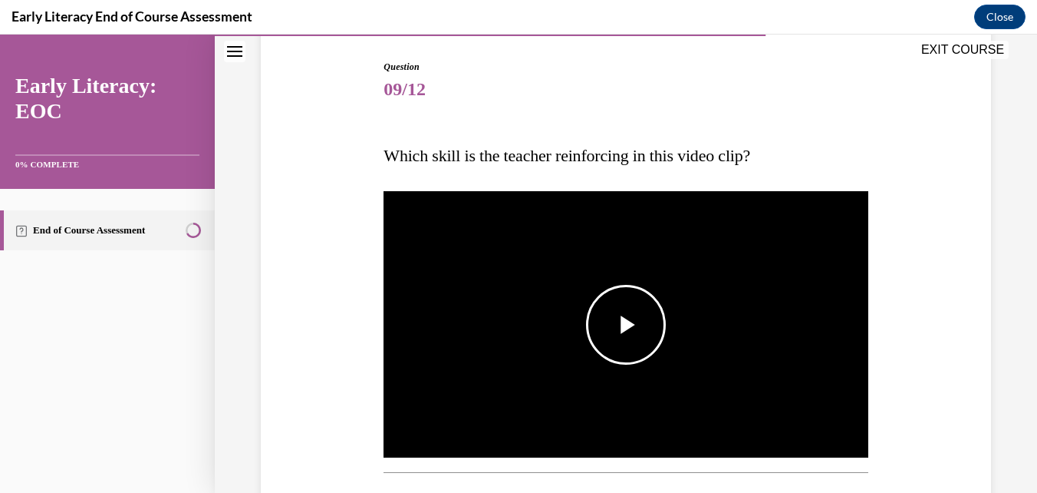
drag, startPoint x: 644, startPoint y: 315, endPoint x: 631, endPoint y: 319, distance: 13.1
click at [626, 325] on span "Video player" at bounding box center [626, 325] width 0 height 0
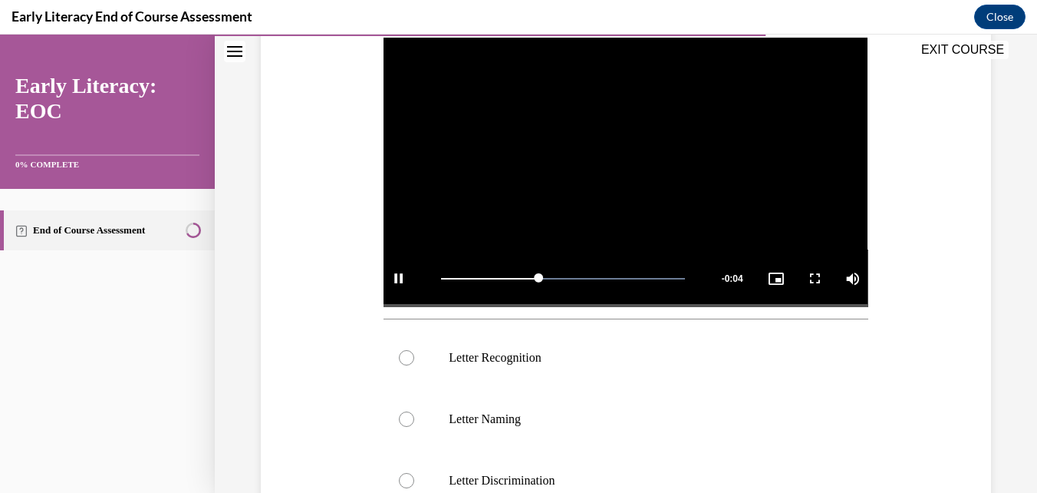
scroll to position [384, 0]
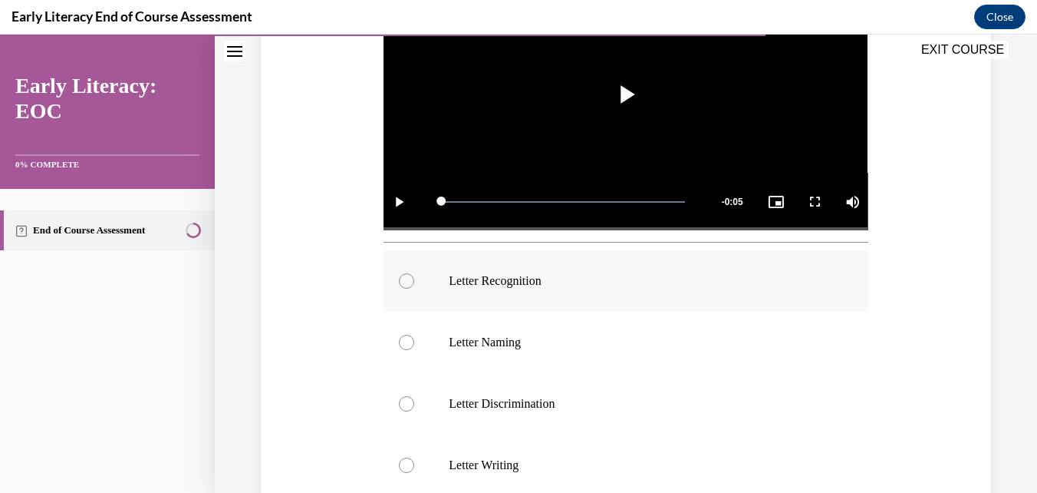
click at [400, 278] on div at bounding box center [406, 280] width 15 height 15
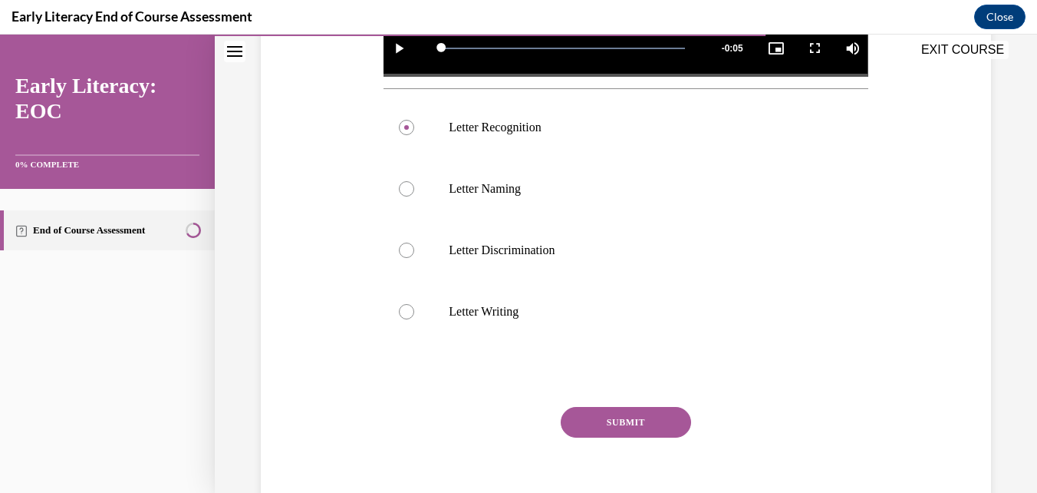
drag, startPoint x: 616, startPoint y: 408, endPoint x: 605, endPoint y: 343, distance: 66.2
click at [616, 407] on button "SUBMIT" at bounding box center [626, 422] width 130 height 31
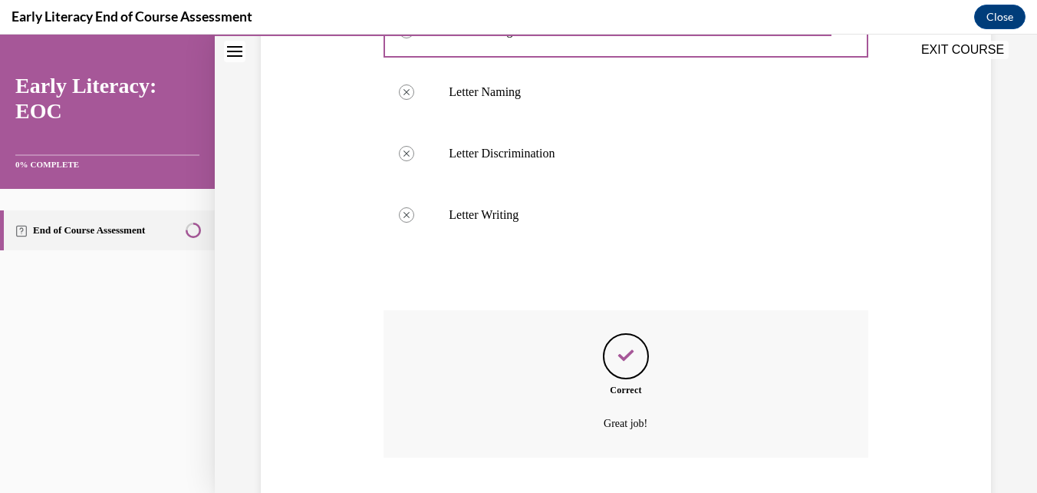
scroll to position [727, 0]
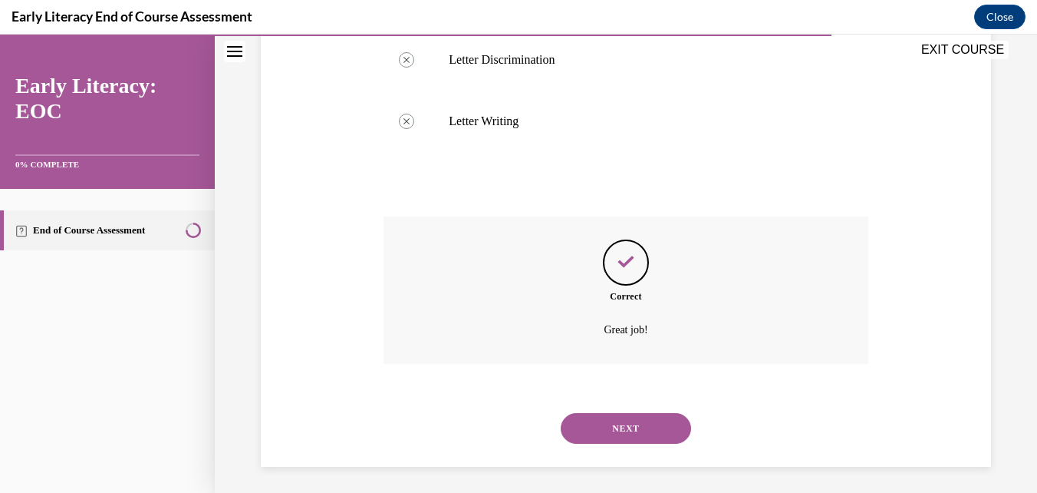
drag, startPoint x: 644, startPoint y: 420, endPoint x: 654, endPoint y: 372, distance: 49.5
click at [644, 420] on button "NEXT" at bounding box center [626, 428] width 130 height 31
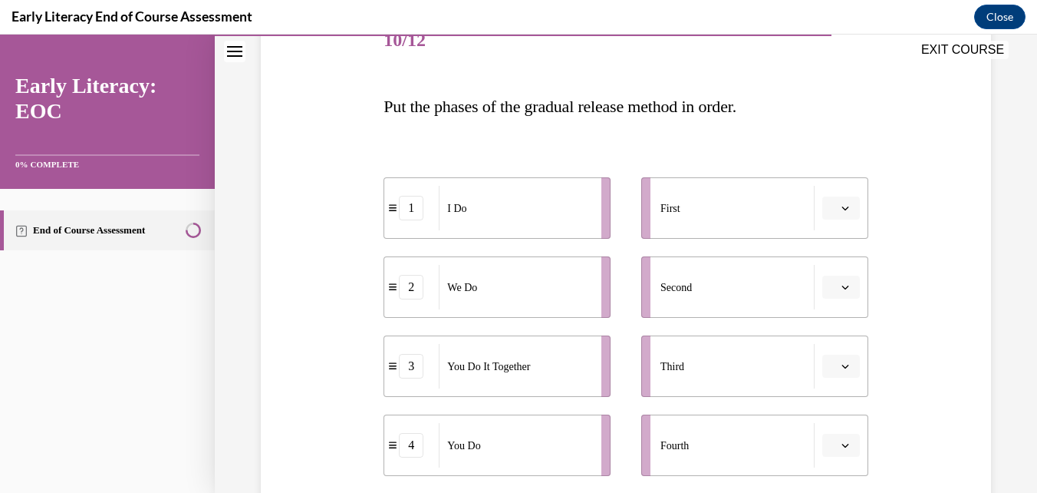
scroll to position [230, 0]
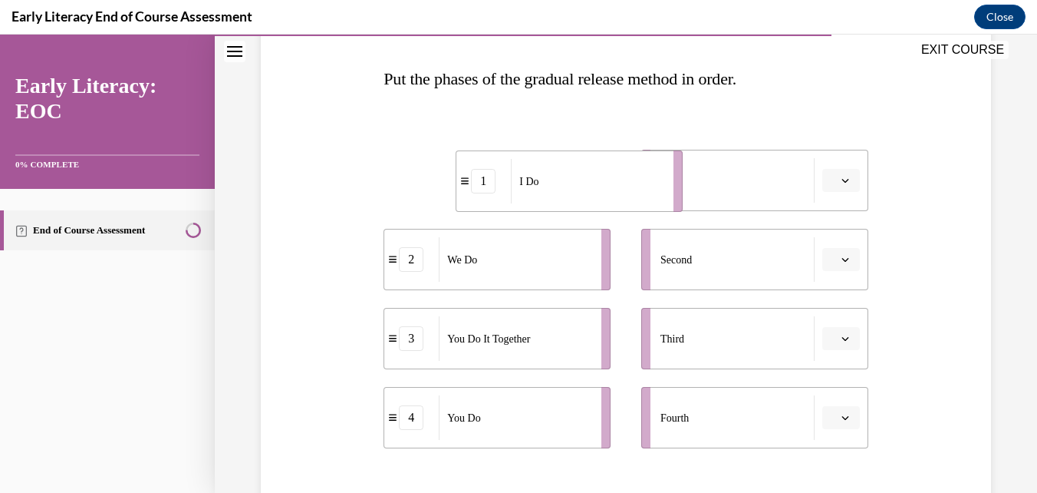
drag, startPoint x: 547, startPoint y: 178, endPoint x: 619, endPoint y: 179, distance: 72.1
click at [619, 179] on div "I Do" at bounding box center [587, 181] width 153 height 44
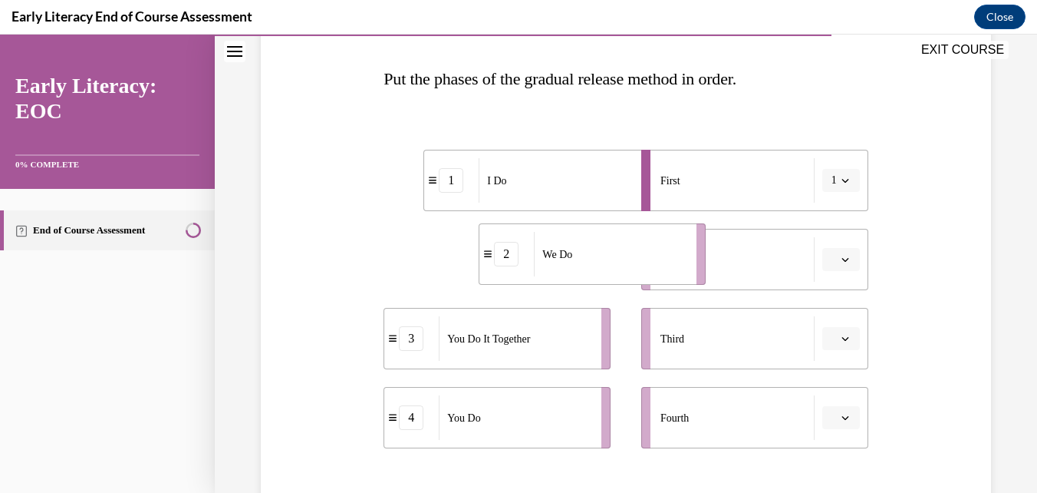
drag, startPoint x: 538, startPoint y: 270, endPoint x: 637, endPoint y: 265, distance: 99.1
click at [637, 265] on div "We Do" at bounding box center [610, 254] width 153 height 44
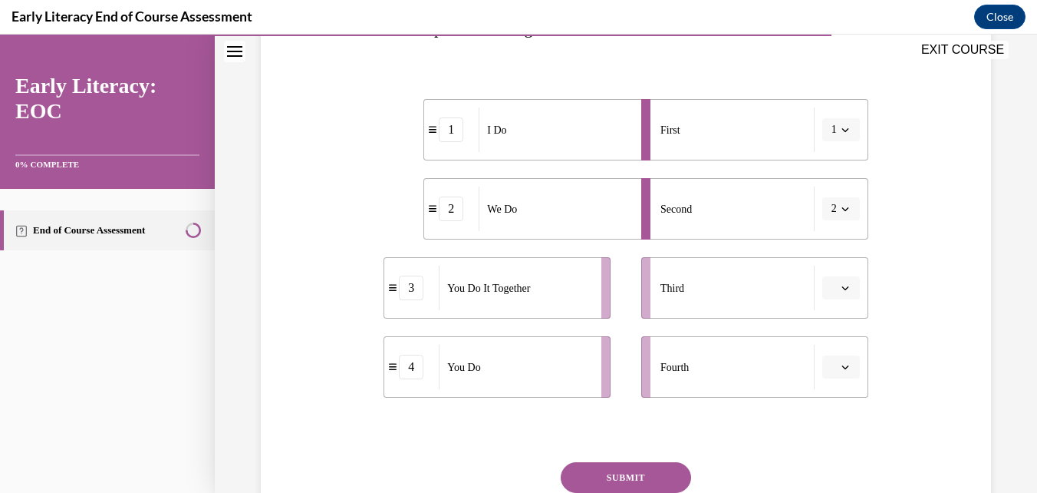
scroll to position [307, 0]
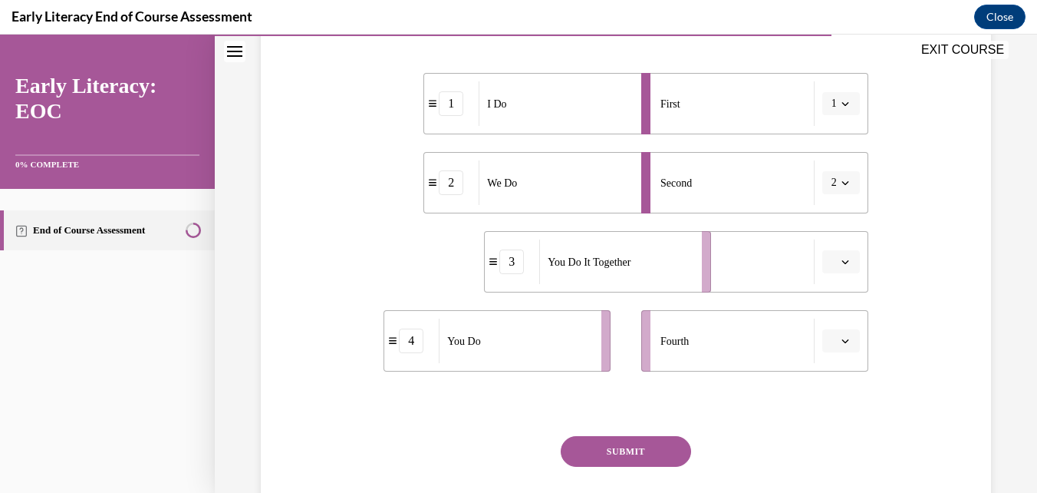
drag, startPoint x: 533, startPoint y: 258, endPoint x: 634, endPoint y: 258, distance: 100.5
click at [631, 258] on span "You Do It Together" at bounding box center [589, 262] width 83 height 16
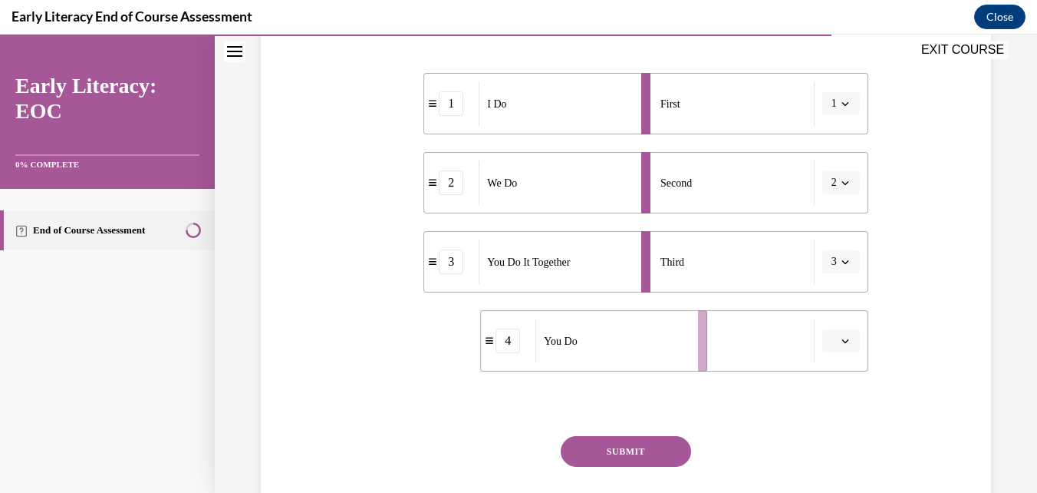
drag, startPoint x: 519, startPoint y: 356, endPoint x: 615, endPoint y: 356, distance: 96.7
click at [615, 356] on div "You Do" at bounding box center [611, 340] width 153 height 44
click at [628, 445] on button "SUBMIT" at bounding box center [626, 451] width 130 height 31
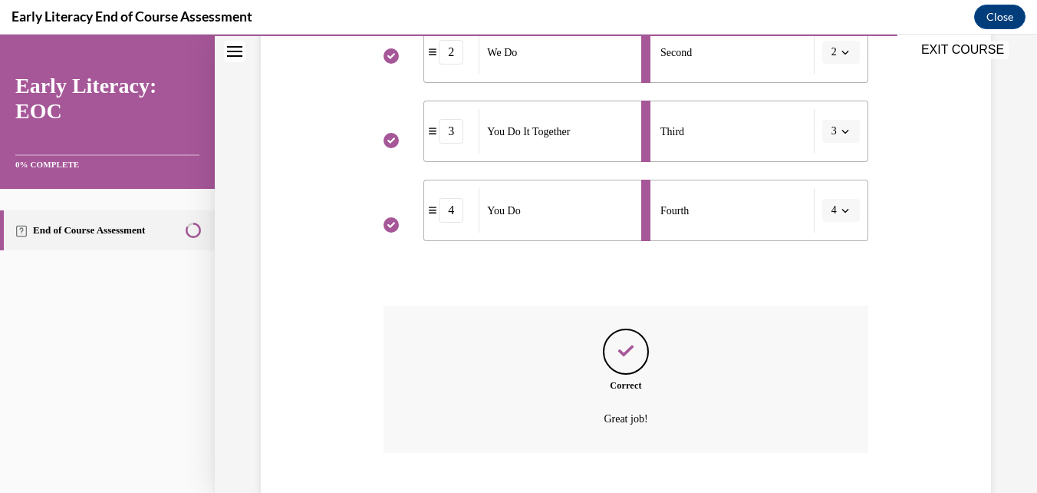
scroll to position [531, 0]
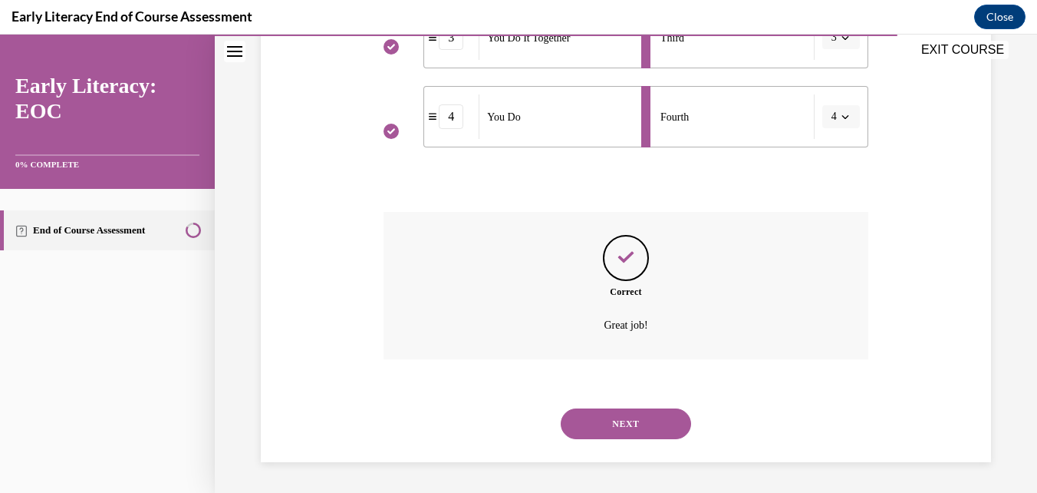
click at [628, 410] on button "NEXT" at bounding box center [626, 423] width 130 height 31
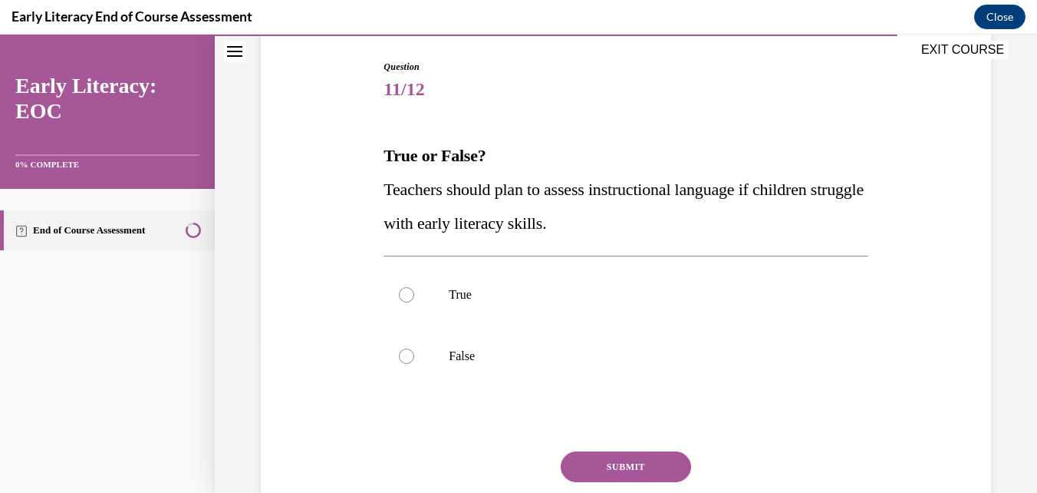
scroll to position [230, 0]
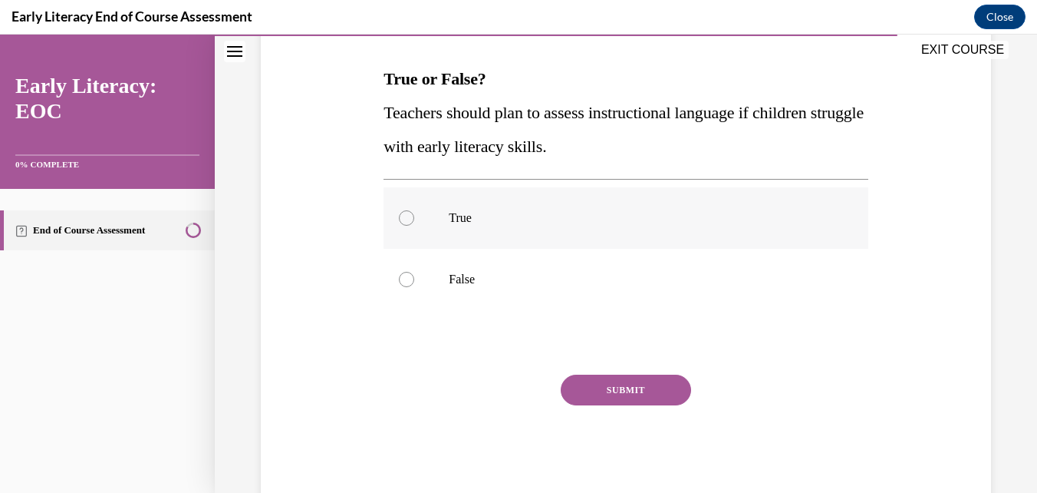
click at [407, 213] on div at bounding box center [406, 217] width 15 height 15
click at [637, 387] on button "SUBMIT" at bounding box center [626, 389] width 130 height 31
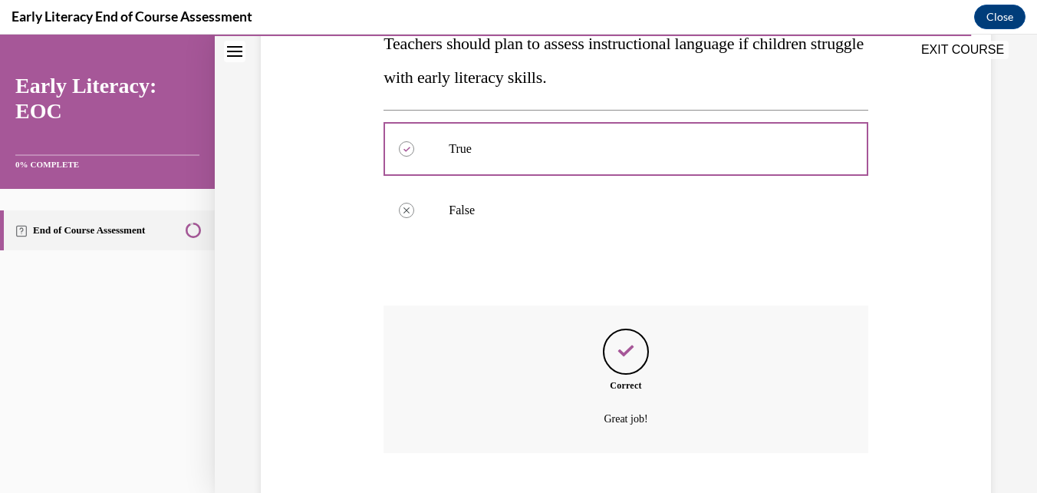
scroll to position [393, 0]
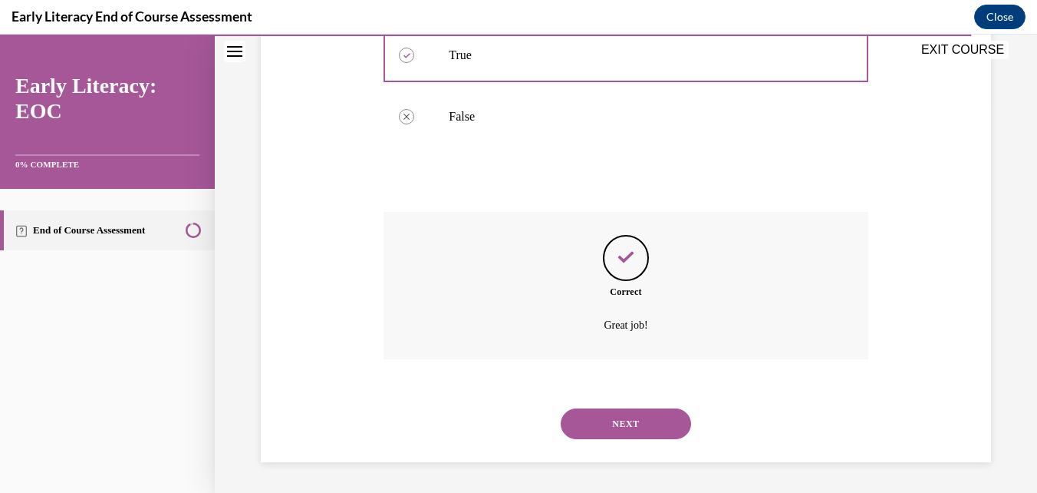
click at [635, 419] on button "NEXT" at bounding box center [626, 423] width 130 height 31
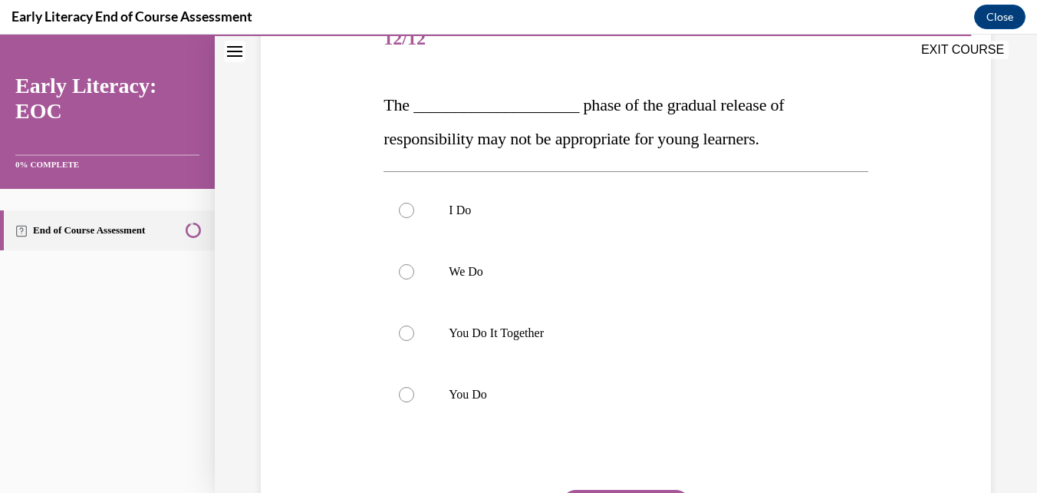
scroll to position [230, 0]
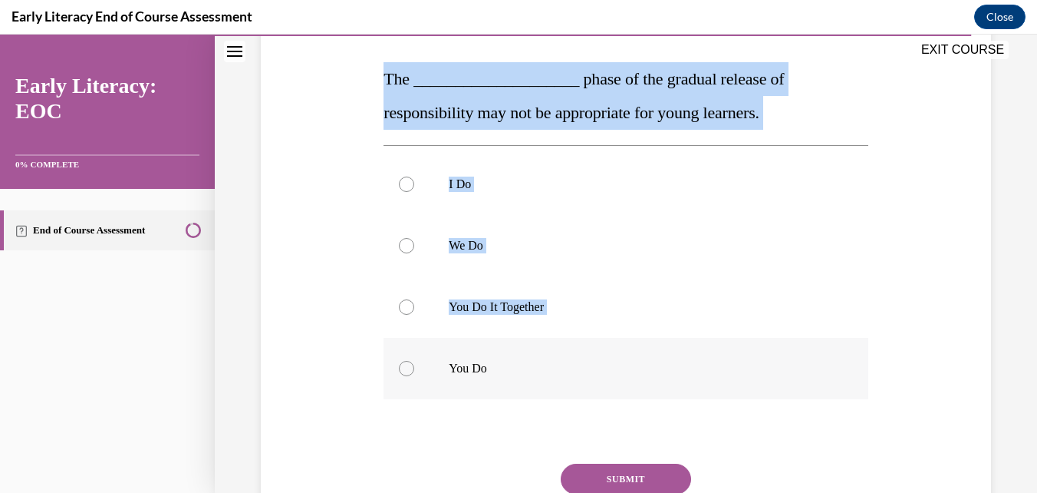
drag, startPoint x: 375, startPoint y: 71, endPoint x: 588, endPoint y: 377, distance: 372.0
click at [588, 377] on div "Question 12/12 The ____________________ phase of the gradual release of respons…" at bounding box center [626, 263] width 738 height 652
click at [328, 100] on div "Question 12/12 The ____________________ phase of the gradual release of respons…" at bounding box center [626, 263] width 738 height 652
click at [343, 75] on div "Question 12/12 The ____________________ phase of the gradual release of respons…" at bounding box center [626, 263] width 738 height 652
drag, startPoint x: 378, startPoint y: 76, endPoint x: 489, endPoint y: 363, distance: 307.7
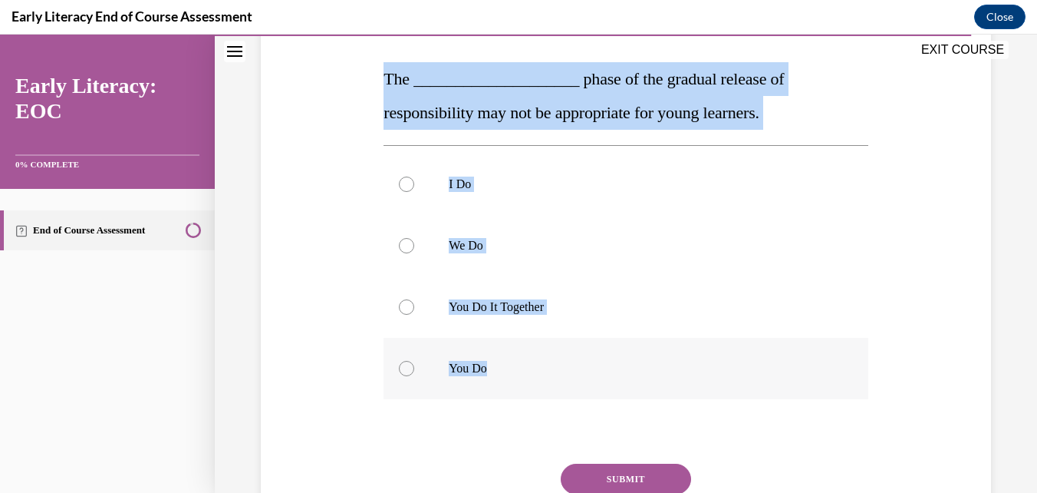
click at [489, 363] on div "Question 12/12 The ____________________ phase of the gradual release of respons…" at bounding box center [626, 274] width 492 height 629
copy div "The ____________________ phase of the gradual release of responsibility may not…"
click at [632, 258] on div at bounding box center [626, 245] width 484 height 61
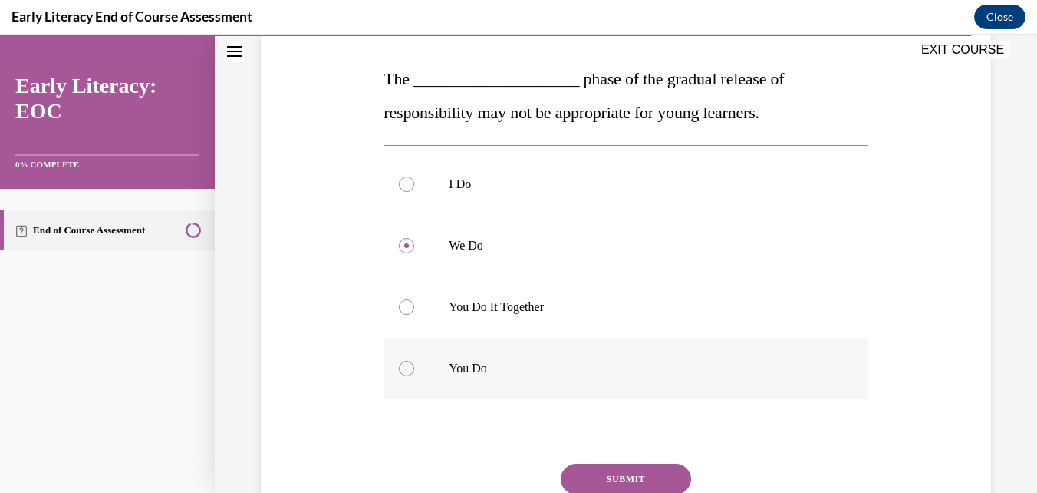
click at [404, 369] on div at bounding box center [406, 368] width 15 height 15
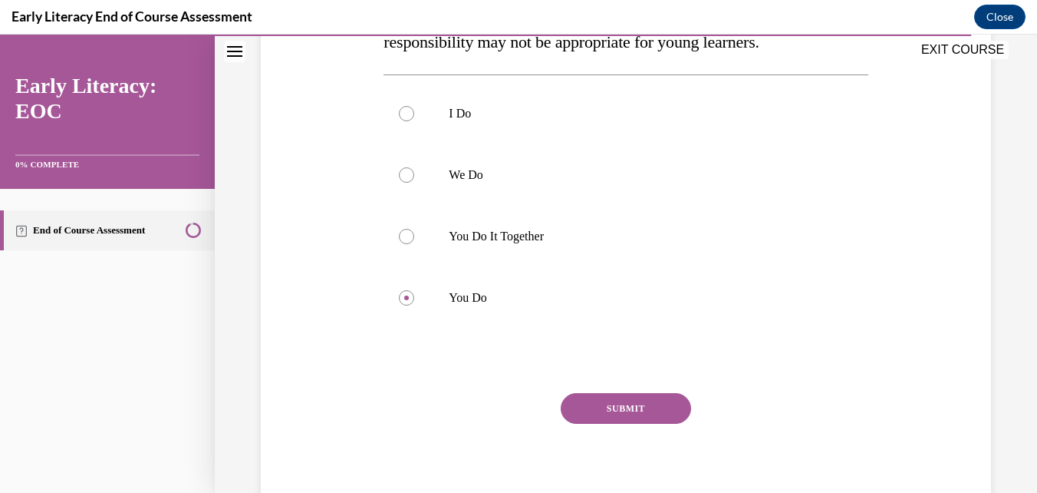
scroll to position [307, 0]
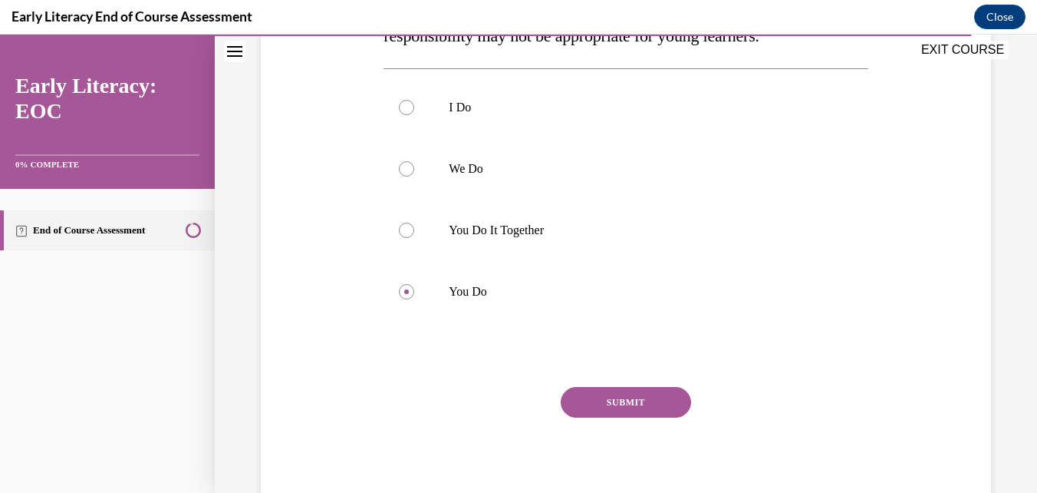
click at [588, 400] on button "SUBMIT" at bounding box center [626, 402] width 130 height 31
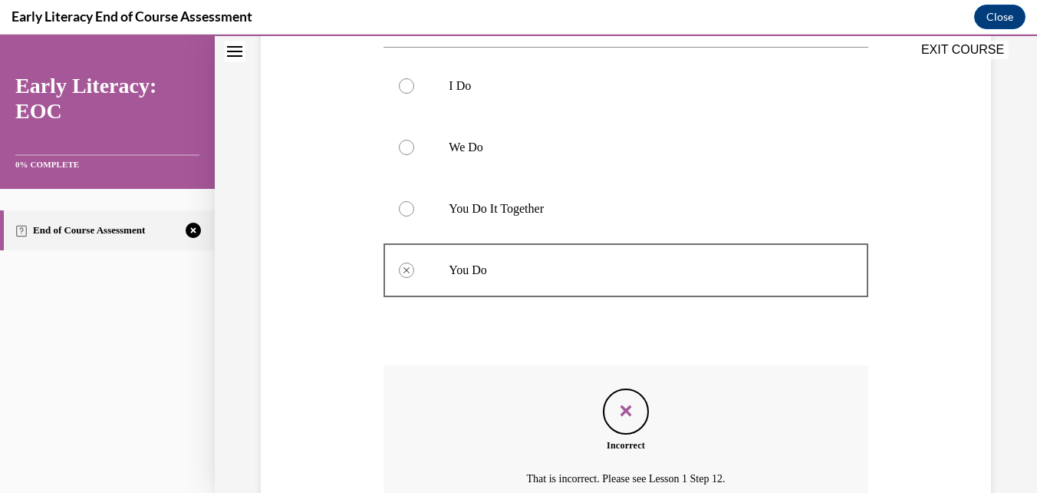
scroll to position [482, 0]
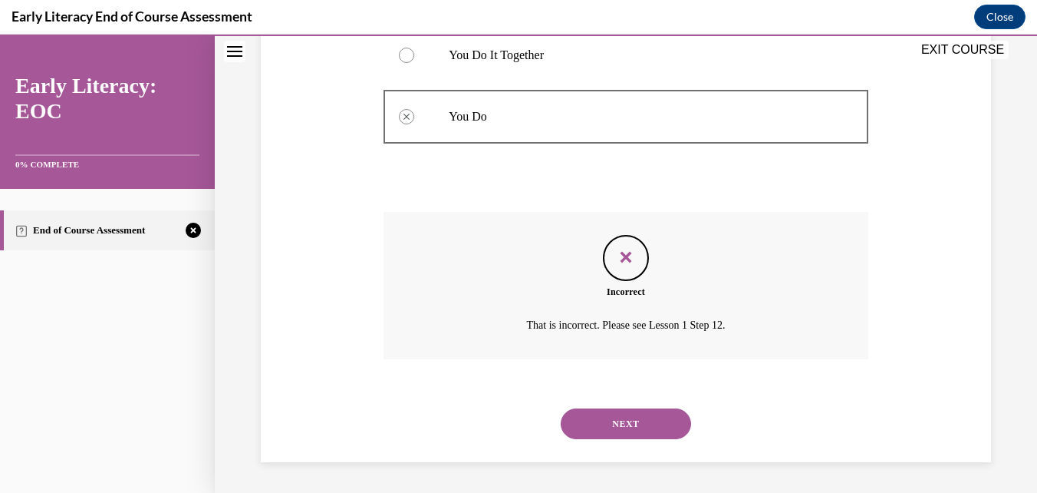
click at [641, 426] on button "NEXT" at bounding box center [626, 423] width 130 height 31
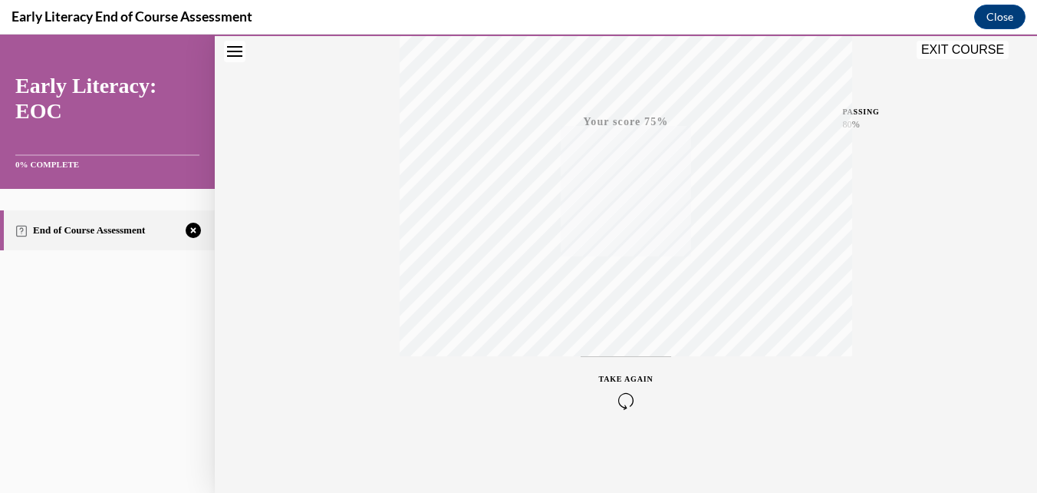
scroll to position [328, 0]
click at [631, 381] on span "TAKE AGAIN" at bounding box center [626, 377] width 54 height 8
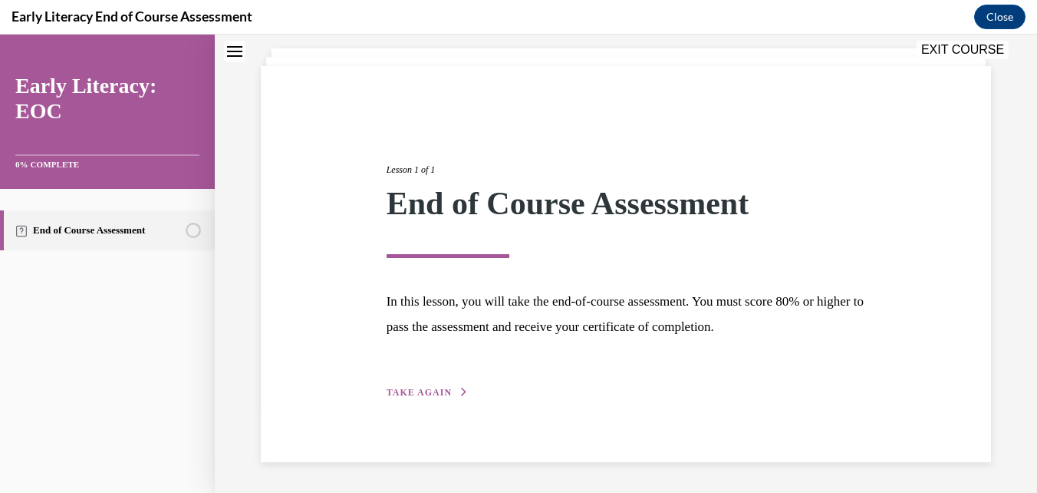
scroll to position [85, 0]
click at [420, 397] on span "TAKE AGAIN" at bounding box center [419, 392] width 65 height 11
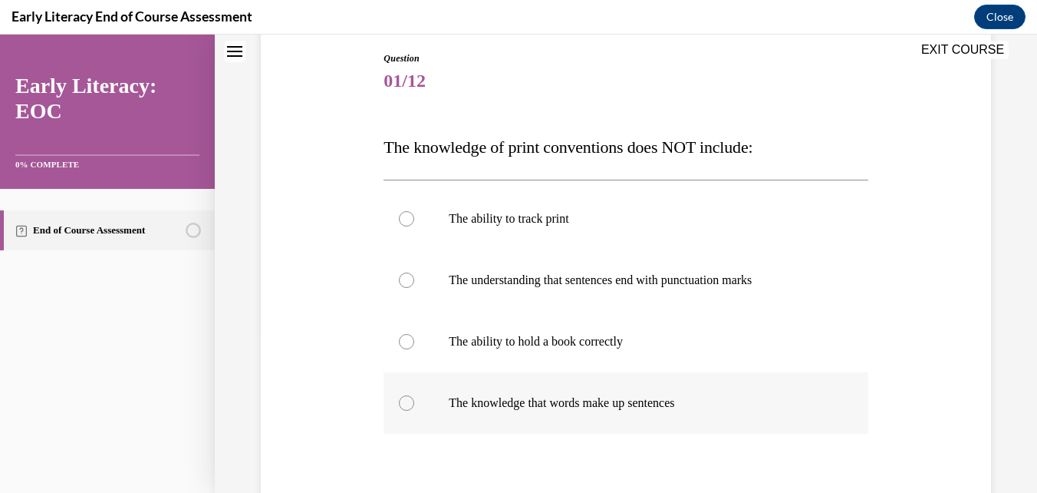
scroll to position [239, 0]
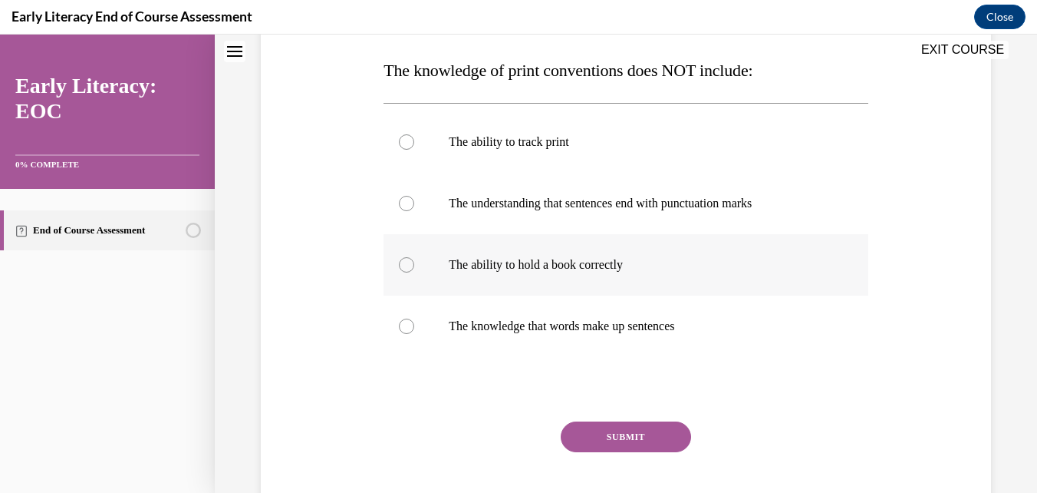
click at [404, 267] on div at bounding box center [406, 264] width 15 height 15
click at [613, 427] on button "SUBMIT" at bounding box center [626, 436] width 130 height 31
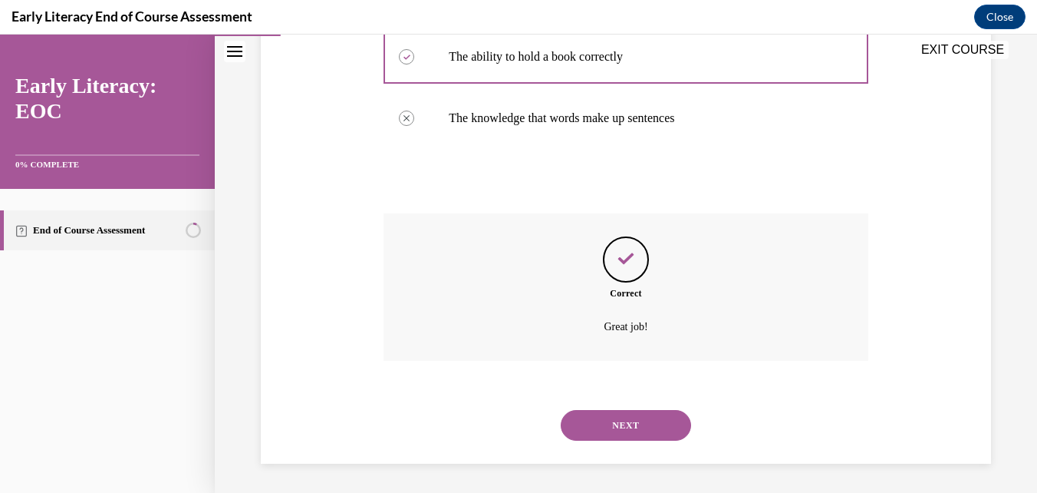
scroll to position [448, 0]
click at [638, 431] on button "NEXT" at bounding box center [626, 423] width 130 height 31
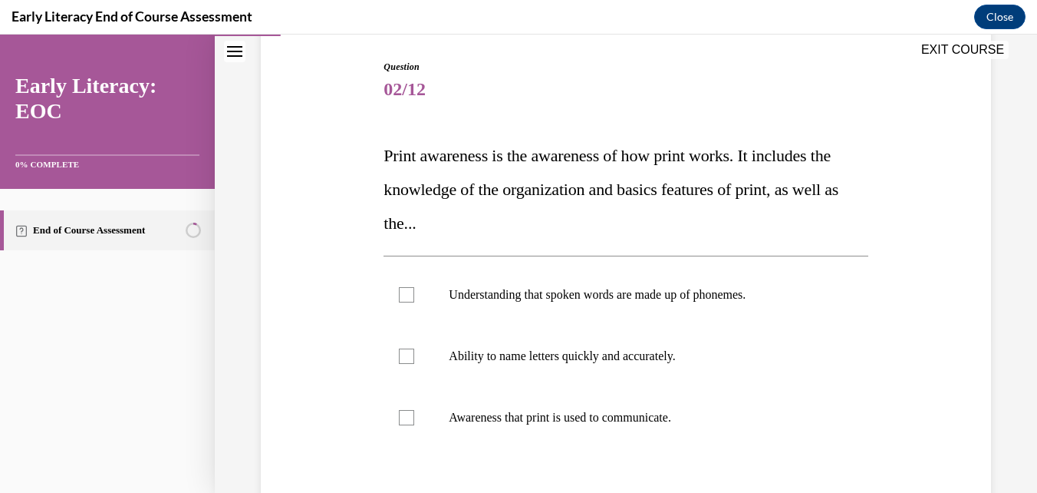
scroll to position [230, 0]
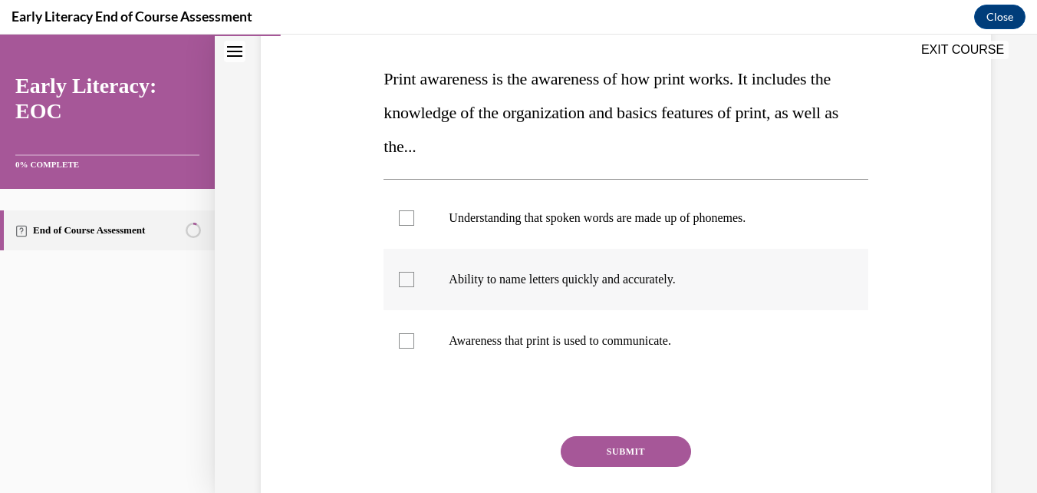
click at [407, 279] on div at bounding box center [406, 279] width 15 height 15
click at [624, 448] on button "SUBMIT" at bounding box center [626, 451] width 130 height 31
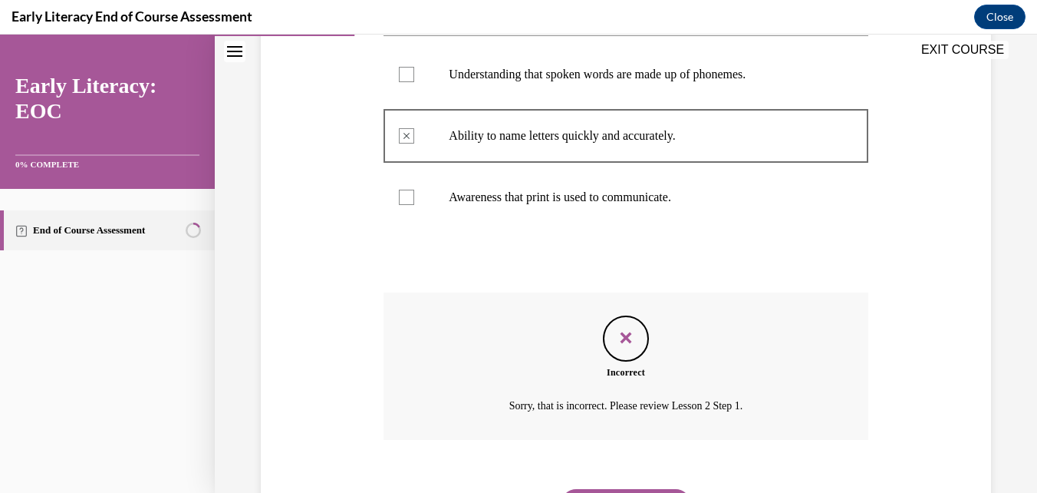
scroll to position [454, 0]
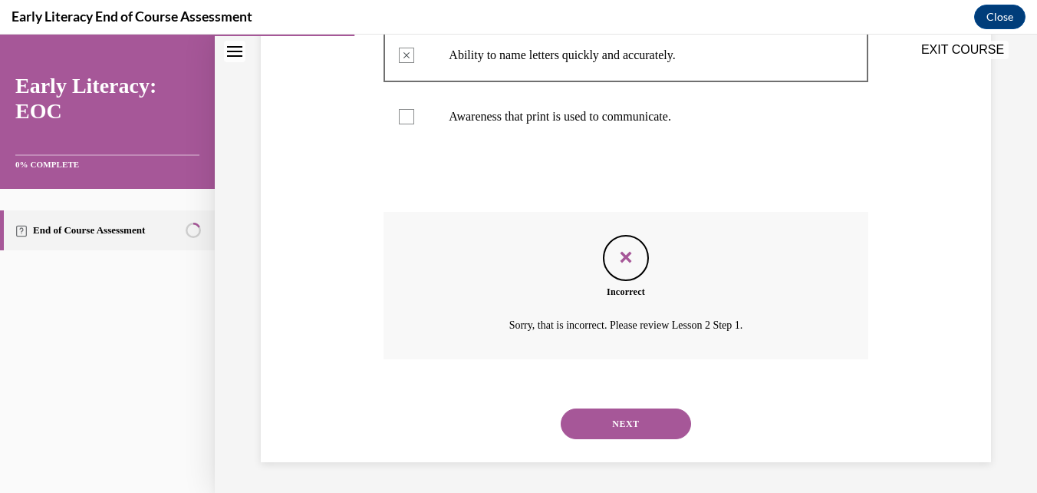
click at [603, 424] on button "NEXT" at bounding box center [626, 423] width 130 height 31
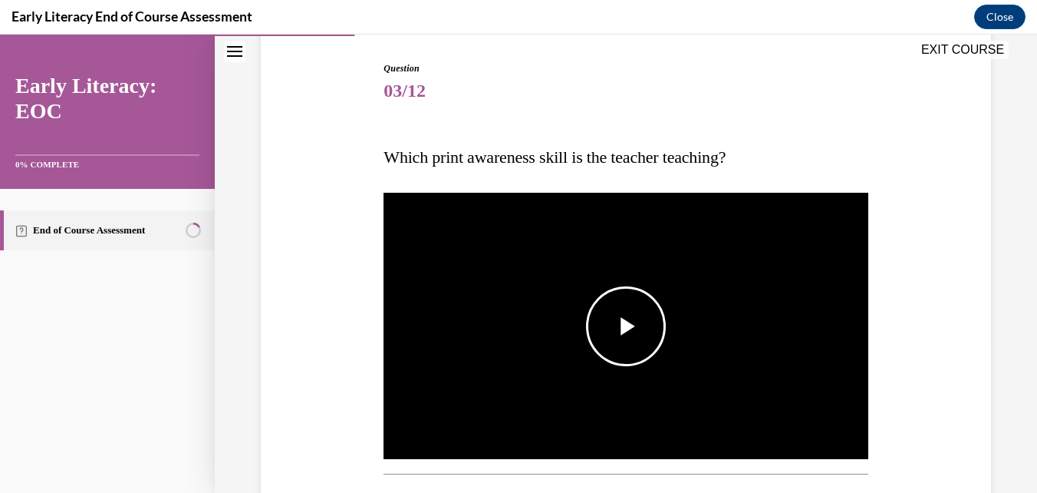
scroll to position [153, 0]
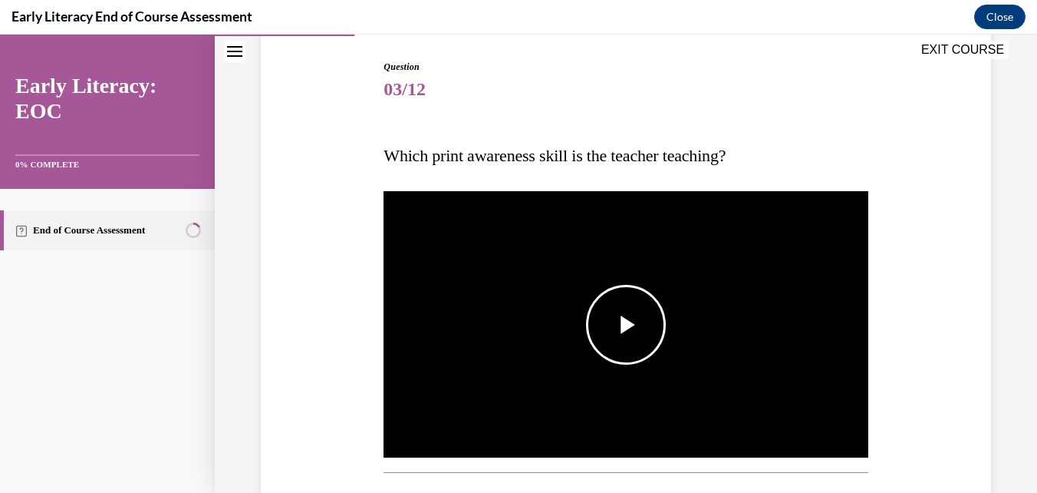
click at [626, 325] on span "Video player" at bounding box center [626, 325] width 0 height 0
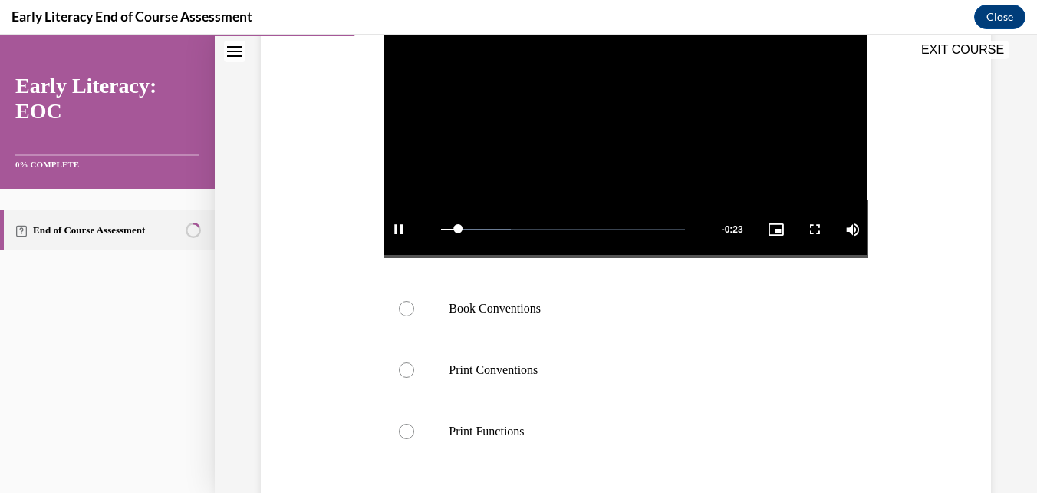
scroll to position [384, 0]
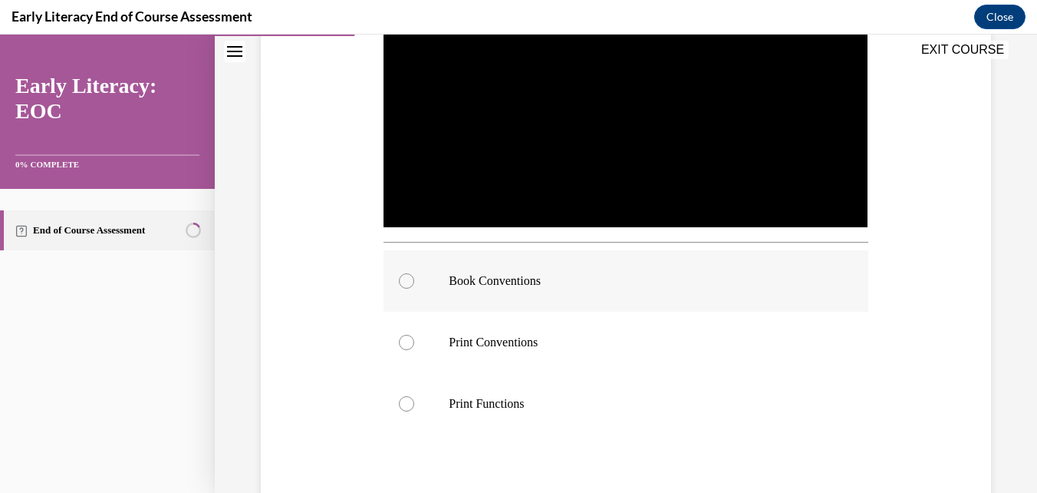
click at [404, 277] on div at bounding box center [406, 280] width 15 height 15
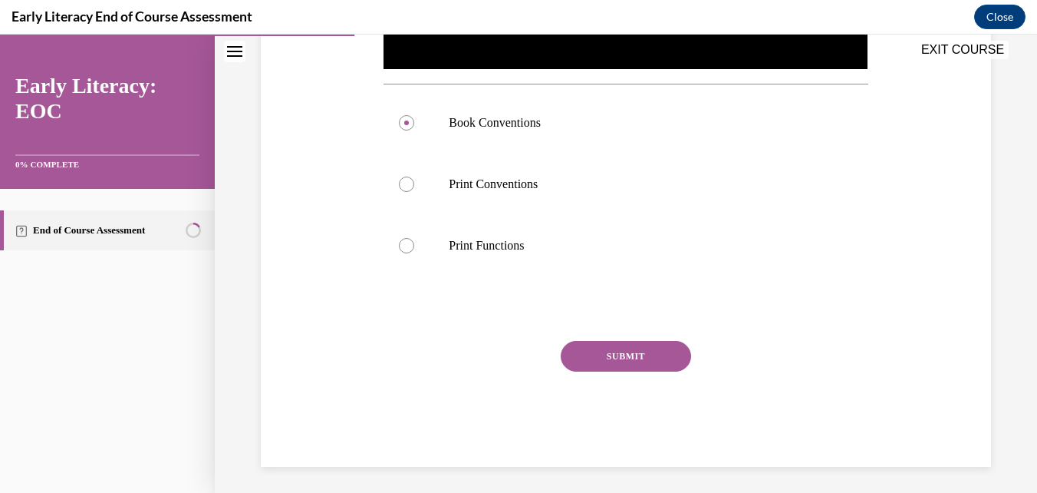
click at [608, 349] on button "SUBMIT" at bounding box center [626, 356] width 130 height 31
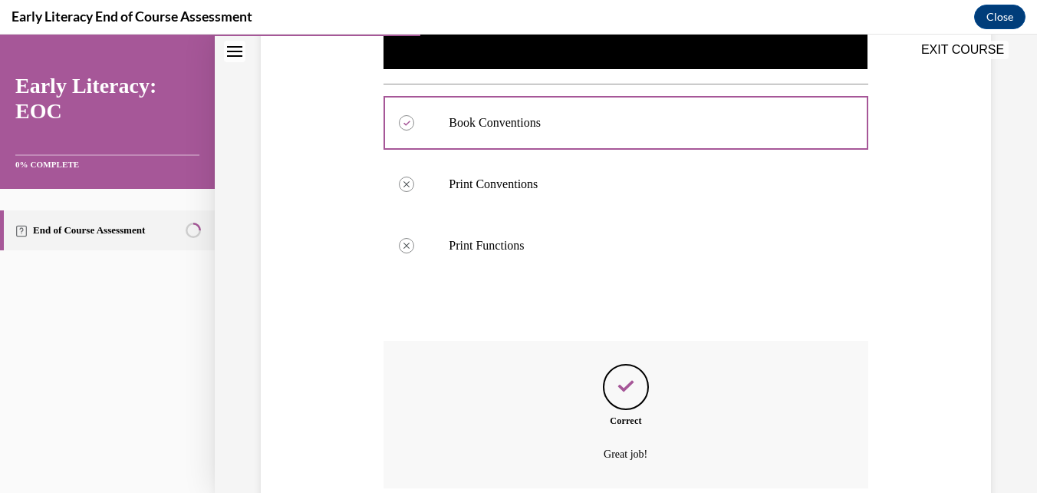
scroll to position [666, 0]
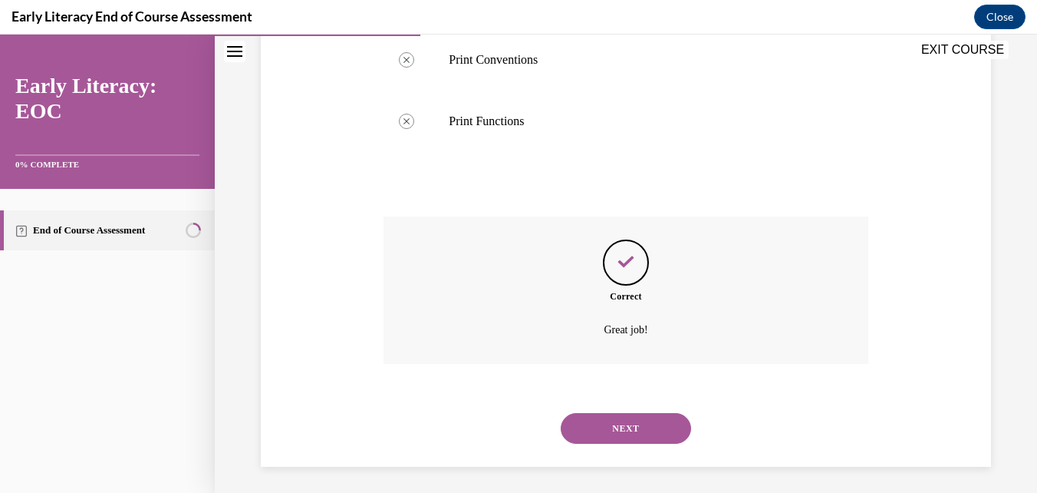
click at [608, 417] on button "NEXT" at bounding box center [626, 428] width 130 height 31
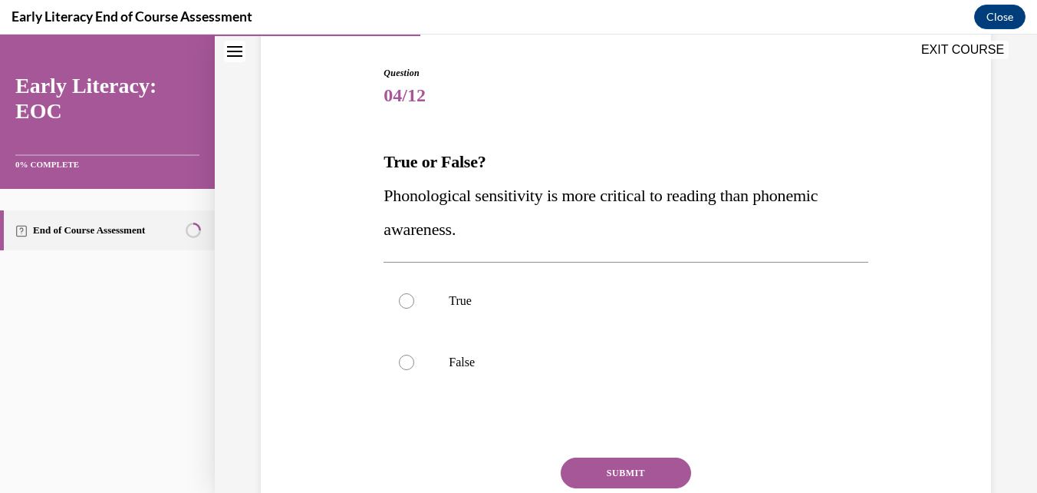
scroll to position [153, 0]
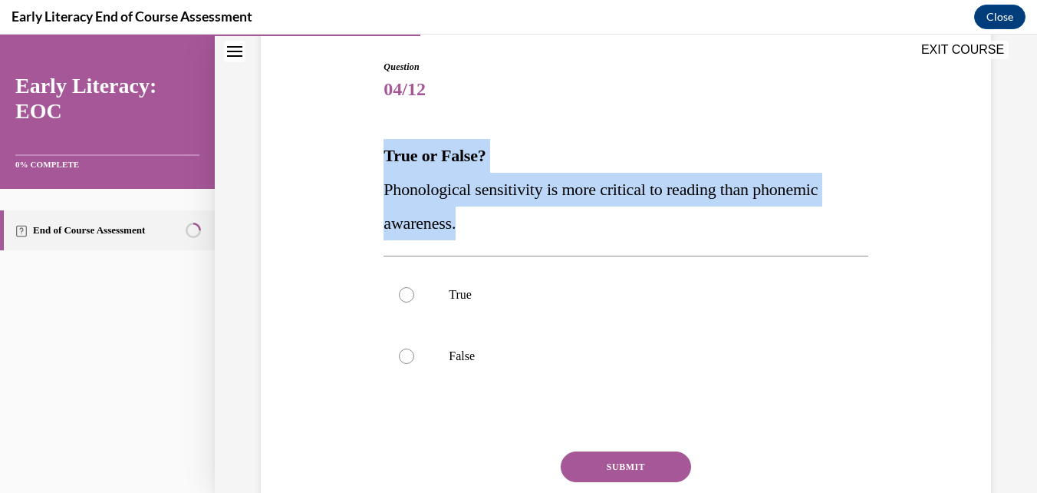
drag, startPoint x: 485, startPoint y: 229, endPoint x: 384, endPoint y: 152, distance: 127.5
click at [384, 152] on div "True or False? Phonological sensitivity is more critical to reading than phonem…" at bounding box center [626, 189] width 484 height 101
copy div "True or False? Phonological sensitivity is more critical to reading than phonem…"
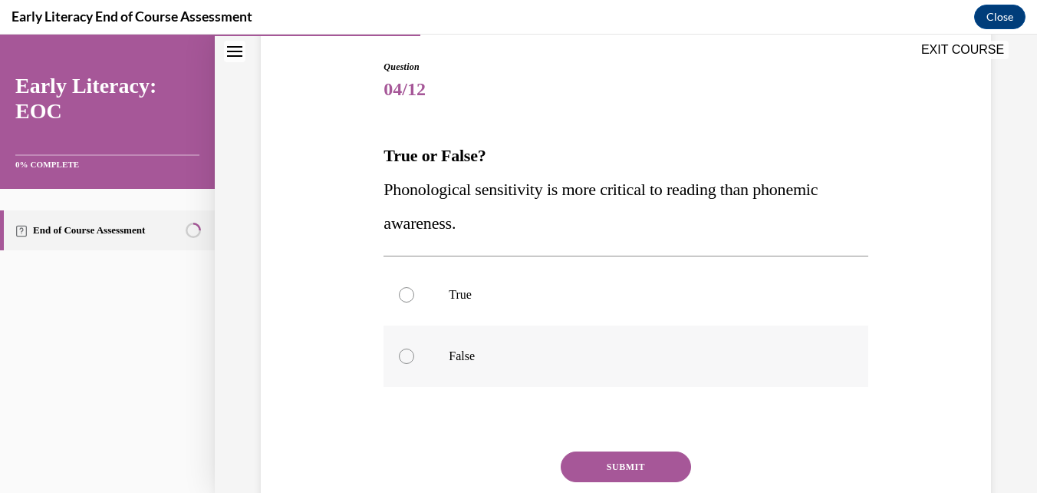
click at [407, 357] on div at bounding box center [406, 355] width 15 height 15
click at [614, 463] on button "SUBMIT" at bounding box center [626, 466] width 130 height 31
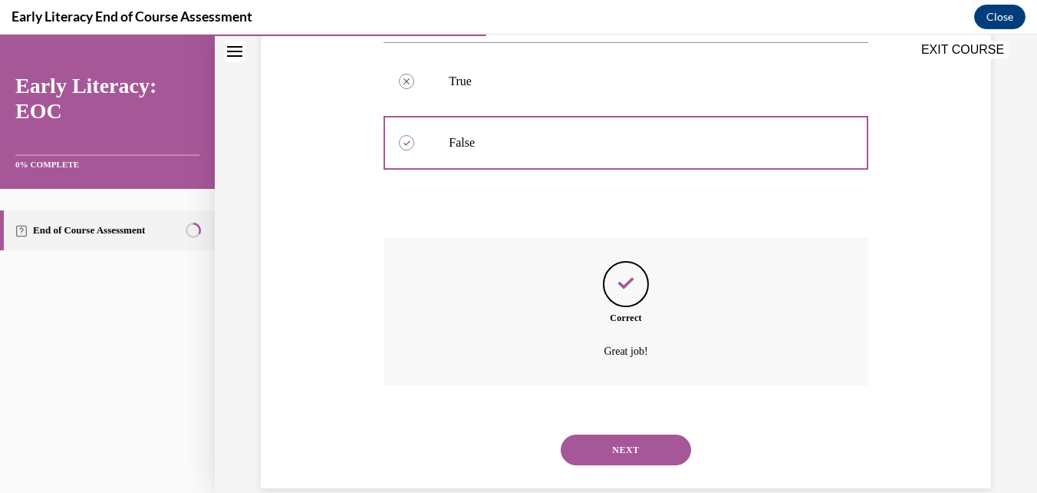
scroll to position [393, 0]
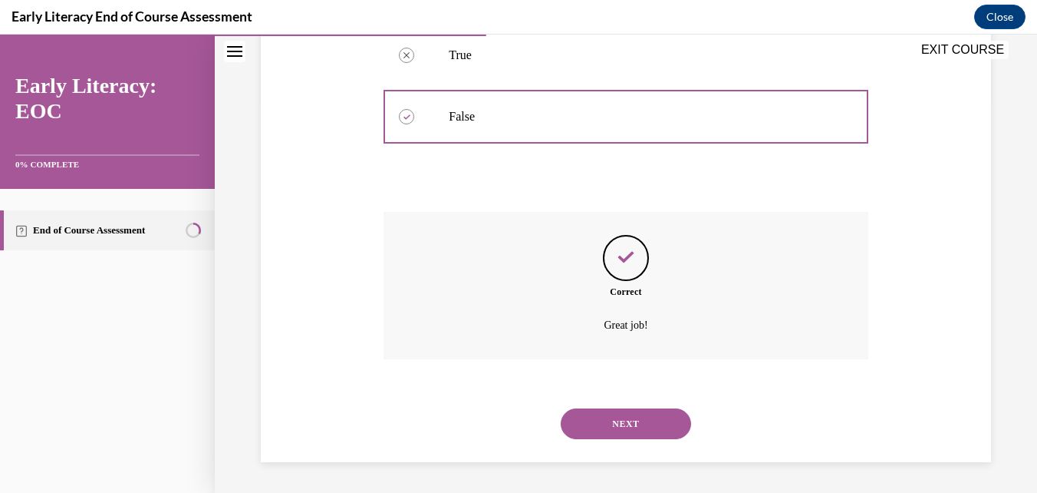
click at [654, 429] on button "NEXT" at bounding box center [626, 423] width 130 height 31
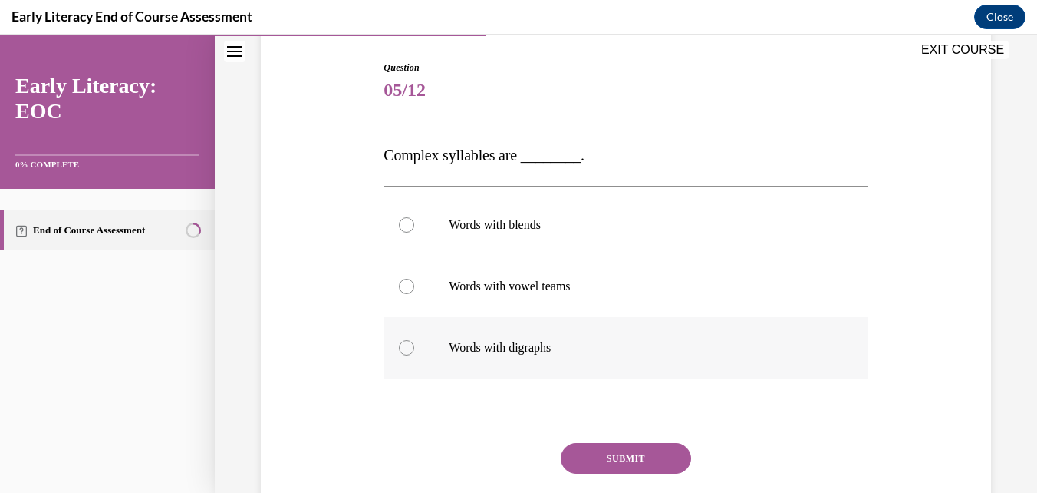
scroll to position [153, 0]
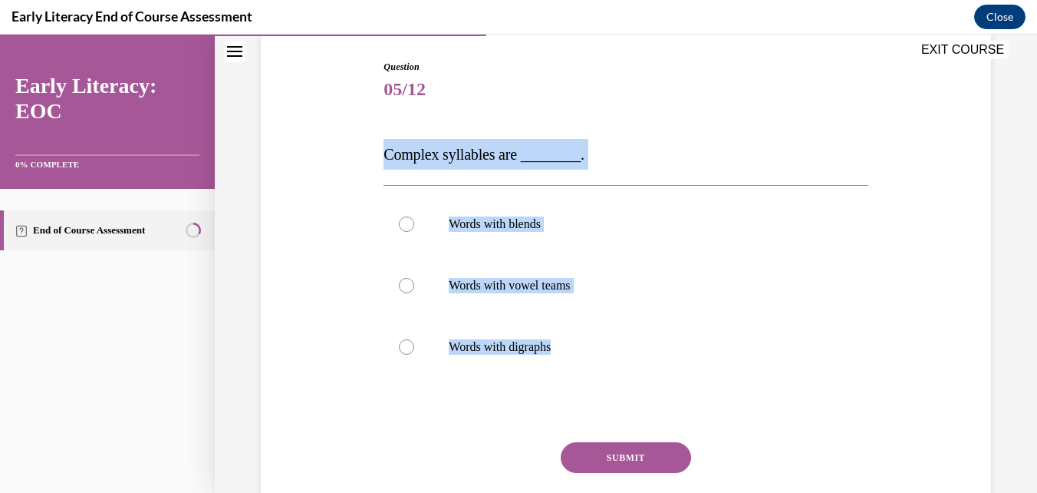
drag, startPoint x: 493, startPoint y: 409, endPoint x: 381, endPoint y: 152, distance: 280.3
click at [384, 152] on div "Question 05/12 Complex syllables are ________. Words with blends Words with vow…" at bounding box center [626, 314] width 484 height 508
copy div "Complex syllables are ________. Words with blends Words with vowel teams Words …"
click at [401, 223] on div at bounding box center [406, 223] width 15 height 15
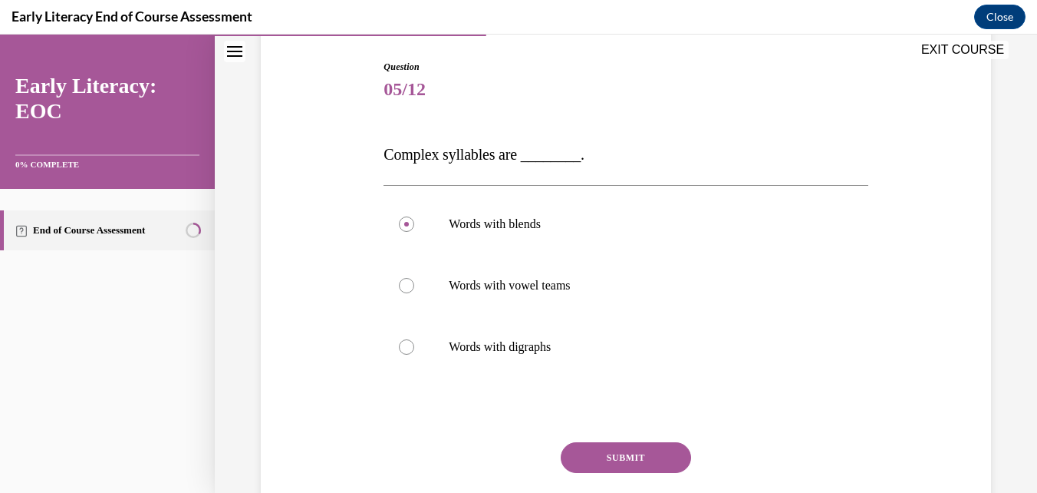
click at [632, 456] on button "SUBMIT" at bounding box center [626, 457] width 130 height 31
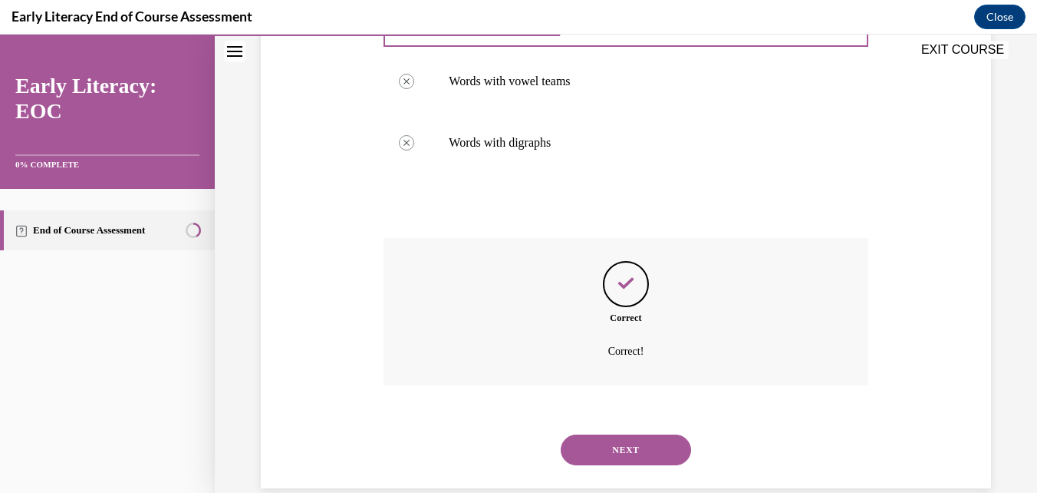
scroll to position [384, 0]
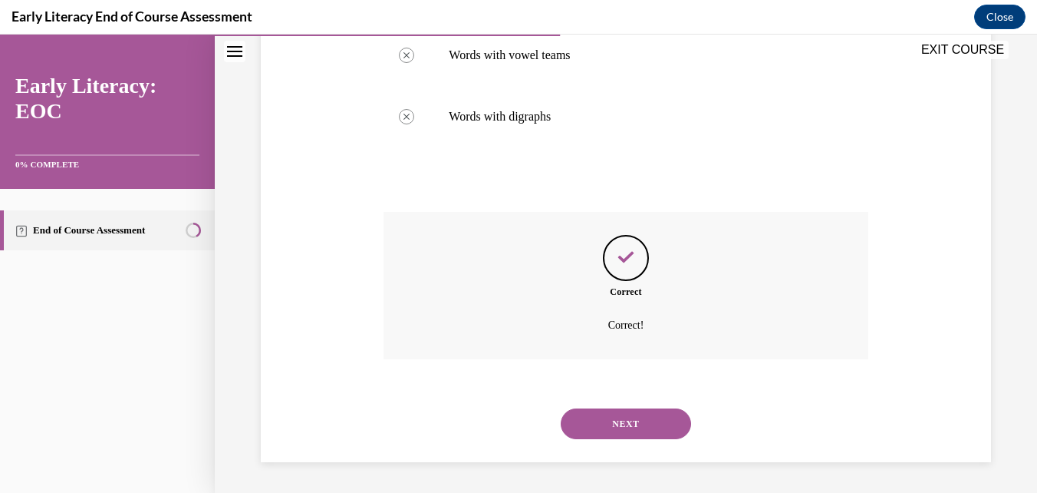
click at [624, 420] on button "NEXT" at bounding box center [626, 423] width 130 height 31
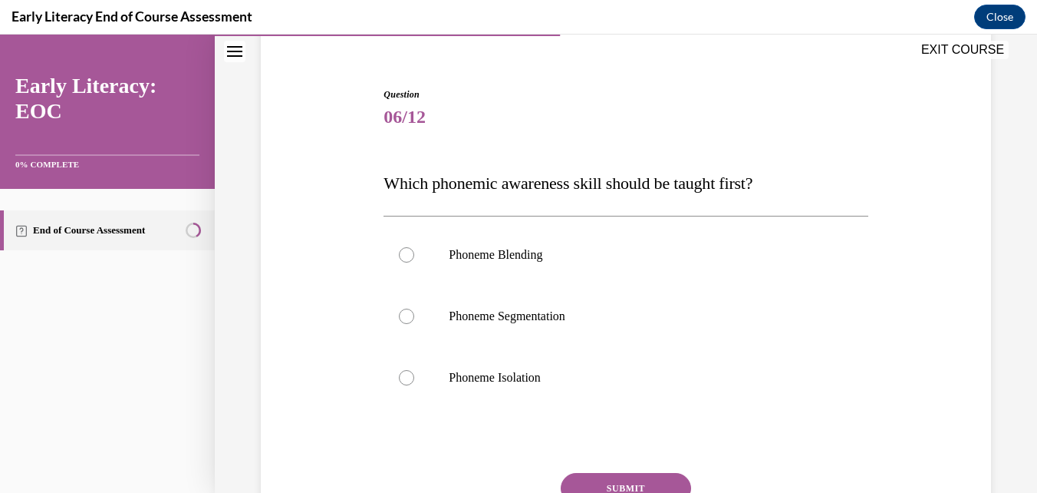
scroll to position [153, 0]
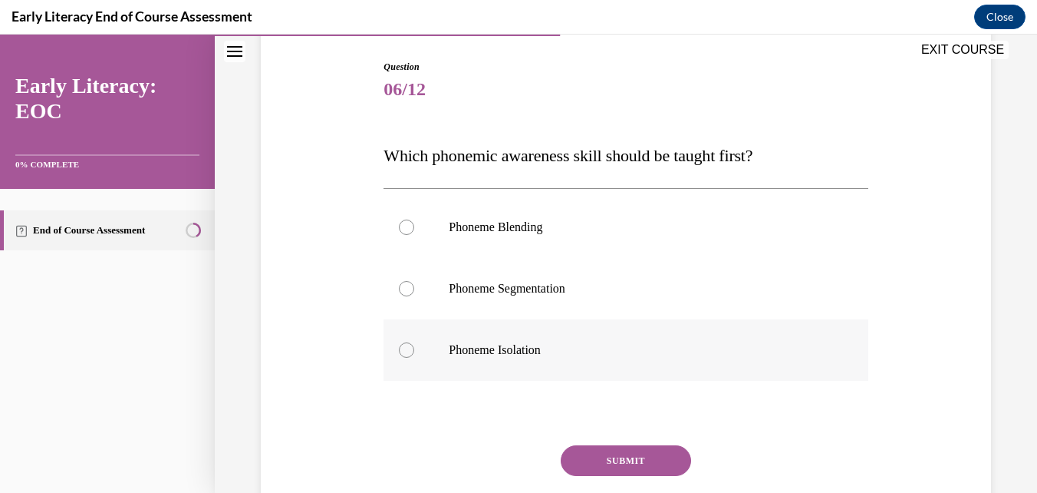
click at [403, 353] on div at bounding box center [406, 349] width 15 height 15
click at [604, 457] on button "SUBMIT" at bounding box center [626, 460] width 130 height 31
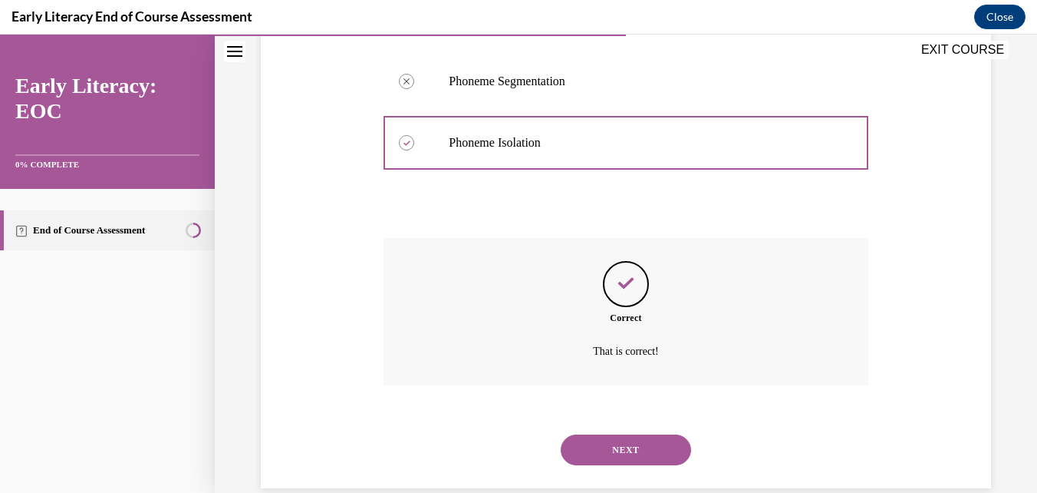
scroll to position [387, 0]
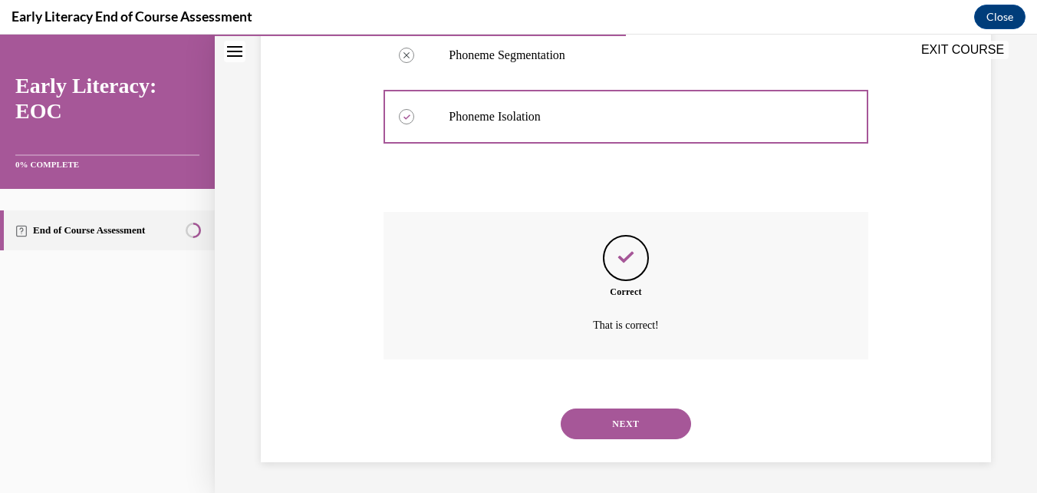
click at [621, 429] on button "NEXT" at bounding box center [626, 423] width 130 height 31
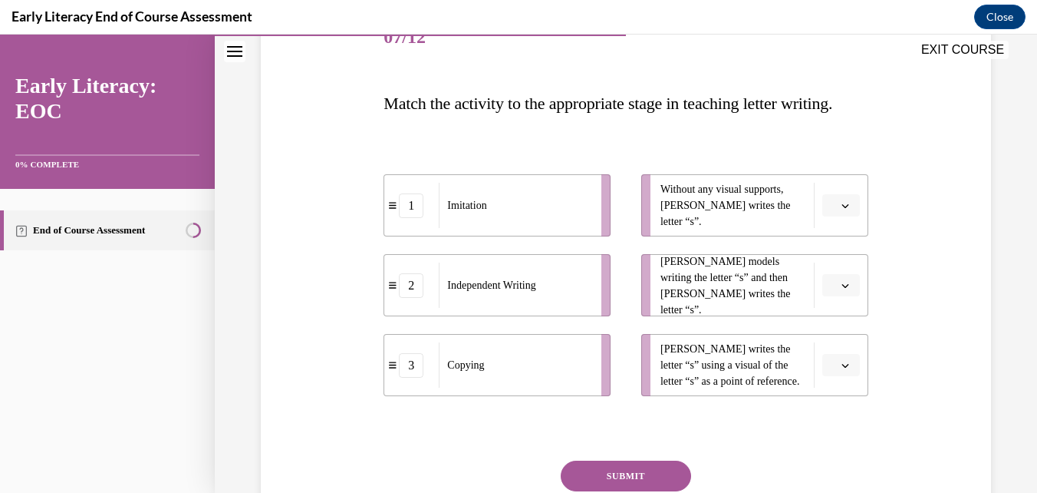
scroll to position [230, 0]
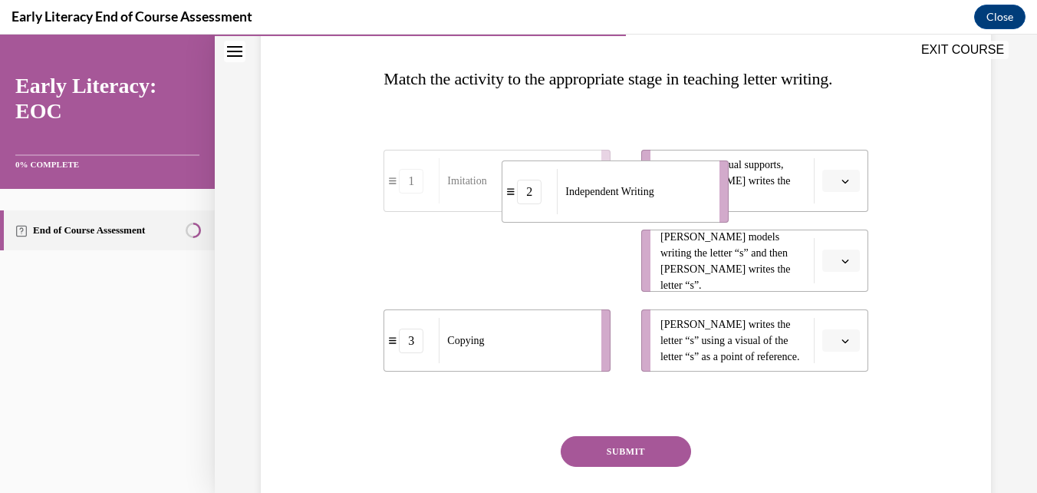
drag, startPoint x: 546, startPoint y: 311, endPoint x: 674, endPoint y: 237, distance: 147.8
click at [674, 214] on div "Independent Writing" at bounding box center [633, 191] width 153 height 45
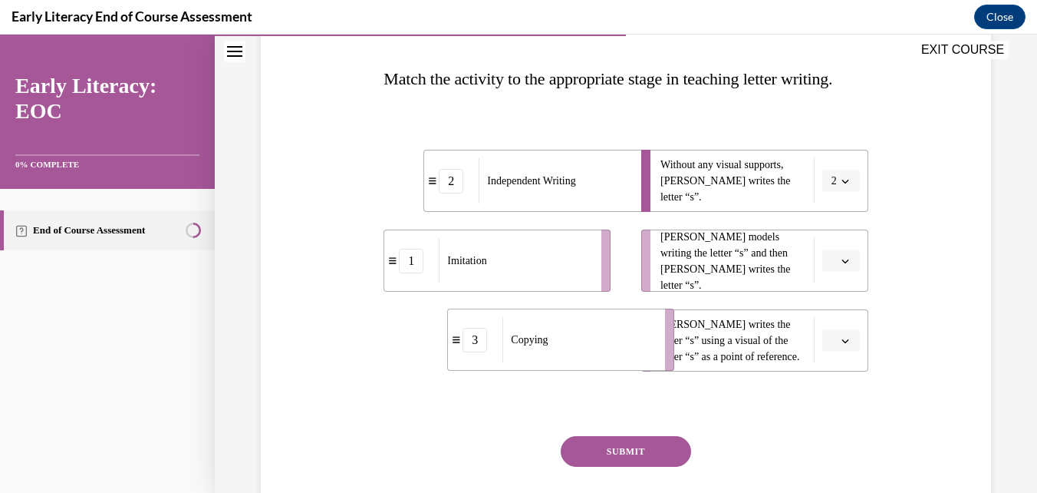
drag, startPoint x: 516, startPoint y: 383, endPoint x: 593, endPoint y: 381, distance: 76.7
click at [593, 362] on div "Copying" at bounding box center [578, 339] width 153 height 45
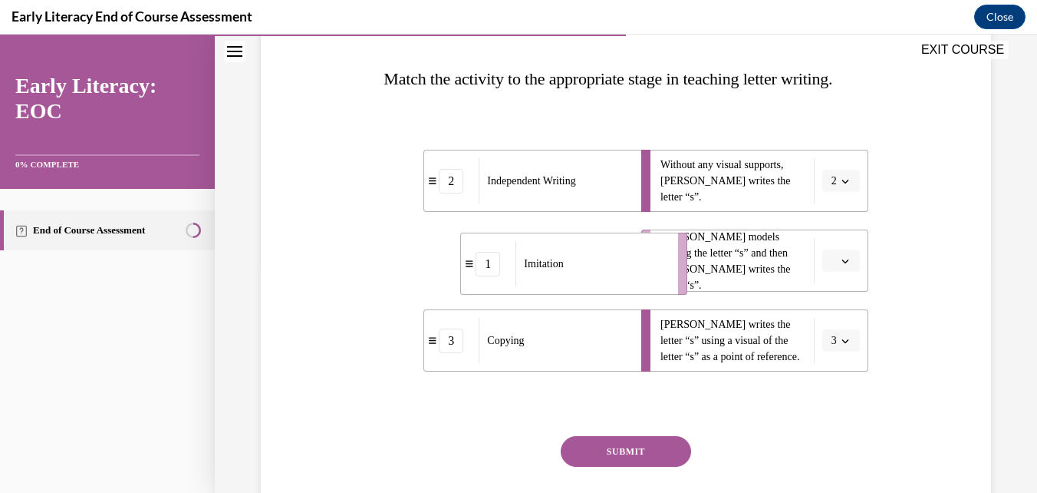
drag, startPoint x: 517, startPoint y: 290, endPoint x: 594, endPoint y: 293, distance: 76.8
click at [594, 286] on div "Imitation" at bounding box center [592, 263] width 153 height 45
click at [637, 466] on button "SUBMIT" at bounding box center [626, 451] width 130 height 31
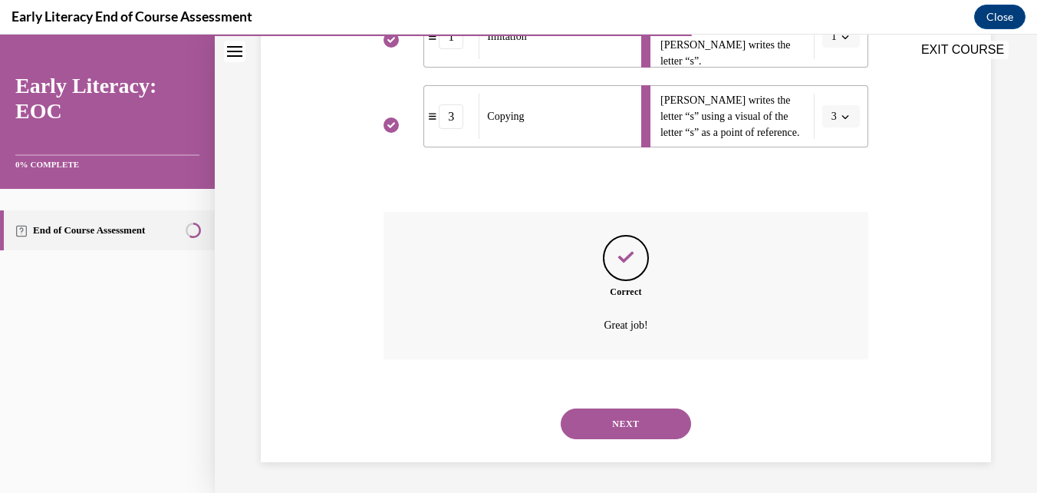
scroll to position [488, 0]
click at [633, 427] on button "NEXT" at bounding box center [626, 423] width 130 height 31
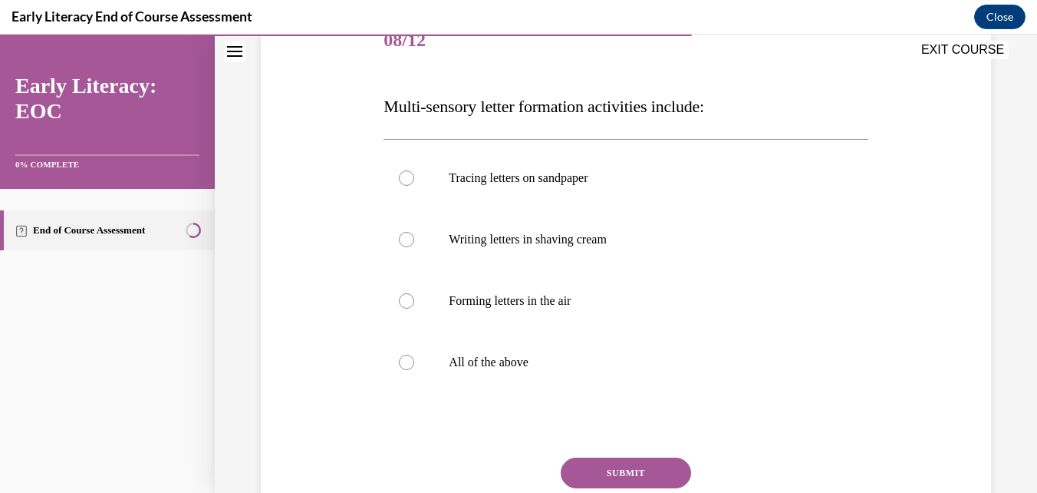
scroll to position [230, 0]
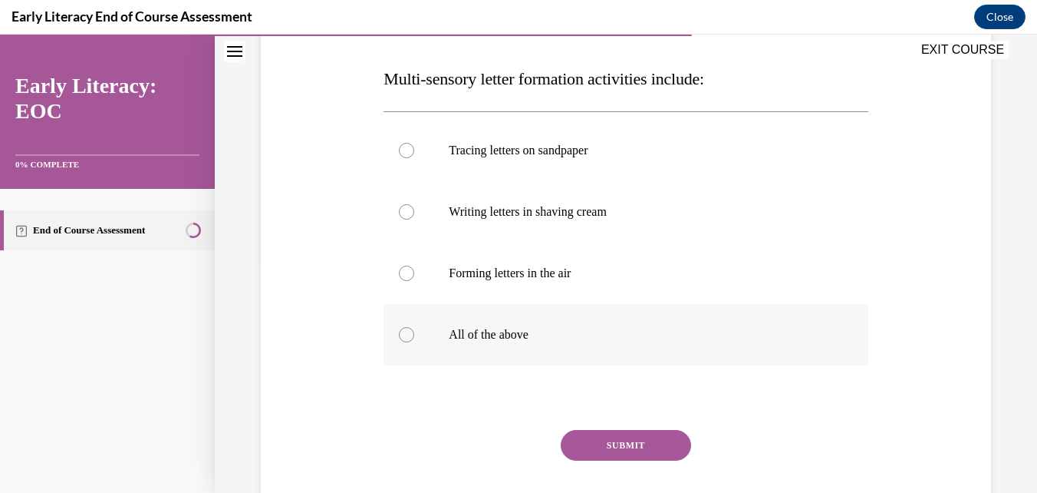
click at [410, 332] on div at bounding box center [406, 334] width 15 height 15
click at [634, 444] on button "SUBMIT" at bounding box center [626, 445] width 130 height 31
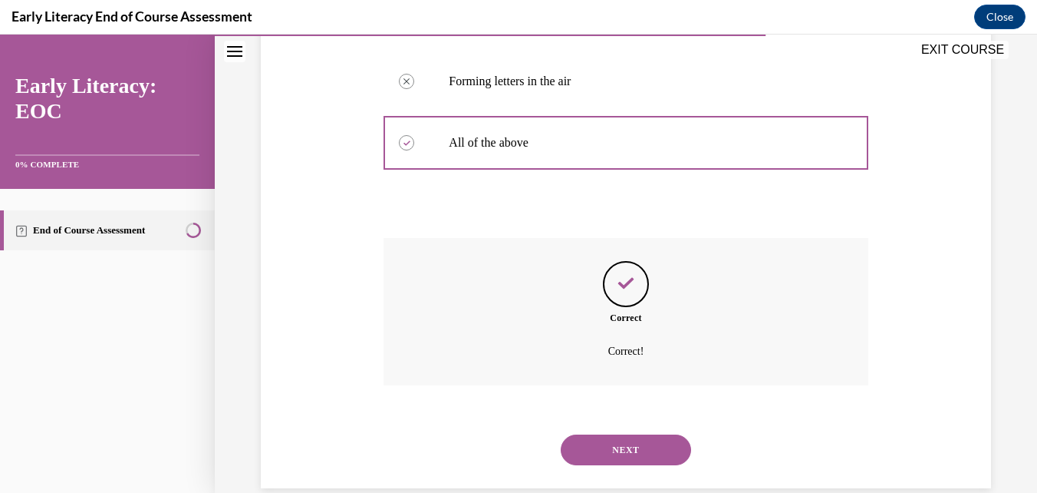
scroll to position [448, 0]
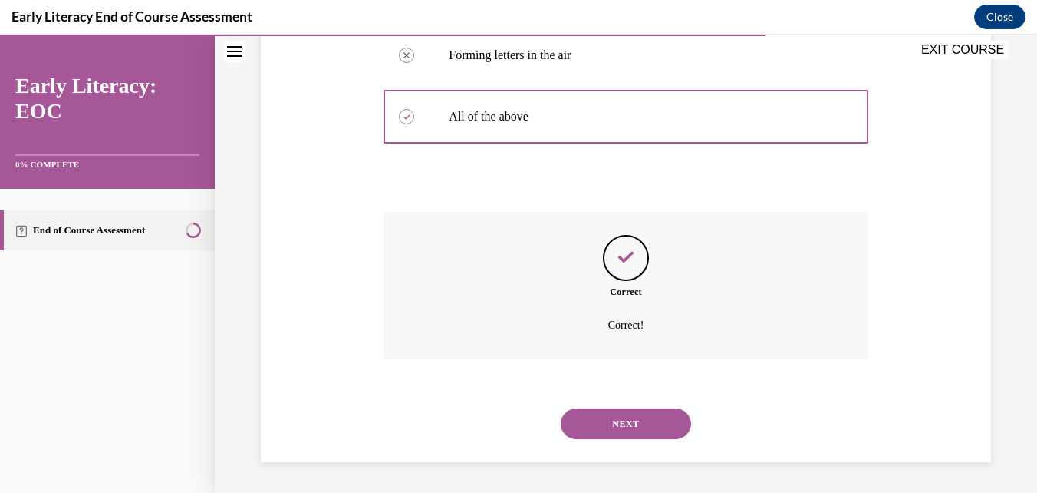
click at [626, 417] on button "NEXT" at bounding box center [626, 423] width 130 height 31
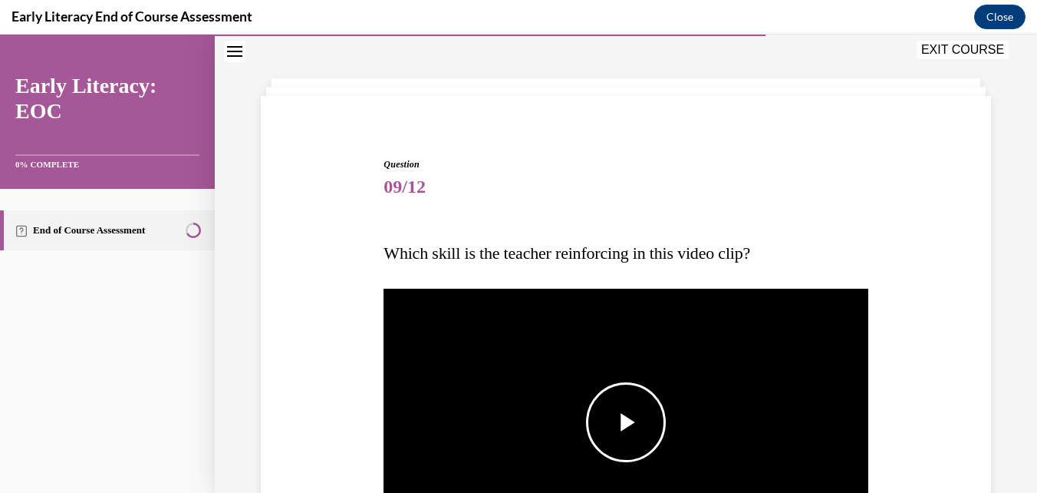
scroll to position [153, 0]
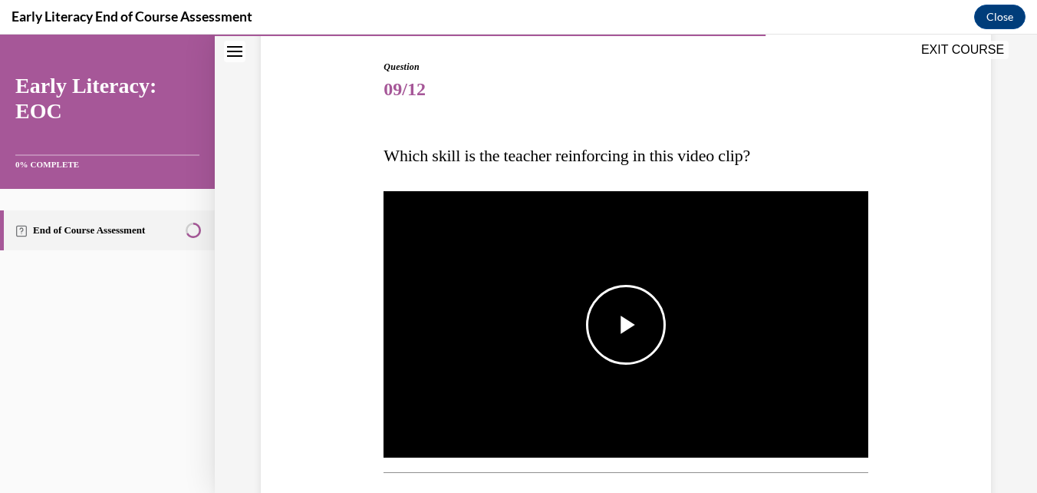
click at [626, 325] on span "Video player" at bounding box center [626, 325] width 0 height 0
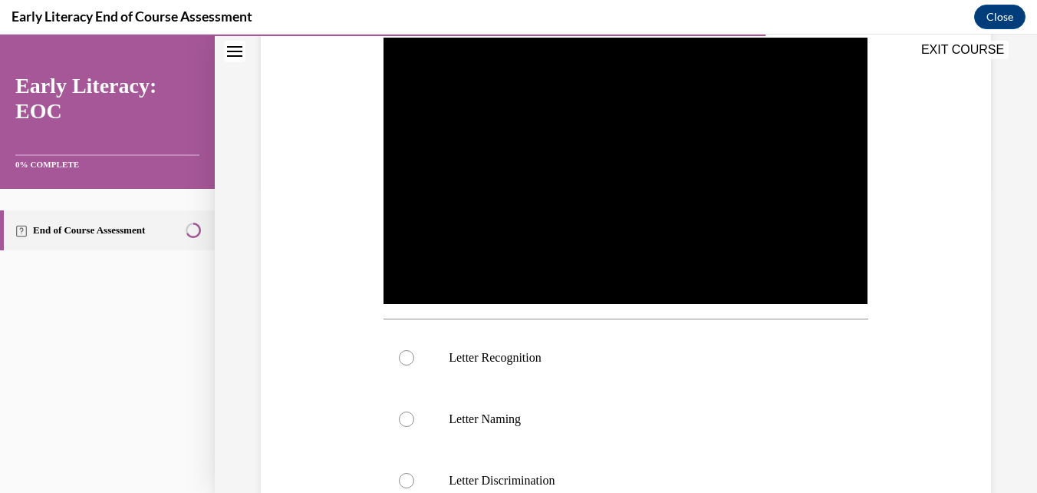
scroll to position [384, 0]
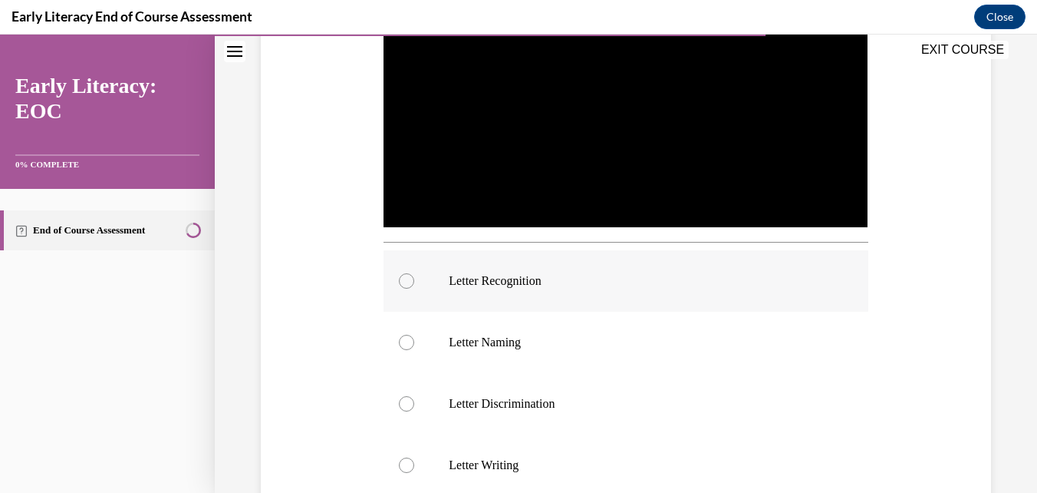
click at [403, 273] on div at bounding box center [406, 280] width 15 height 15
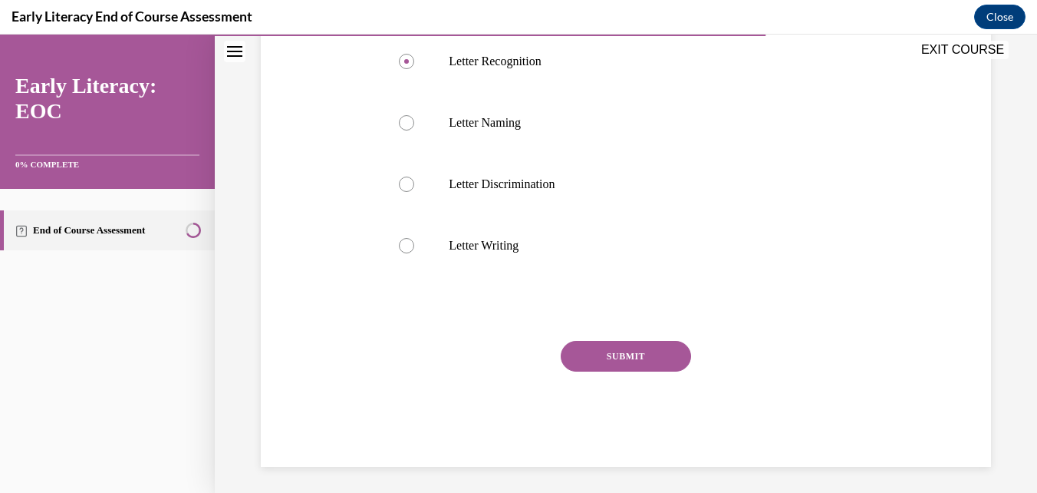
click at [598, 360] on button "SUBMIT" at bounding box center [626, 356] width 130 height 31
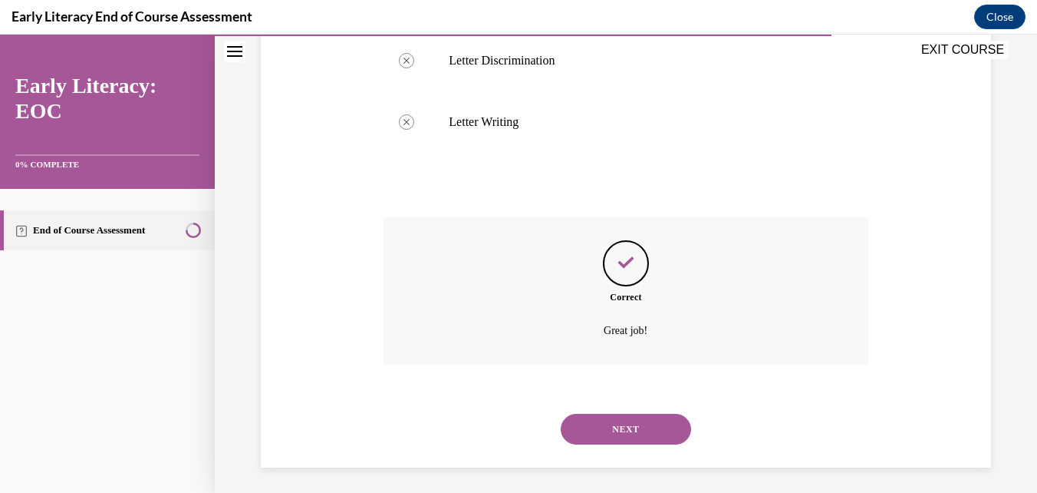
scroll to position [727, 0]
click at [614, 428] on button "NEXT" at bounding box center [626, 428] width 130 height 31
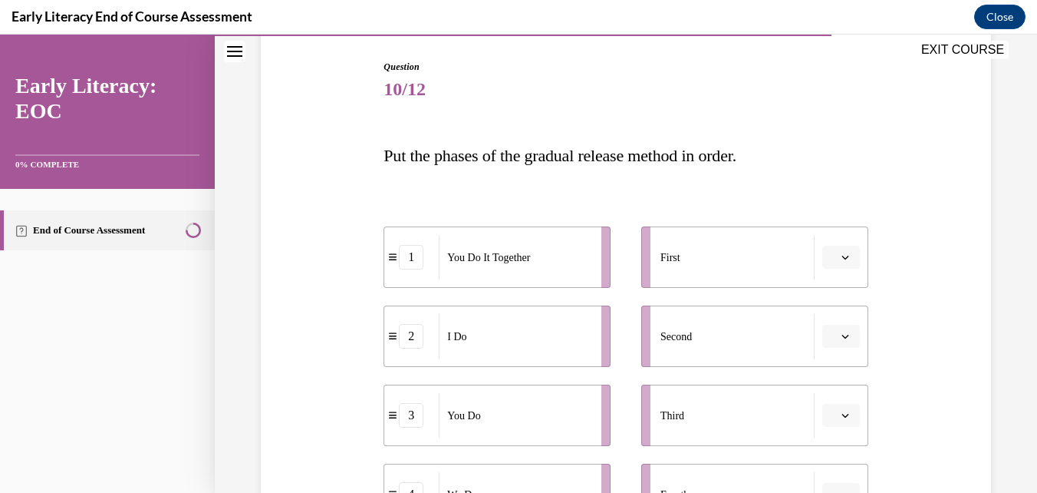
scroll to position [230, 0]
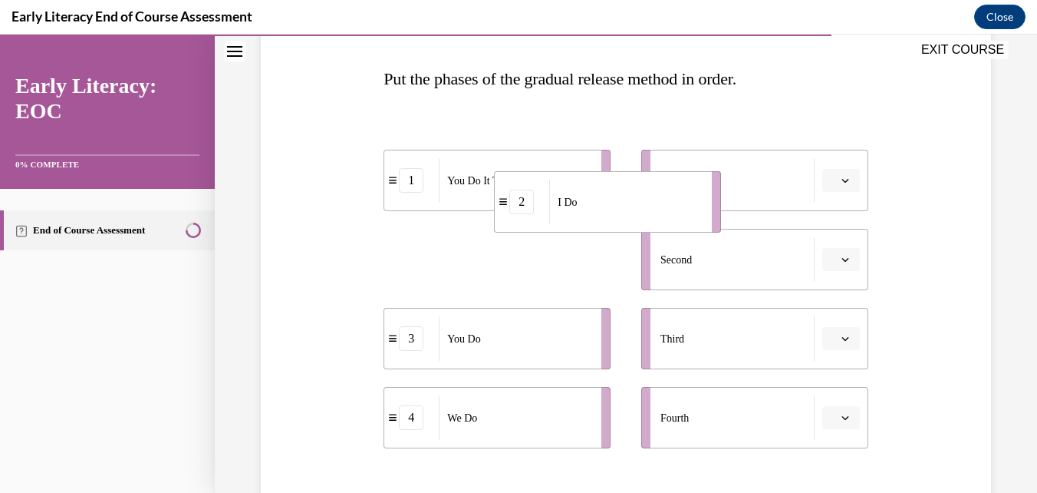
drag, startPoint x: 570, startPoint y: 246, endPoint x: 689, endPoint y: 181, distance: 135.6
click at [689, 181] on div "I Do" at bounding box center [625, 202] width 153 height 44
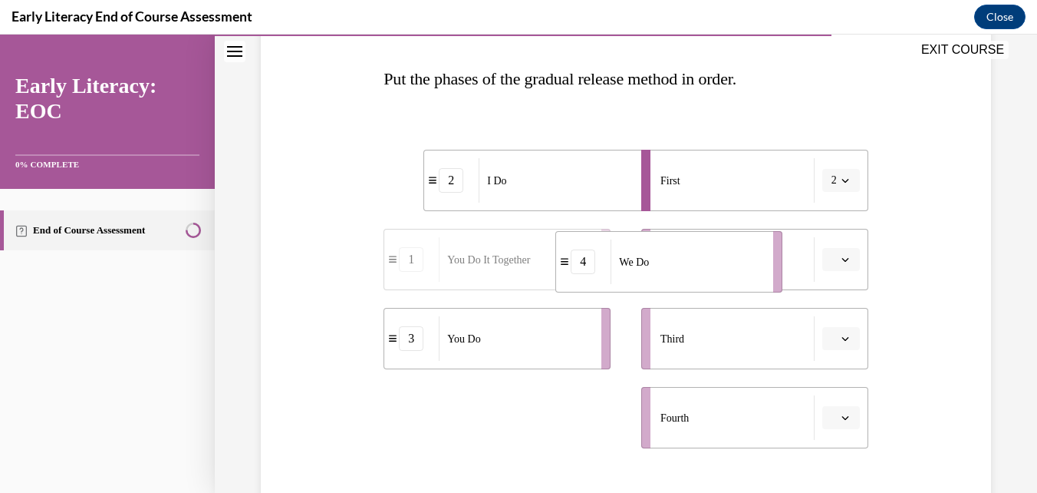
drag, startPoint x: 508, startPoint y: 429, endPoint x: 680, endPoint y: 273, distance: 231.9
click at [680, 273] on div "We Do" at bounding box center [687, 261] width 153 height 44
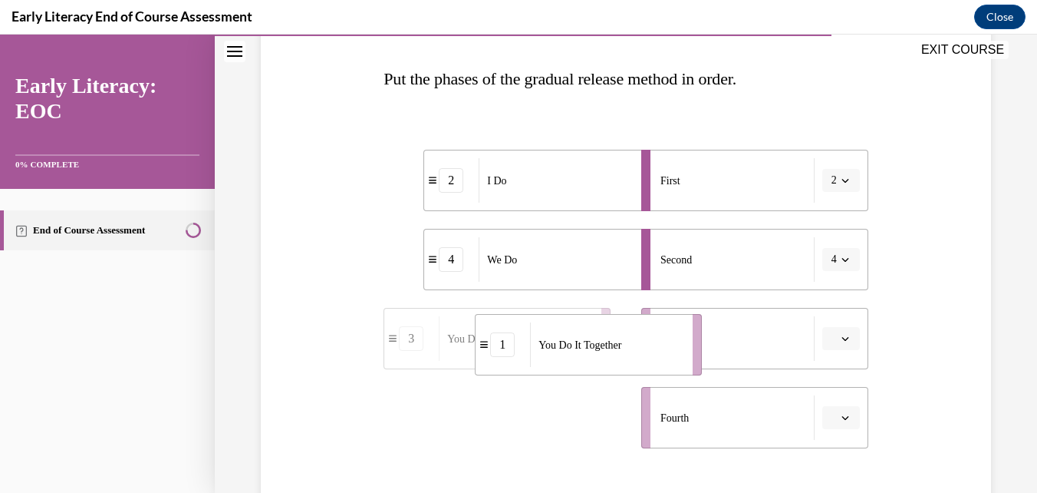
drag, startPoint x: 526, startPoint y: 430, endPoint x: 618, endPoint y: 357, distance: 116.8
click at [618, 357] on div "You Do It Together" at bounding box center [606, 344] width 153 height 44
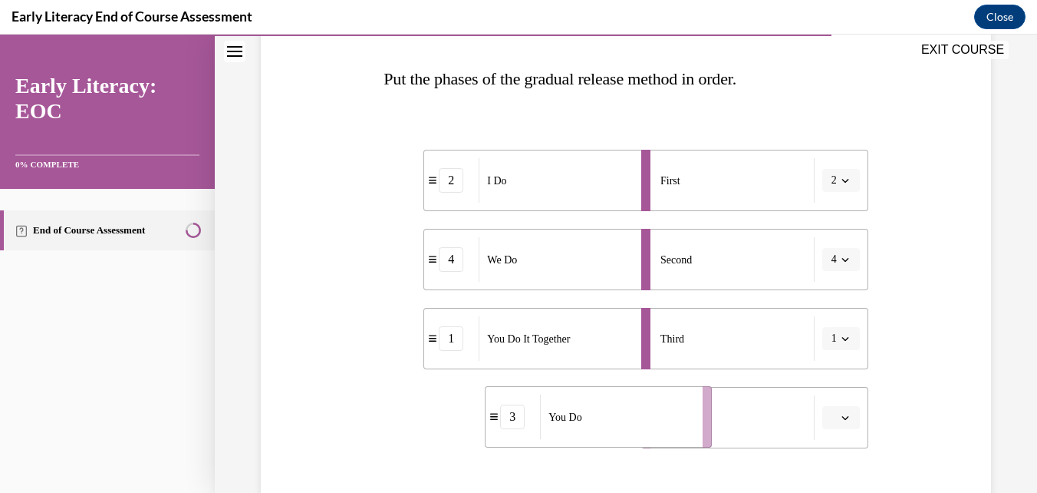
drag, startPoint x: 477, startPoint y: 424, endPoint x: 568, endPoint y: 426, distance: 91.3
click at [568, 426] on div "You Do" at bounding box center [616, 416] width 153 height 44
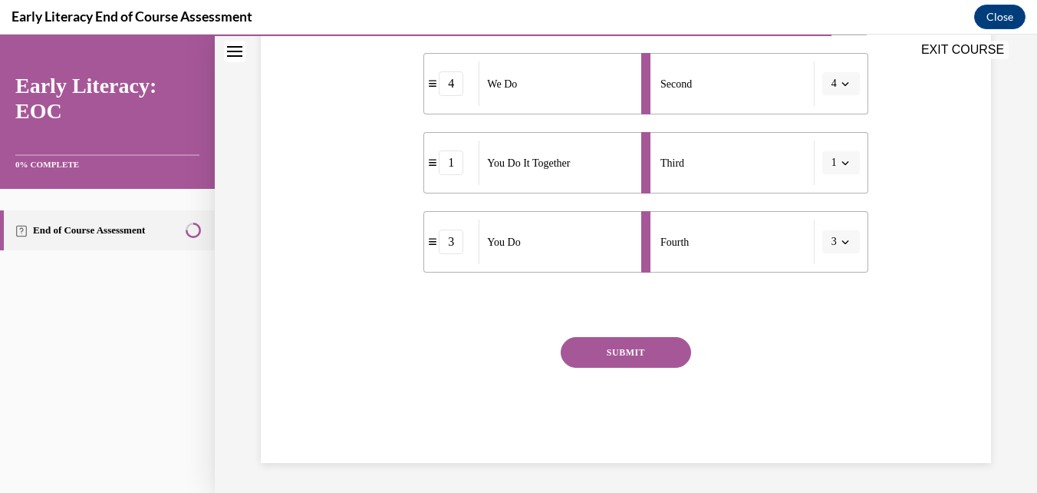
scroll to position [407, 0]
click at [601, 348] on button "SUBMIT" at bounding box center [626, 351] width 130 height 31
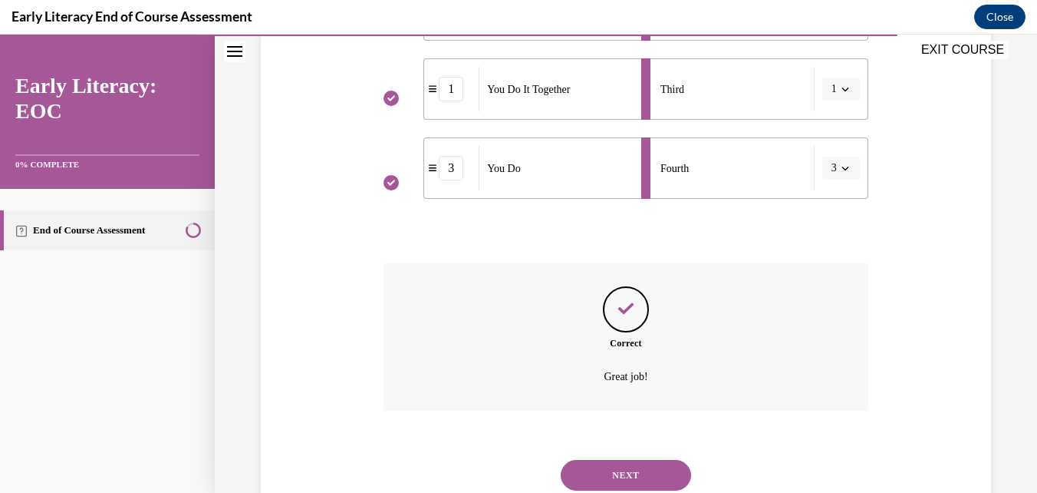
scroll to position [531, 0]
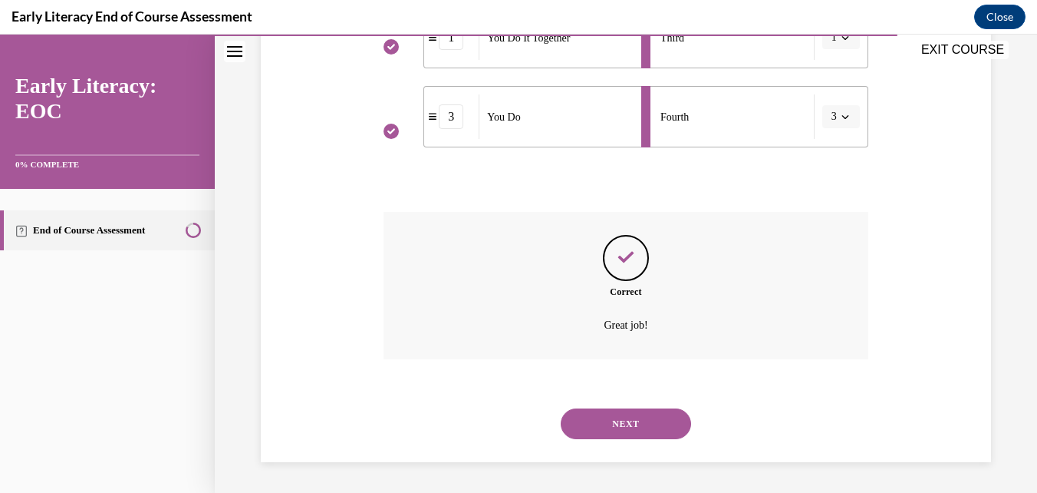
click at [617, 428] on button "NEXT" at bounding box center [626, 423] width 130 height 31
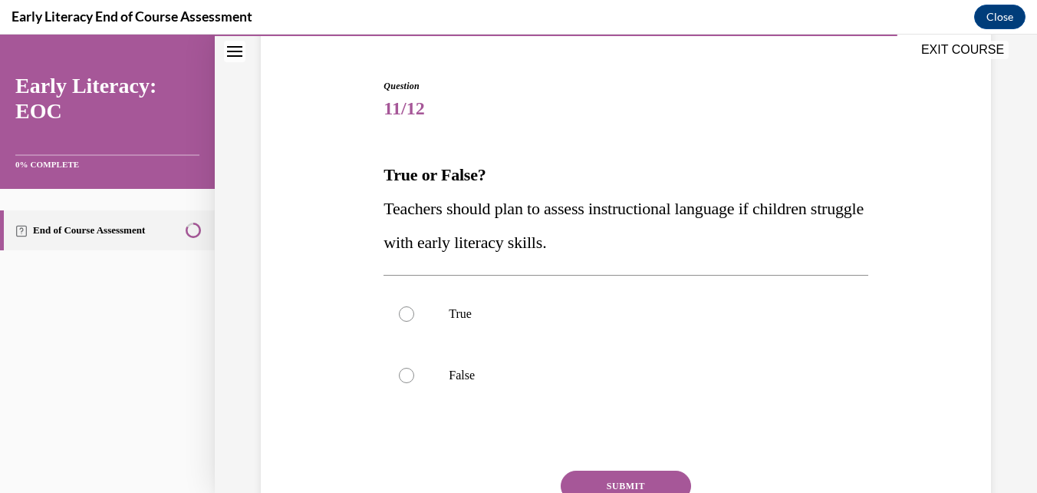
scroll to position [153, 0]
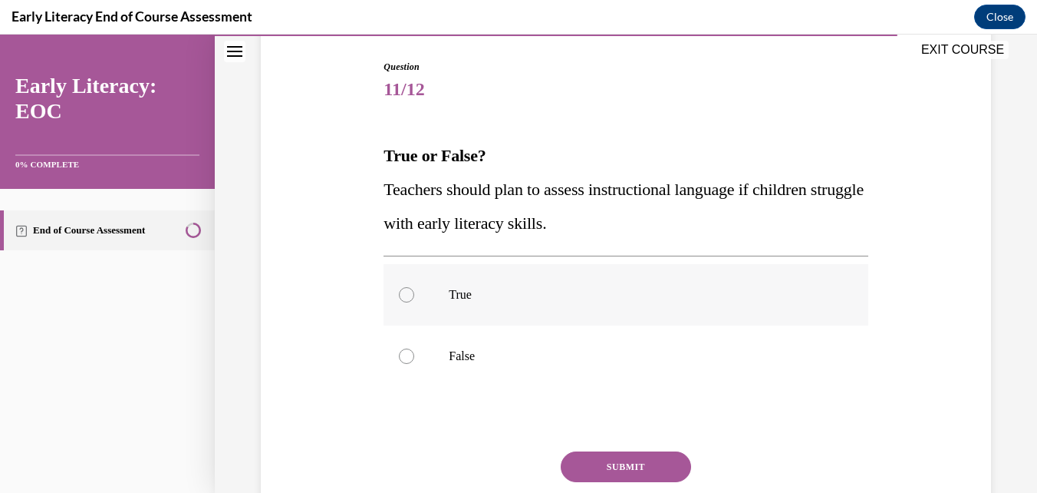
click at [400, 295] on div at bounding box center [406, 294] width 15 height 15
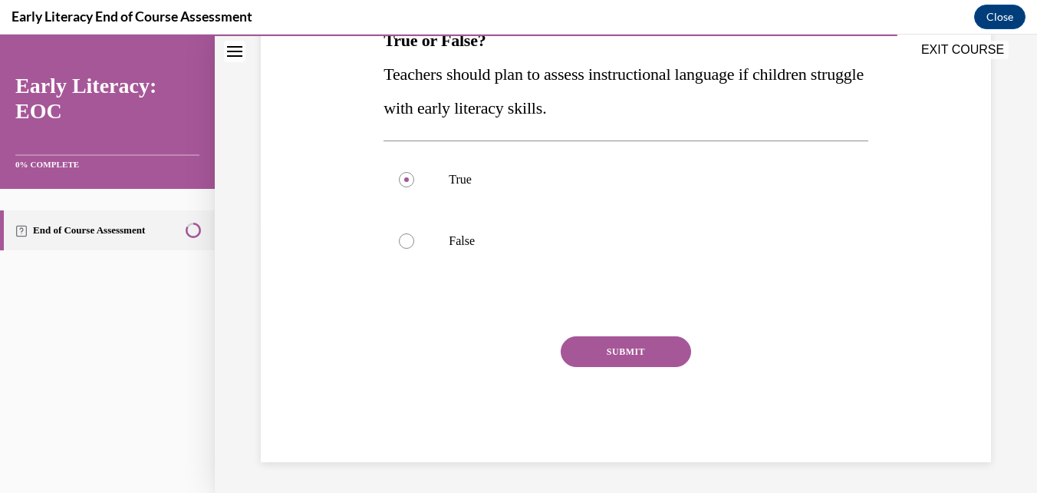
click at [609, 345] on button "SUBMIT" at bounding box center [626, 351] width 130 height 31
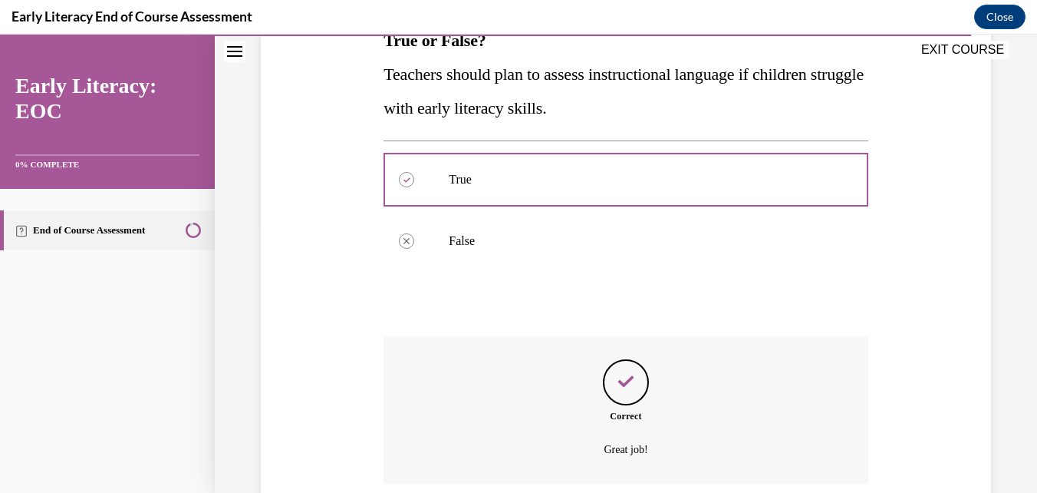
scroll to position [393, 0]
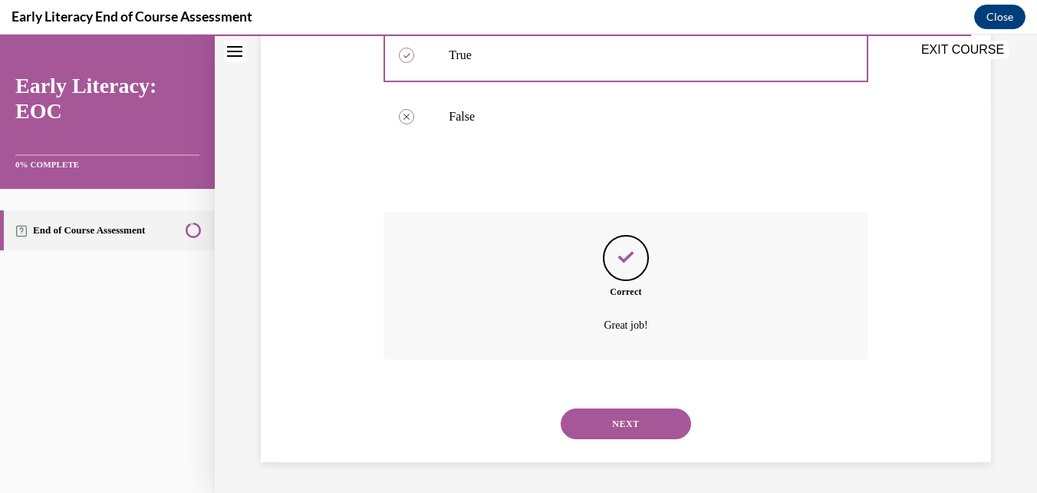
click at [620, 414] on button "NEXT" at bounding box center [626, 423] width 130 height 31
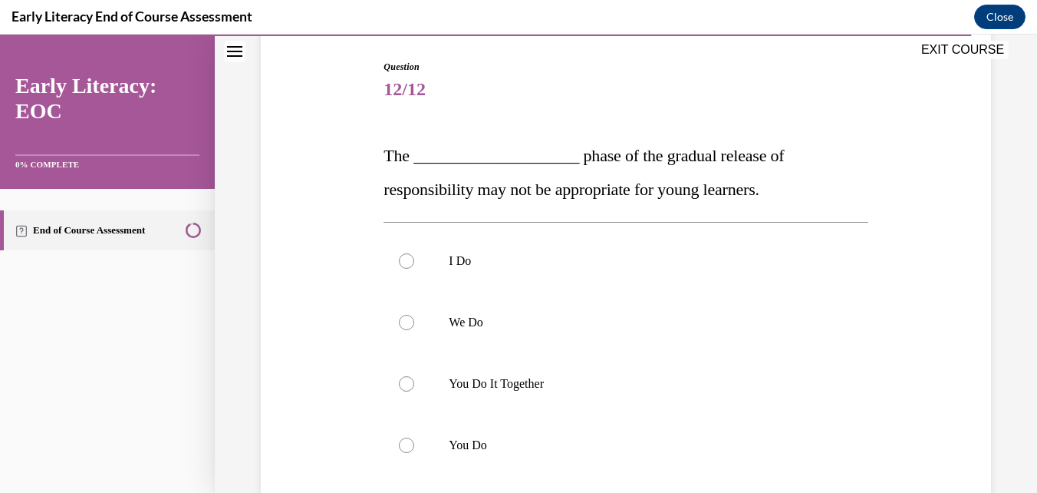
scroll to position [230, 0]
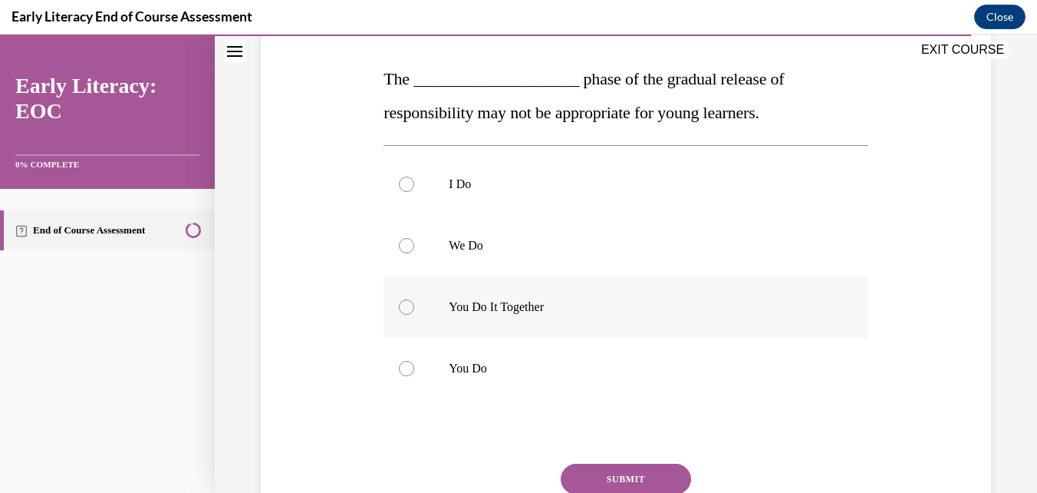
click at [407, 303] on div at bounding box center [406, 306] width 15 height 15
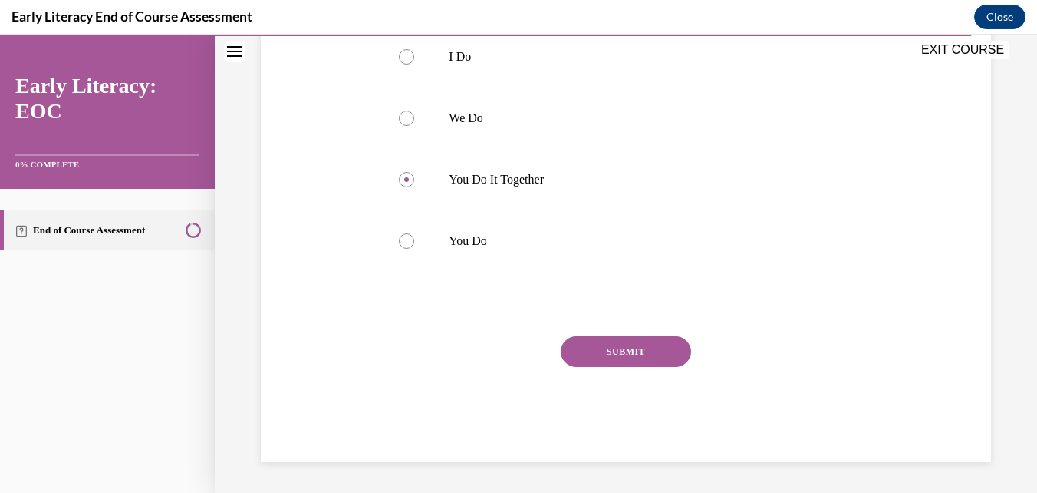
click at [624, 347] on button "SUBMIT" at bounding box center [626, 351] width 130 height 31
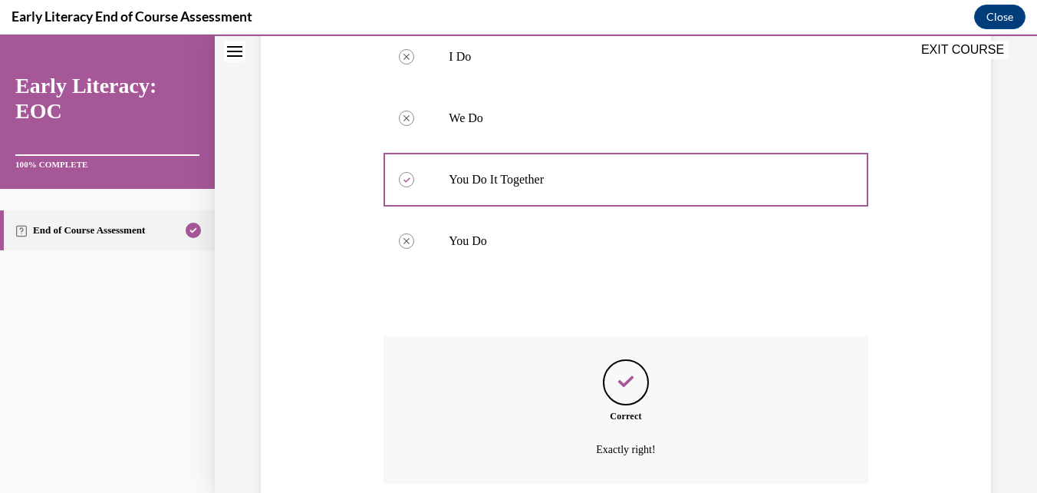
scroll to position [482, 0]
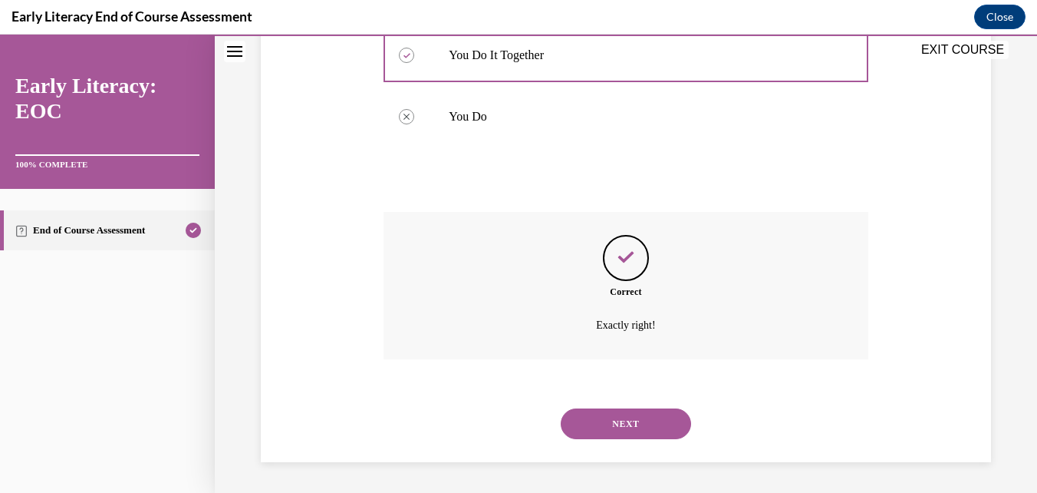
click at [584, 428] on button "NEXT" at bounding box center [626, 423] width 130 height 31
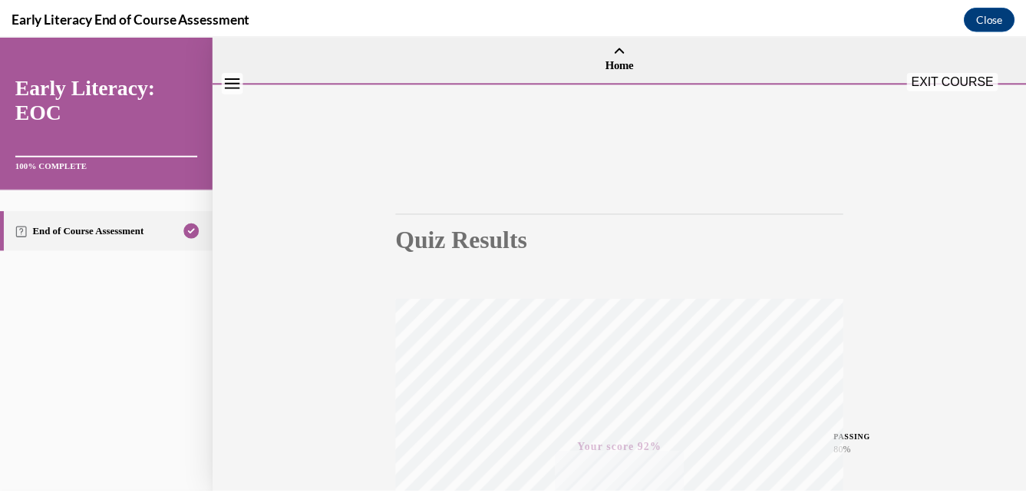
scroll to position [0, 0]
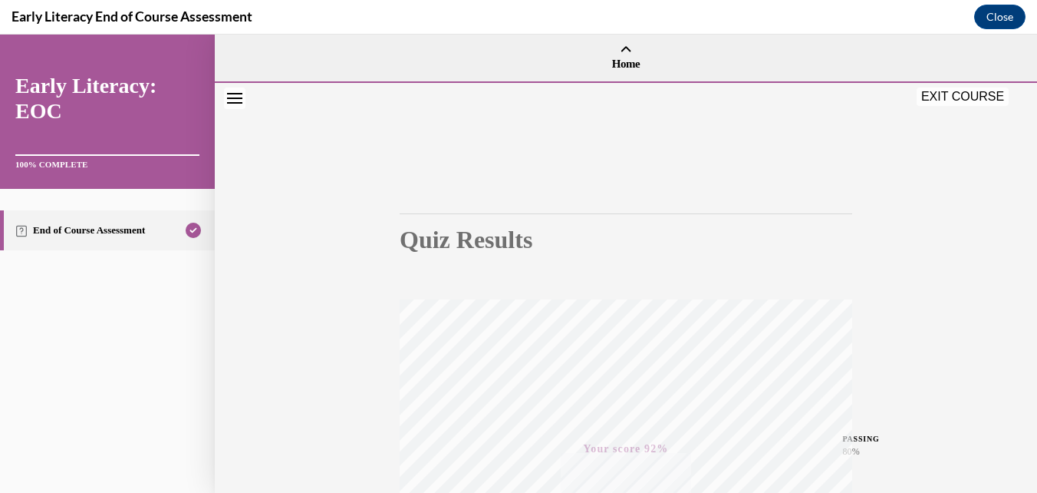
click at [967, 95] on button "EXIT COURSE" at bounding box center [963, 96] width 92 height 18
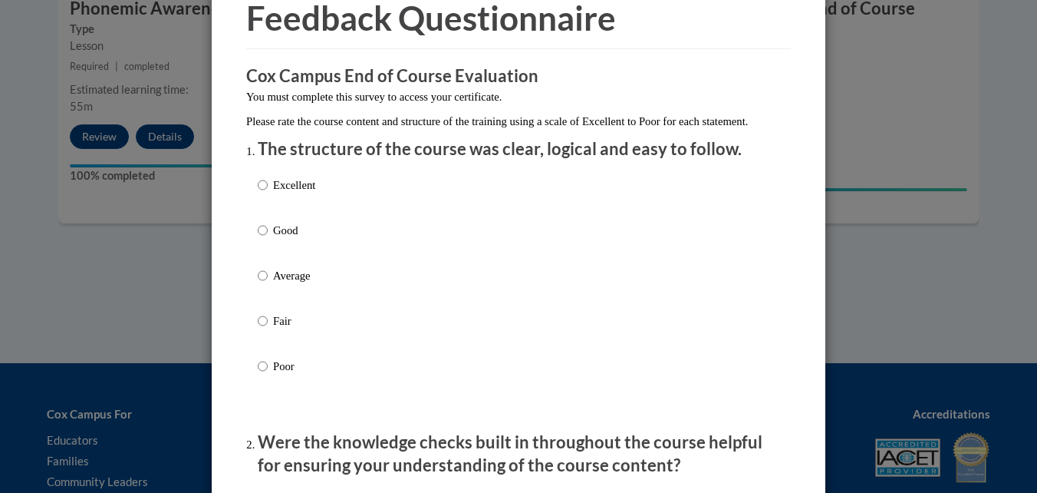
scroll to position [153, 0]
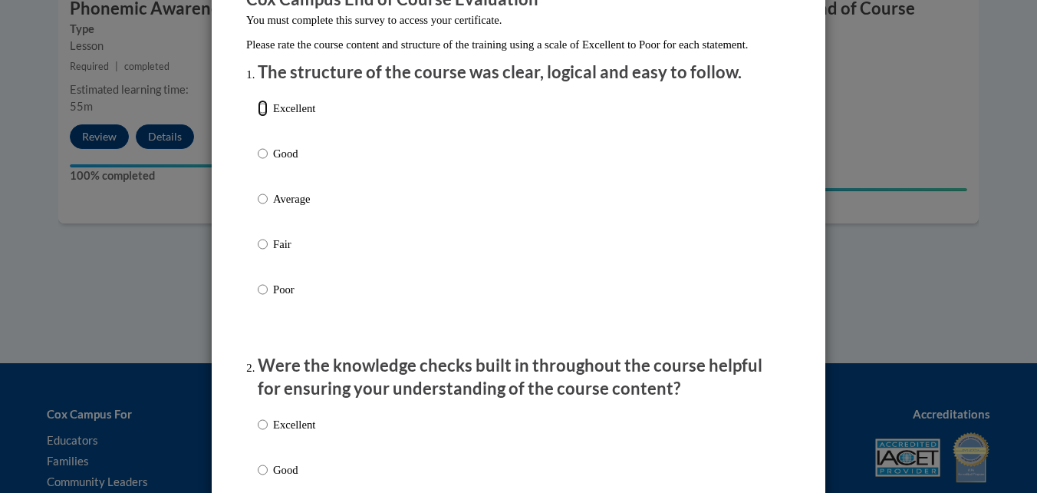
click at [258, 117] on input "Excellent" at bounding box center [263, 108] width 10 height 17
radio input "true"
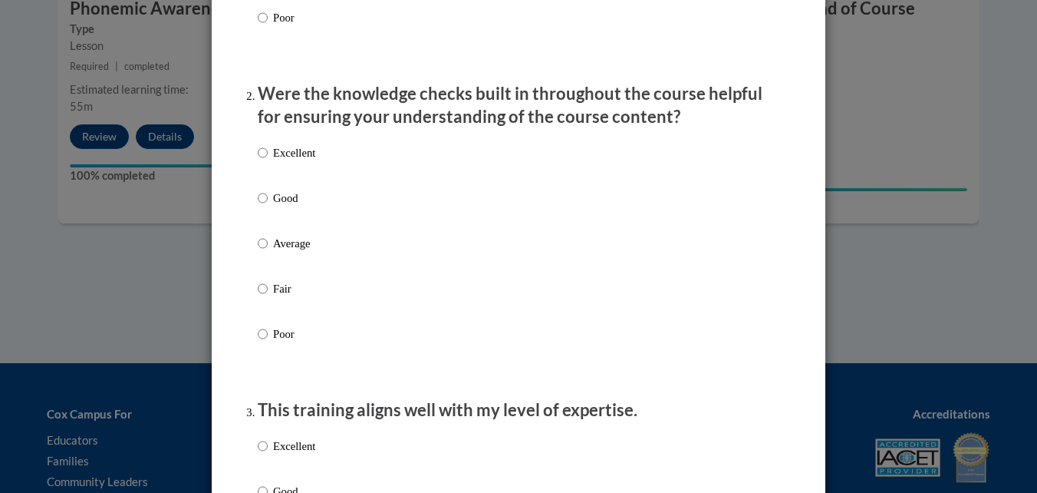
scroll to position [460, 0]
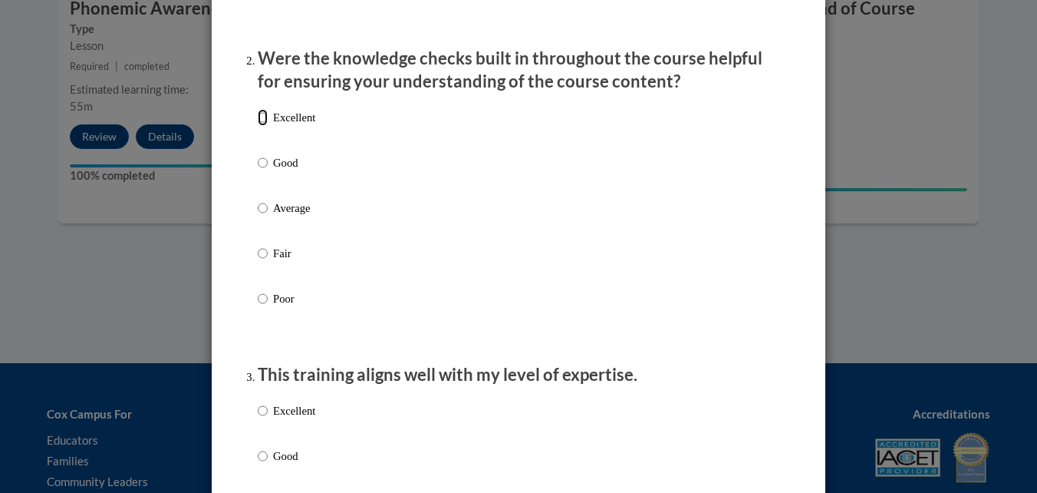
click at [259, 126] on input "Excellent" at bounding box center [263, 117] width 10 height 17
radio input "true"
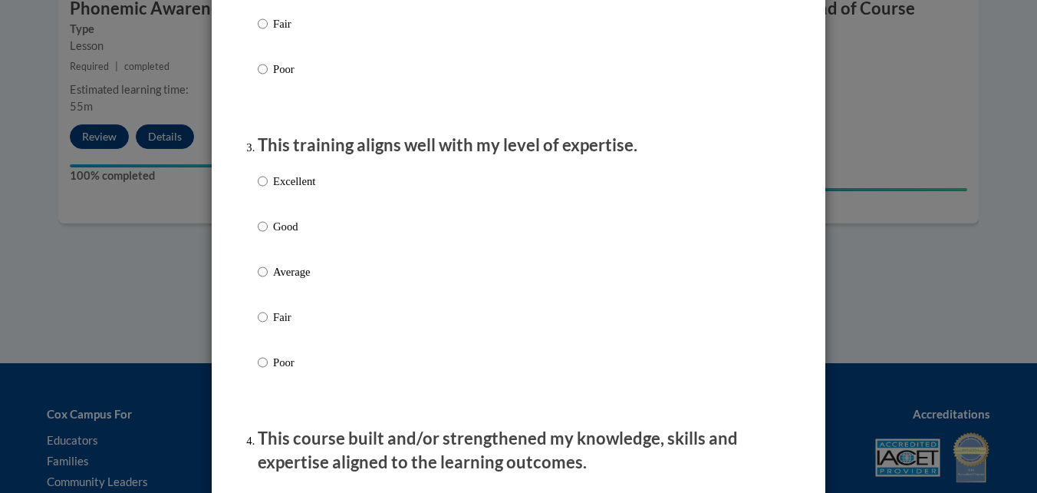
scroll to position [690, 0]
click at [263, 193] on label "Excellent" at bounding box center [287, 192] width 58 height 41
click at [263, 189] on input "Excellent" at bounding box center [263, 180] width 10 height 17
radio input "true"
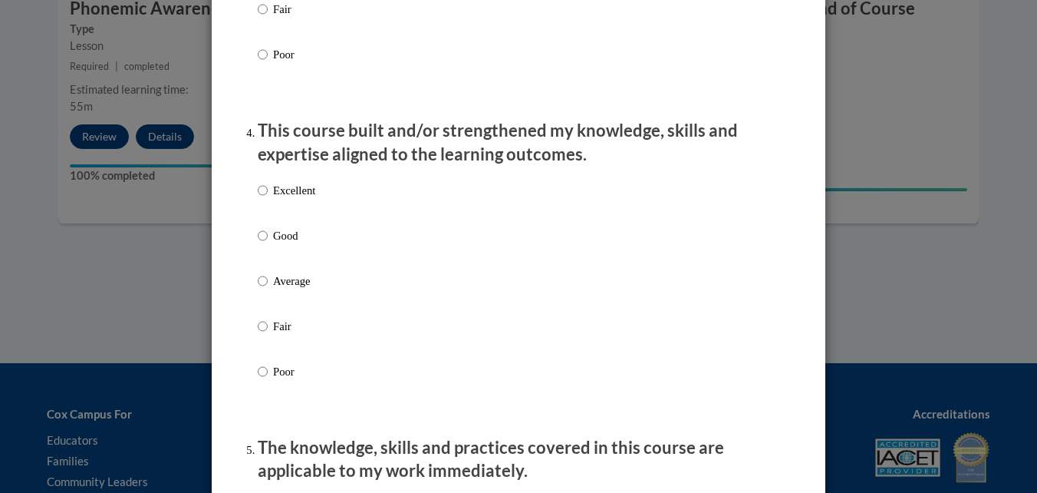
scroll to position [1074, 0]
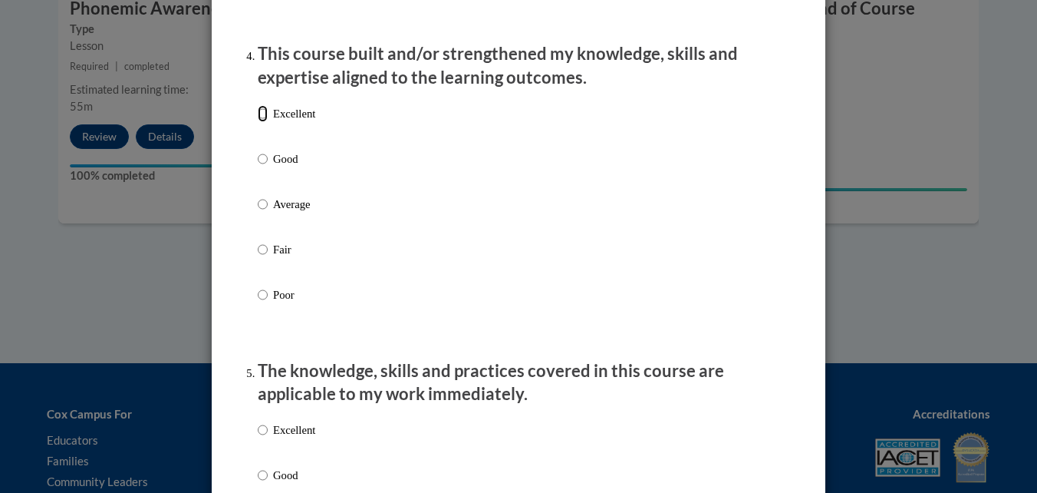
click at [258, 122] on input "Excellent" at bounding box center [263, 113] width 10 height 17
radio input "true"
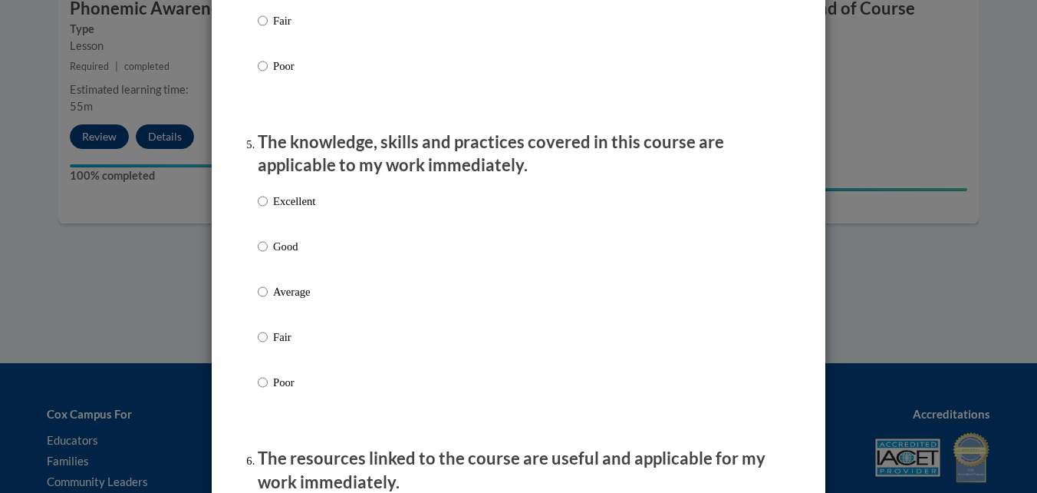
scroll to position [1304, 0]
click at [265, 212] on label "Excellent" at bounding box center [287, 211] width 58 height 41
click at [265, 208] on input "Excellent" at bounding box center [263, 199] width 10 height 17
radio input "true"
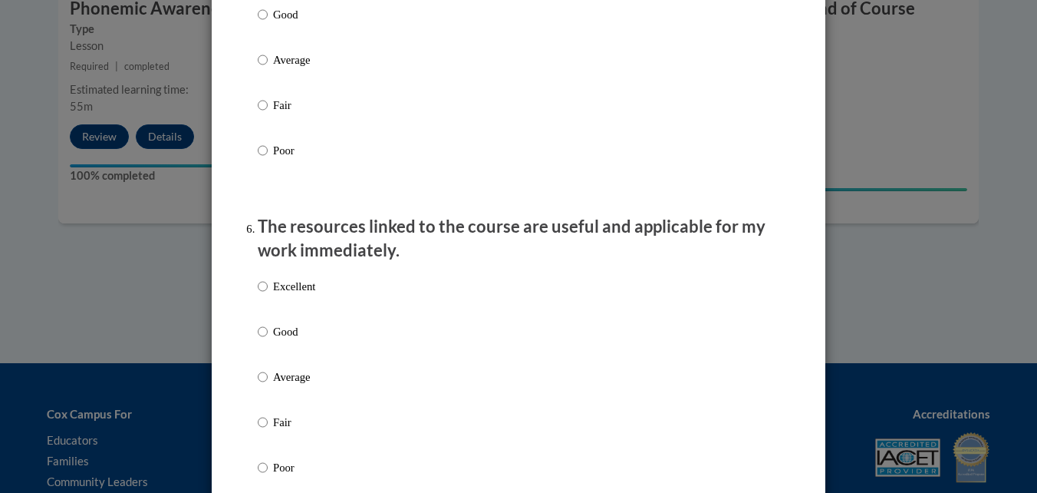
scroll to position [1611, 0]
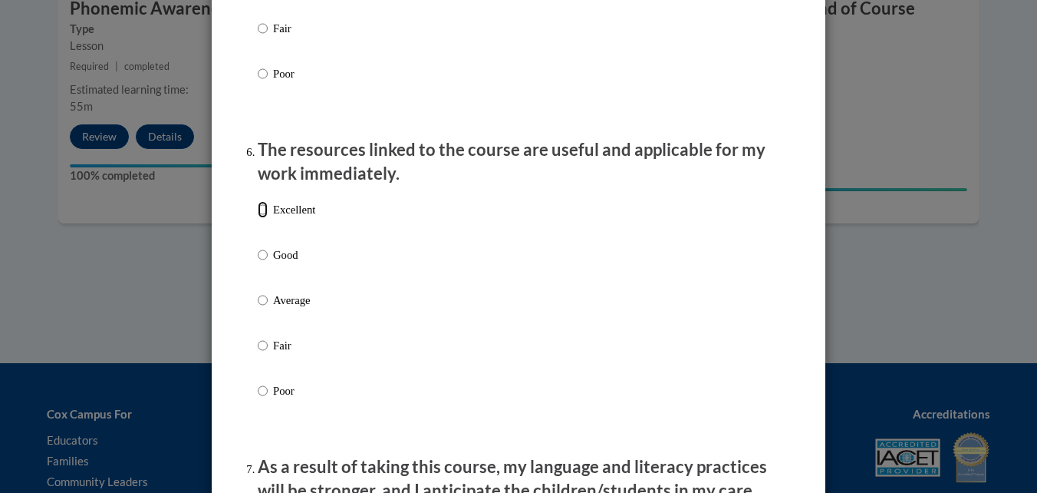
click at [258, 218] on input "Excellent" at bounding box center [263, 209] width 10 height 17
radio input "true"
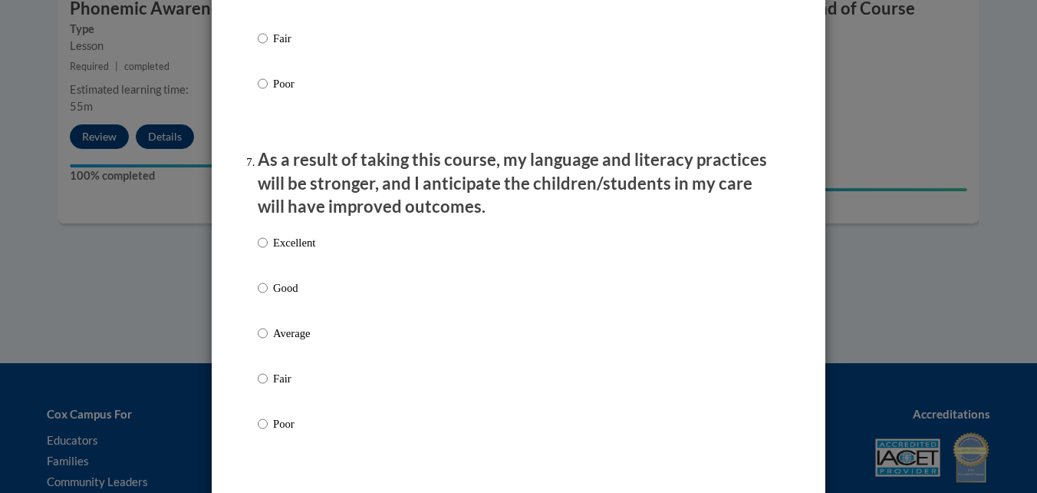
scroll to position [1995, 0]
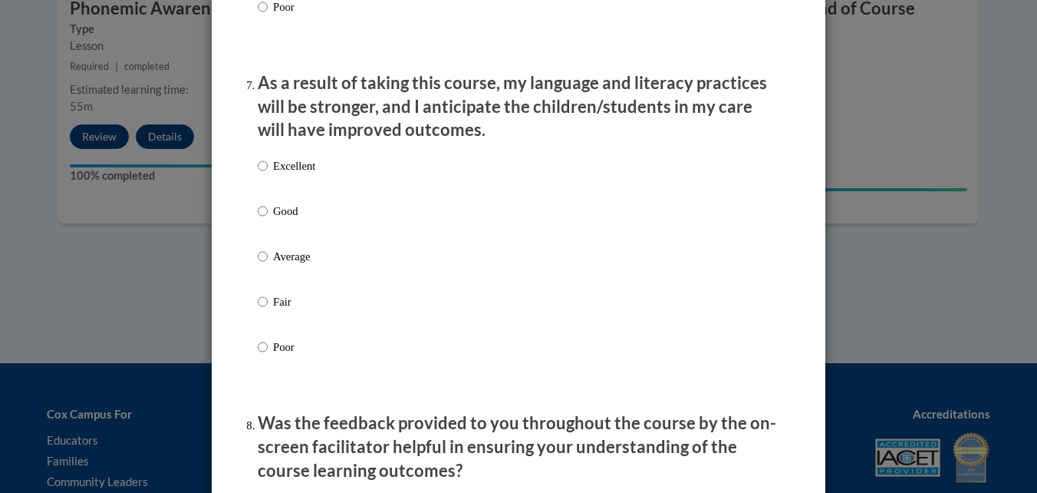
click at [262, 176] on label "Excellent" at bounding box center [287, 177] width 58 height 41
click at [262, 174] on input "Excellent" at bounding box center [263, 165] width 10 height 17
radio input "true"
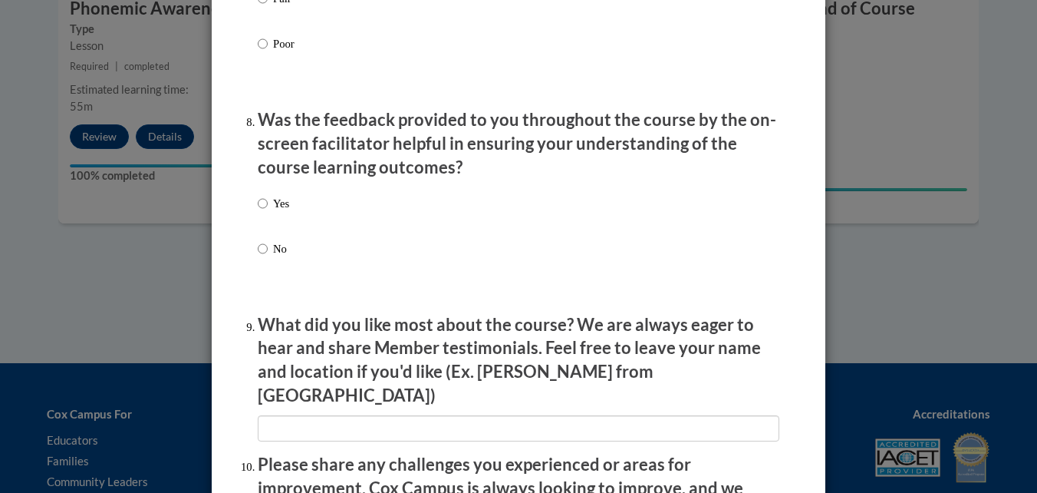
scroll to position [2301, 0]
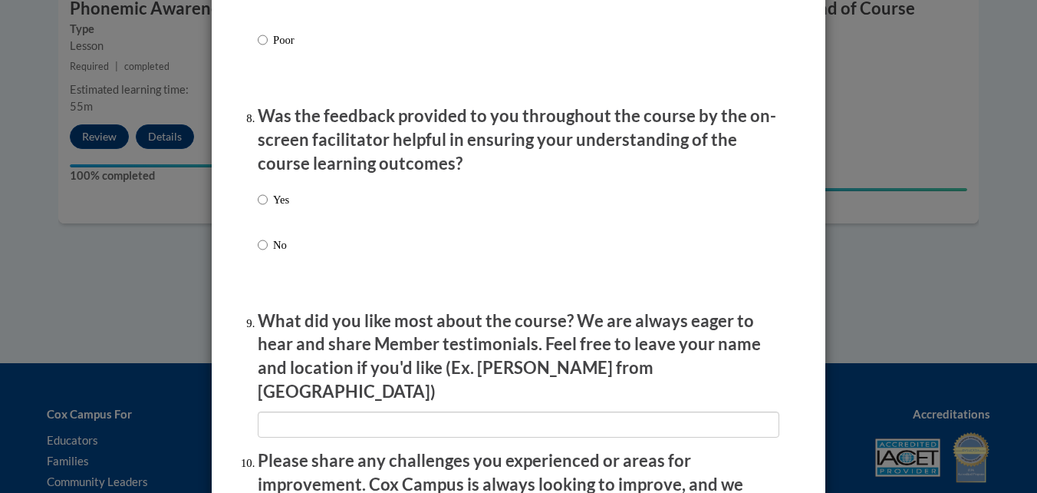
click at [264, 213] on label "Yes" at bounding box center [273, 211] width 31 height 41
click at [264, 208] on input "Yes" at bounding box center [263, 199] width 10 height 17
radio input "true"
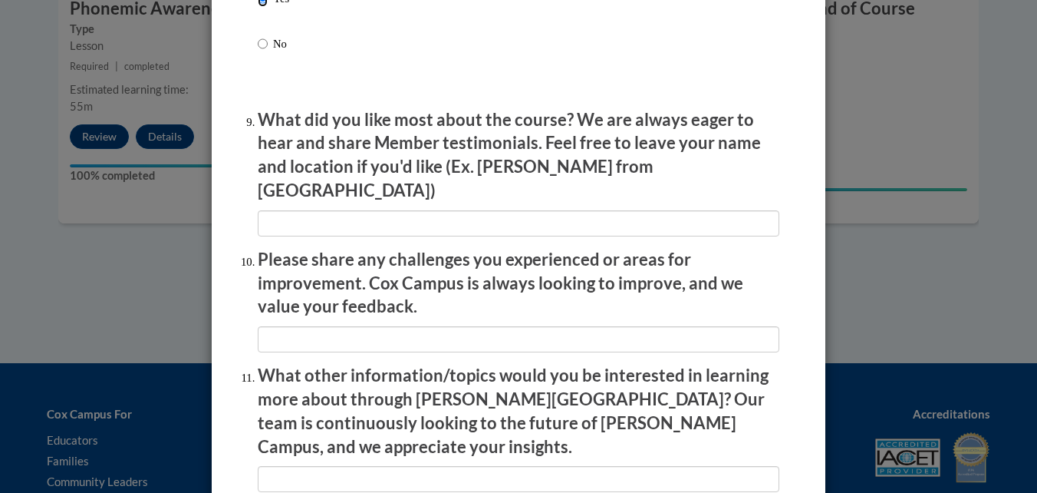
scroll to position [2532, 0]
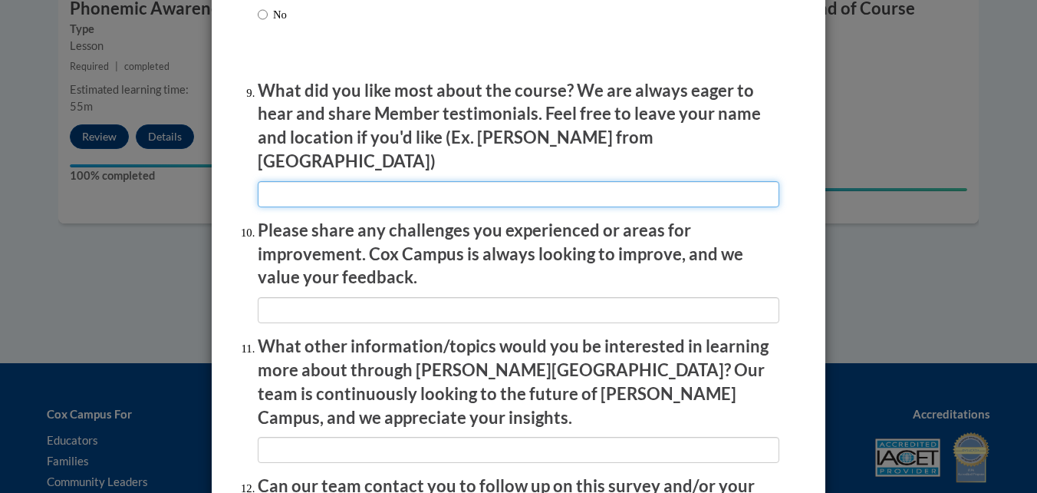
click at [418, 181] on input "textbox" at bounding box center [519, 194] width 522 height 26
type input "ease of use"
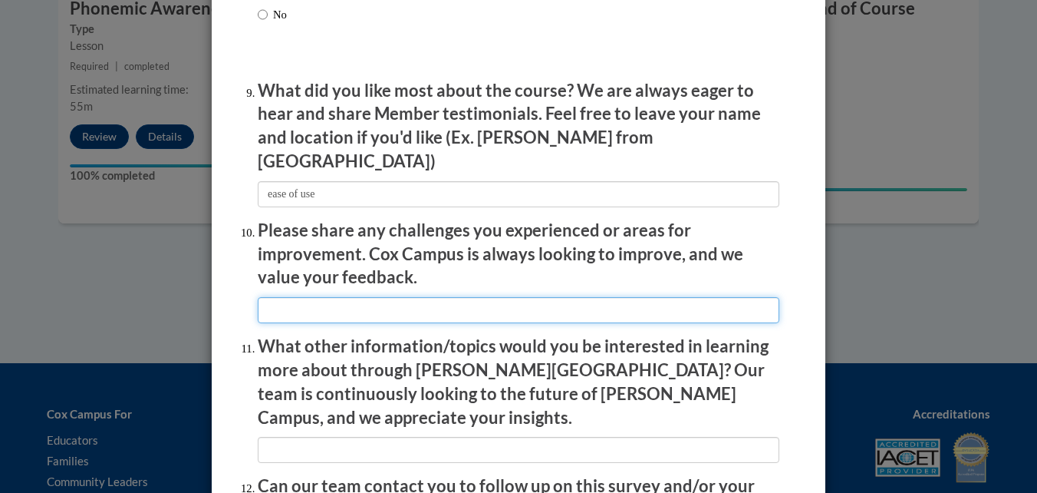
click at [437, 301] on input "textbox" at bounding box center [519, 310] width 522 height 26
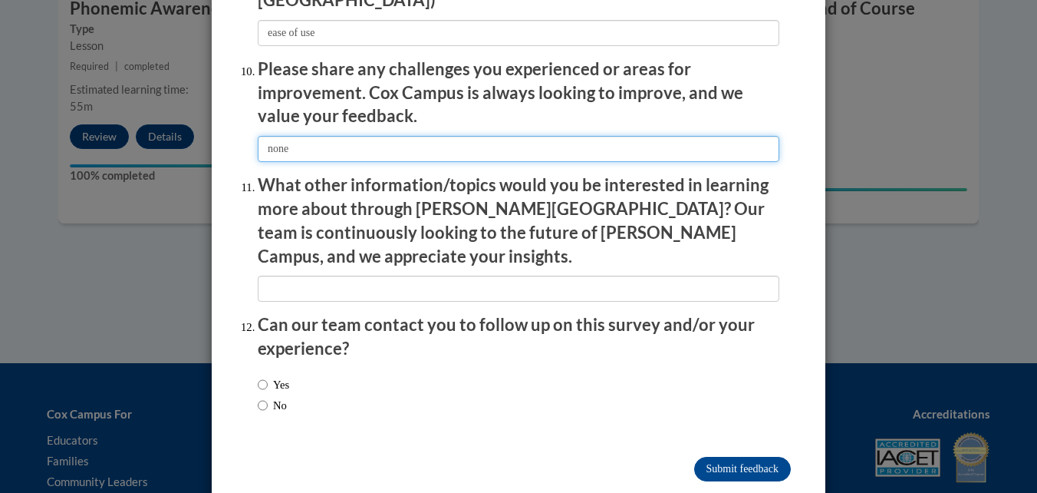
scroll to position [2695, 0]
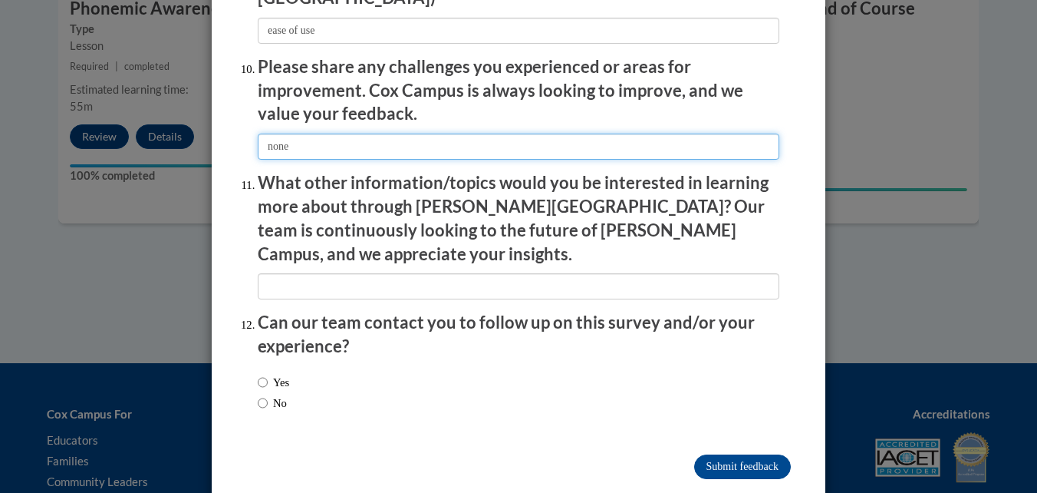
type input "none"
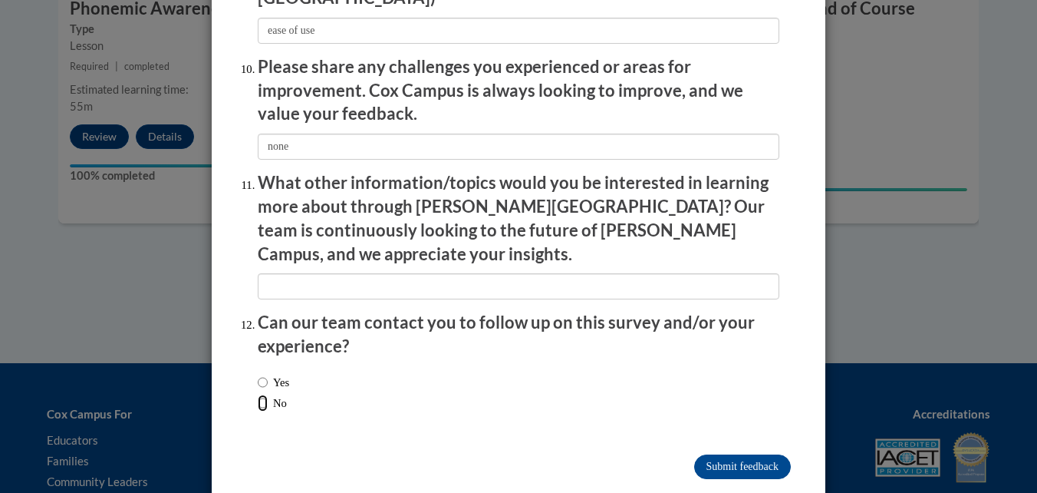
click at [262, 394] on input "No" at bounding box center [263, 402] width 10 height 17
radio input "true"
click at [727, 454] on input "Submit feedback" at bounding box center [742, 466] width 97 height 25
